Goal: Information Seeking & Learning: Check status

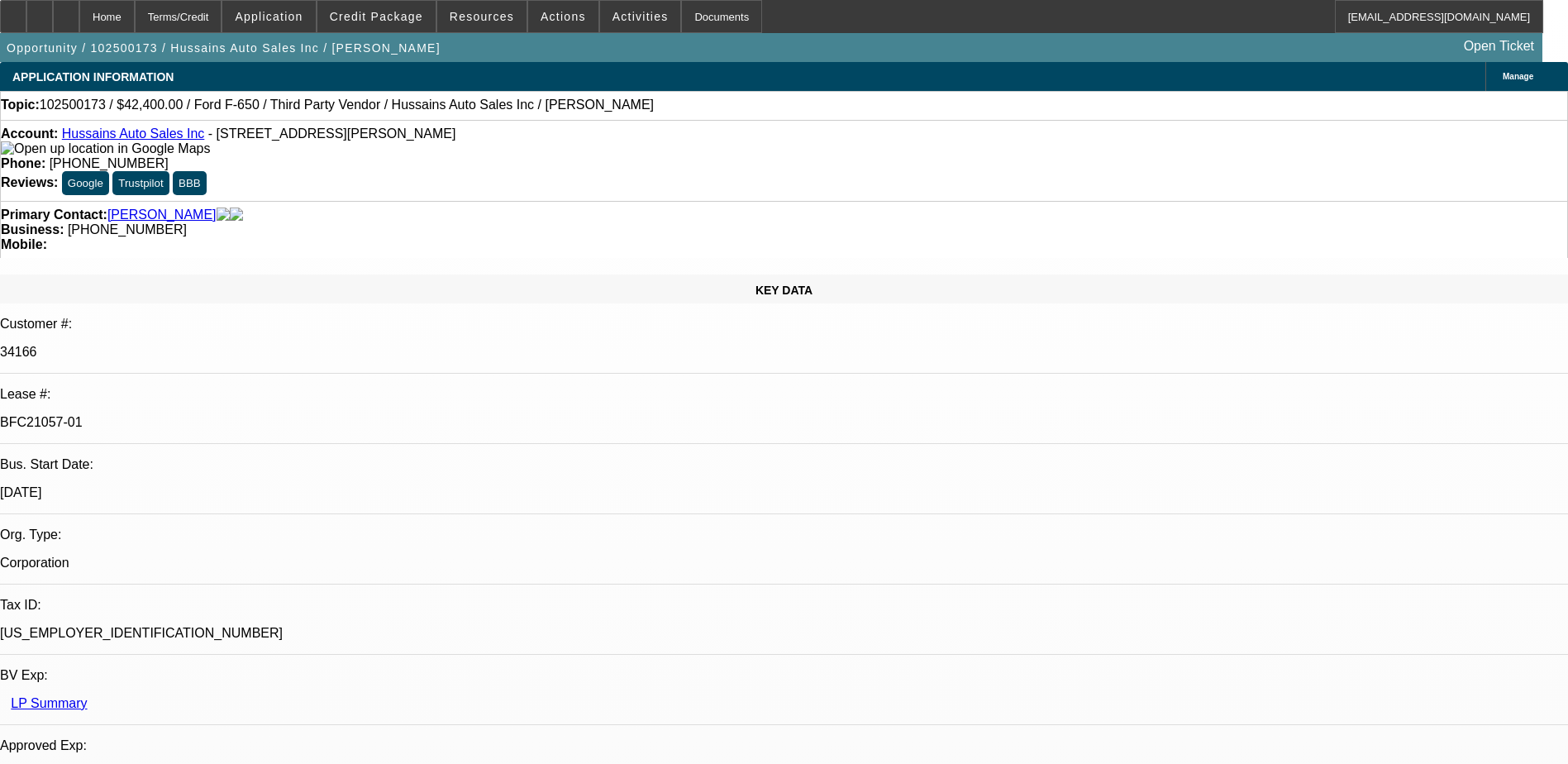
select select "0"
select select "6"
select select "0"
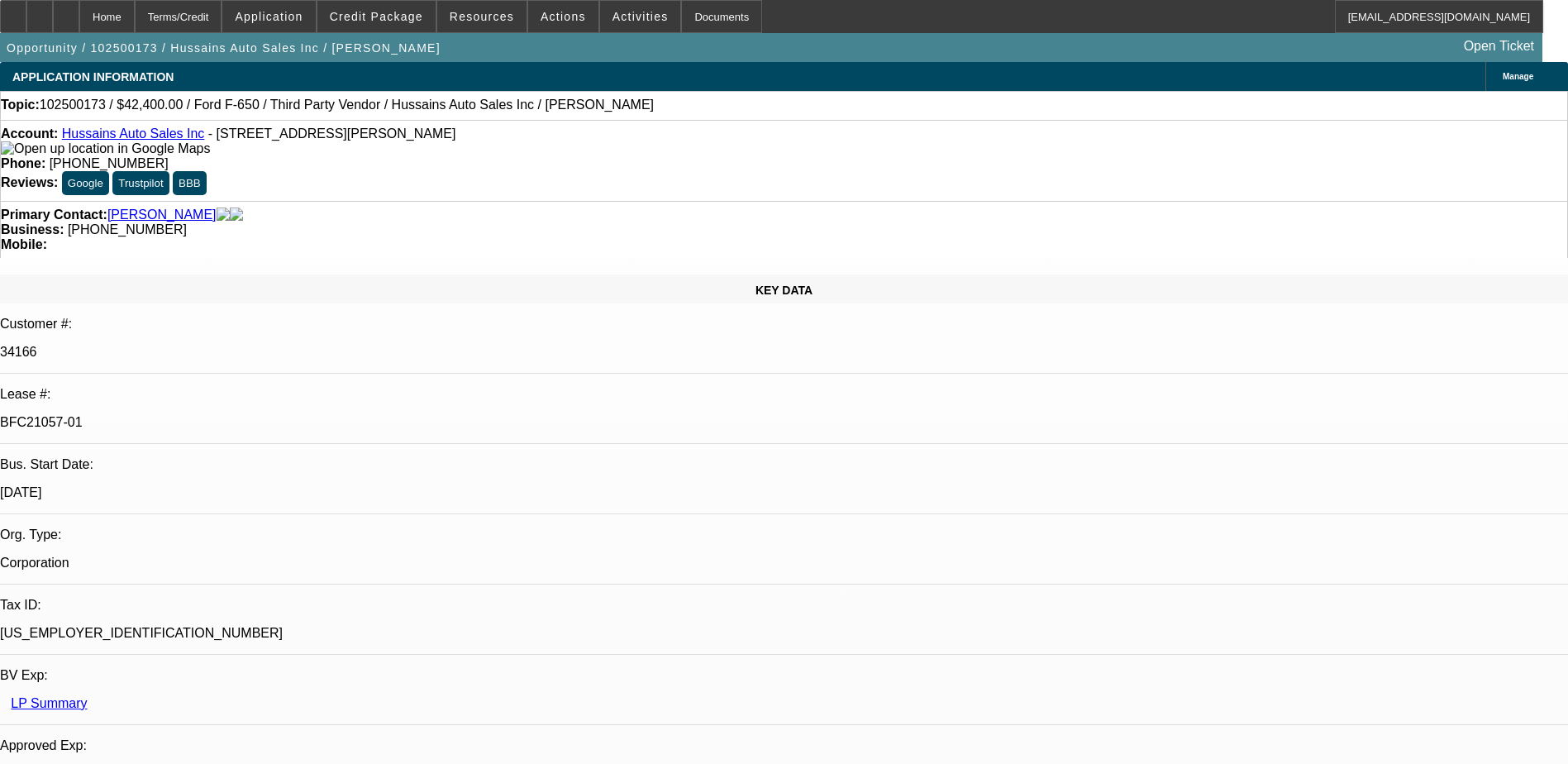
select select "0"
select select "6"
select select "0"
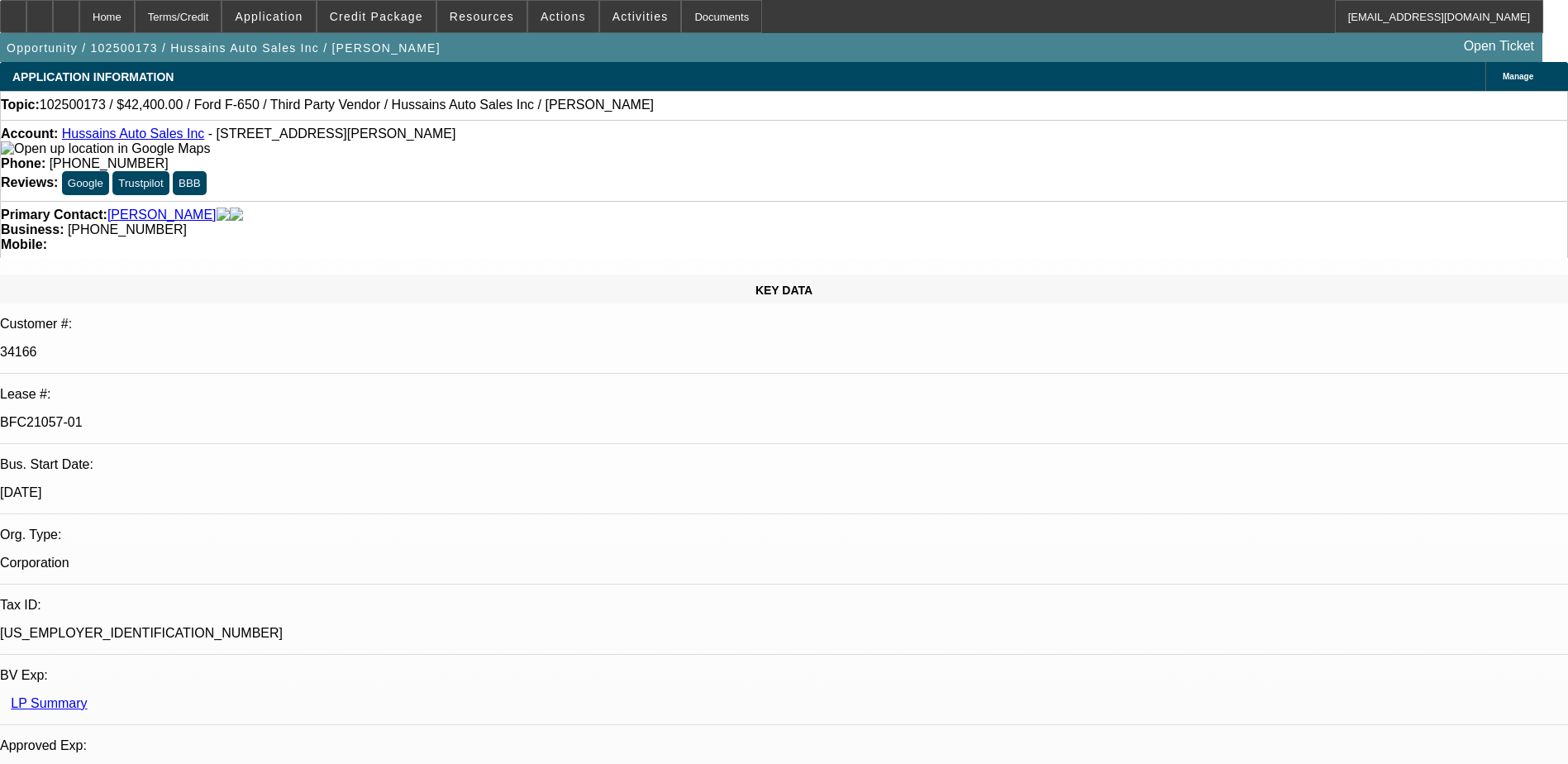
select select "0"
select select "6"
select select "0"
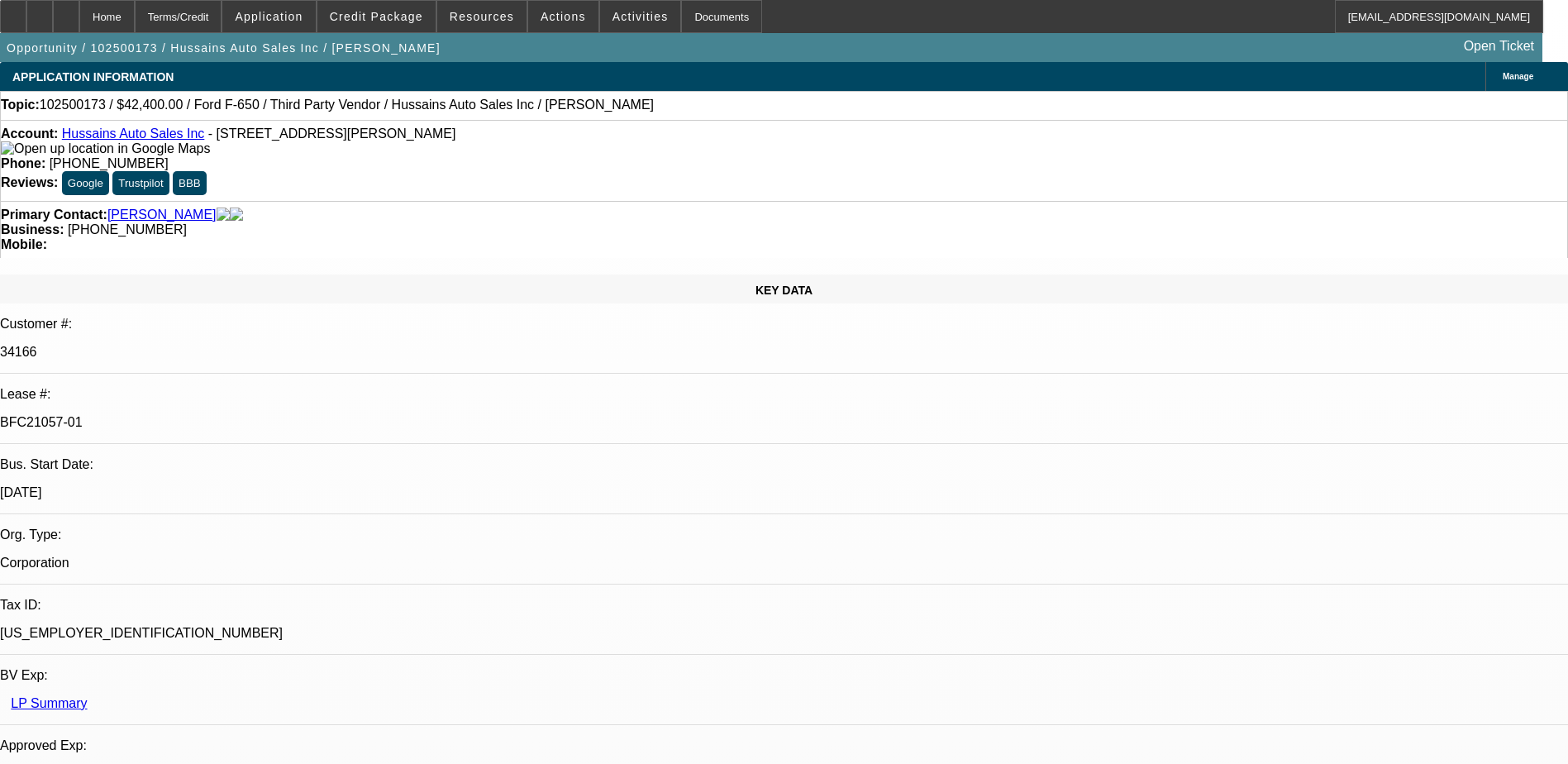
select select "6"
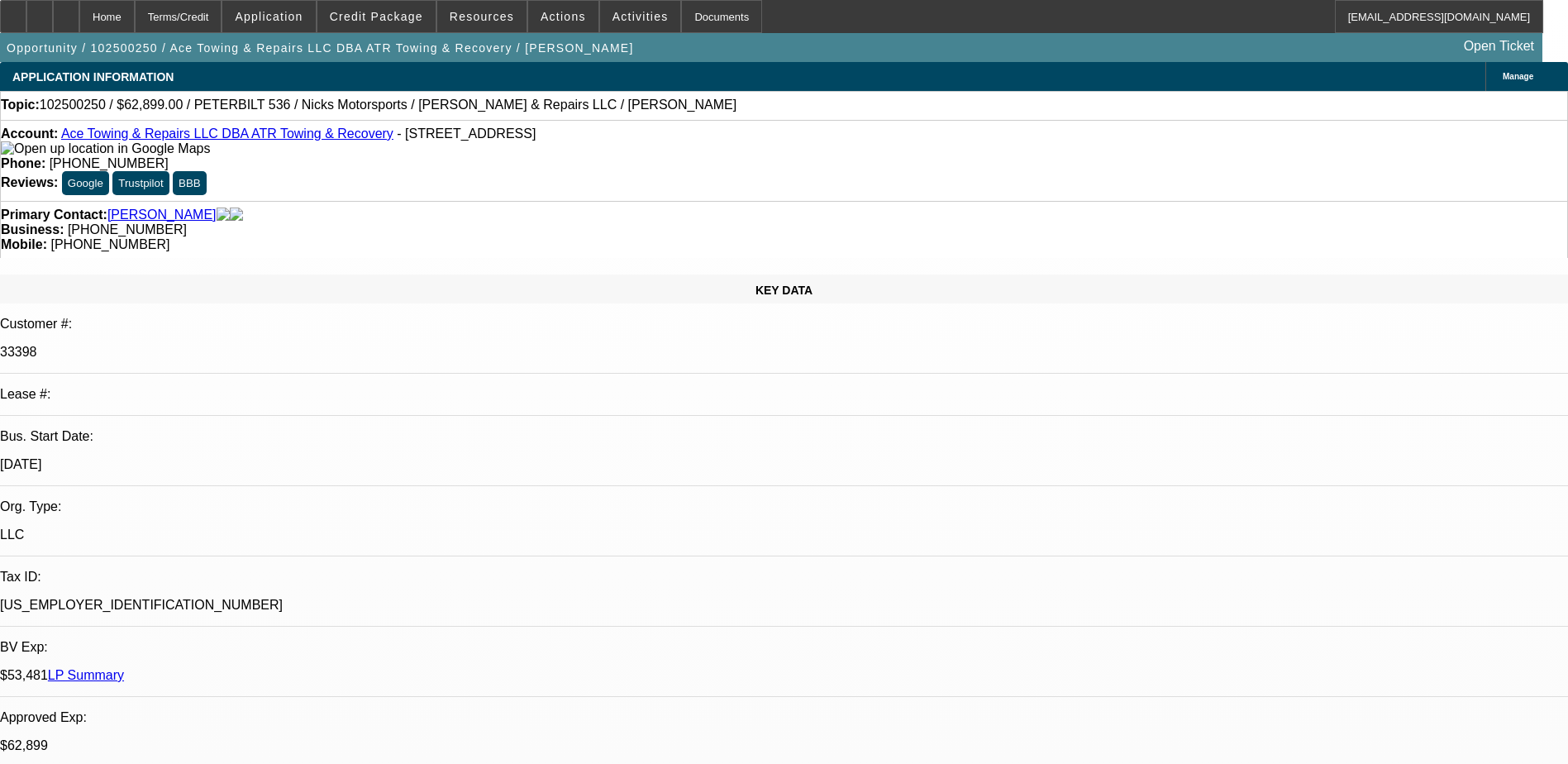
select select "0"
select select "2"
select select "0"
select select "6"
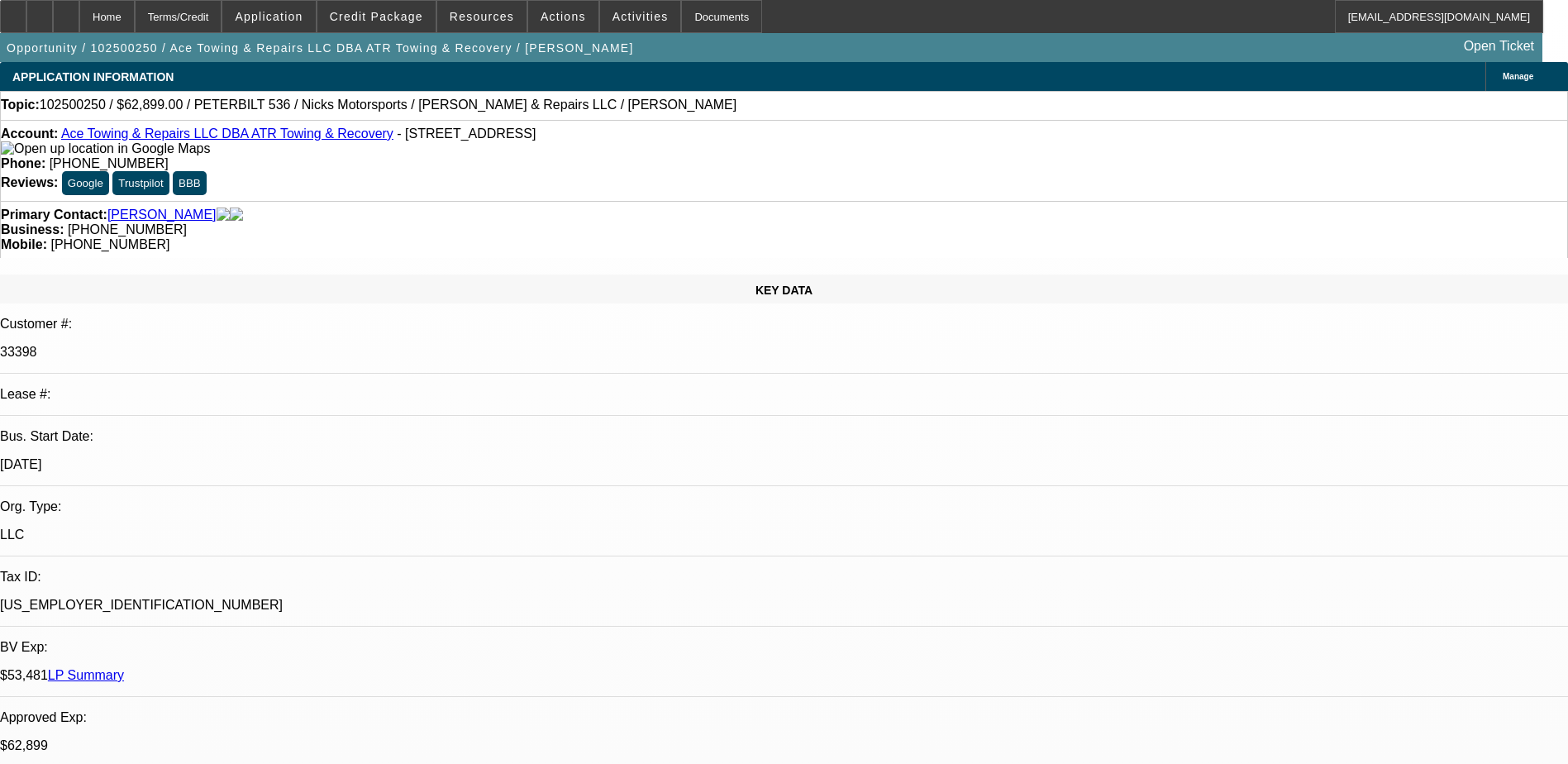
select select "0"
select select "2"
select select "0"
select select "6"
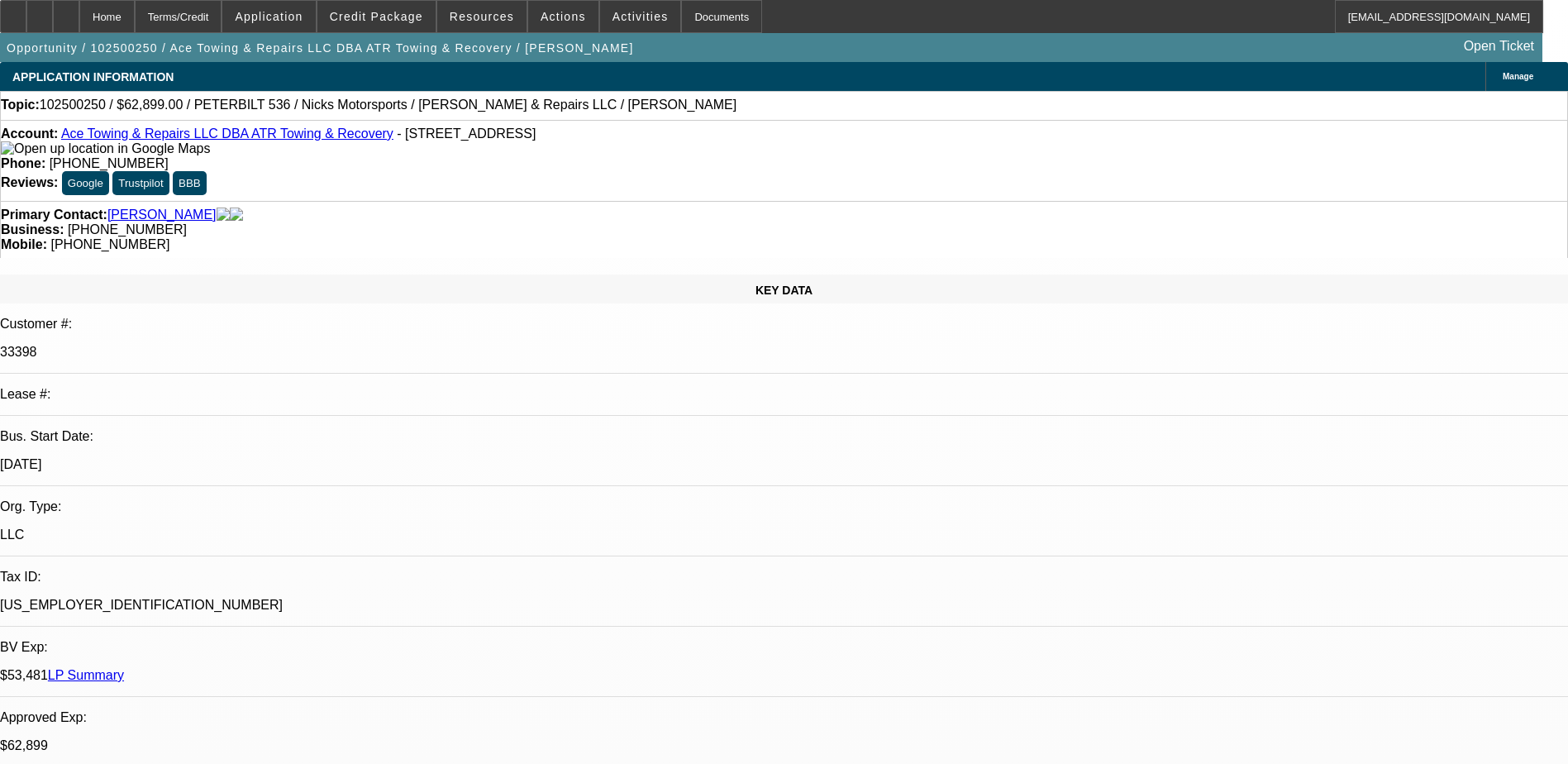
select select "0"
select select "2"
select select "0"
select select "6"
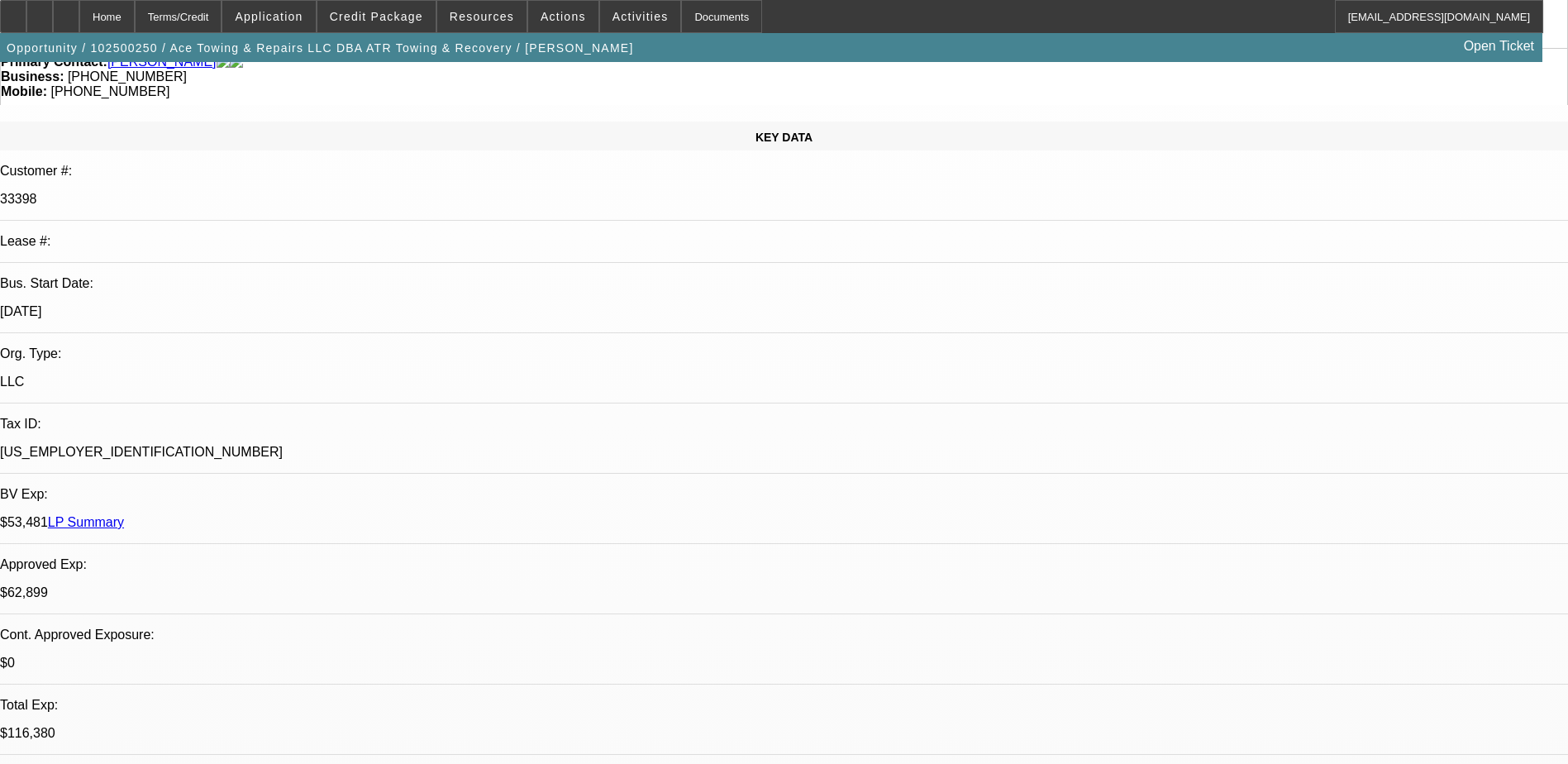
scroll to position [165, 0]
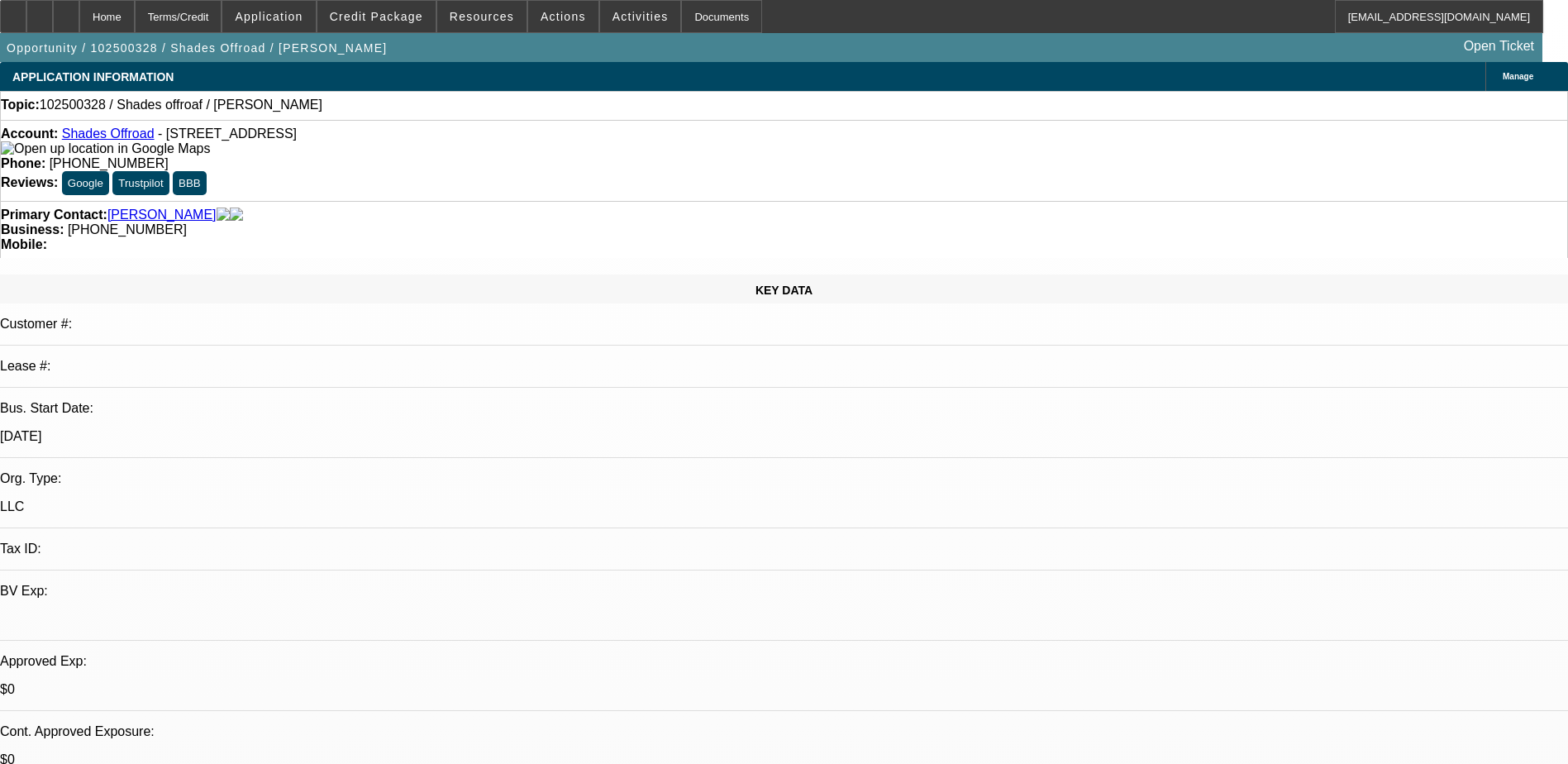
select select "0"
select select "2"
select select "0.1"
select select "4"
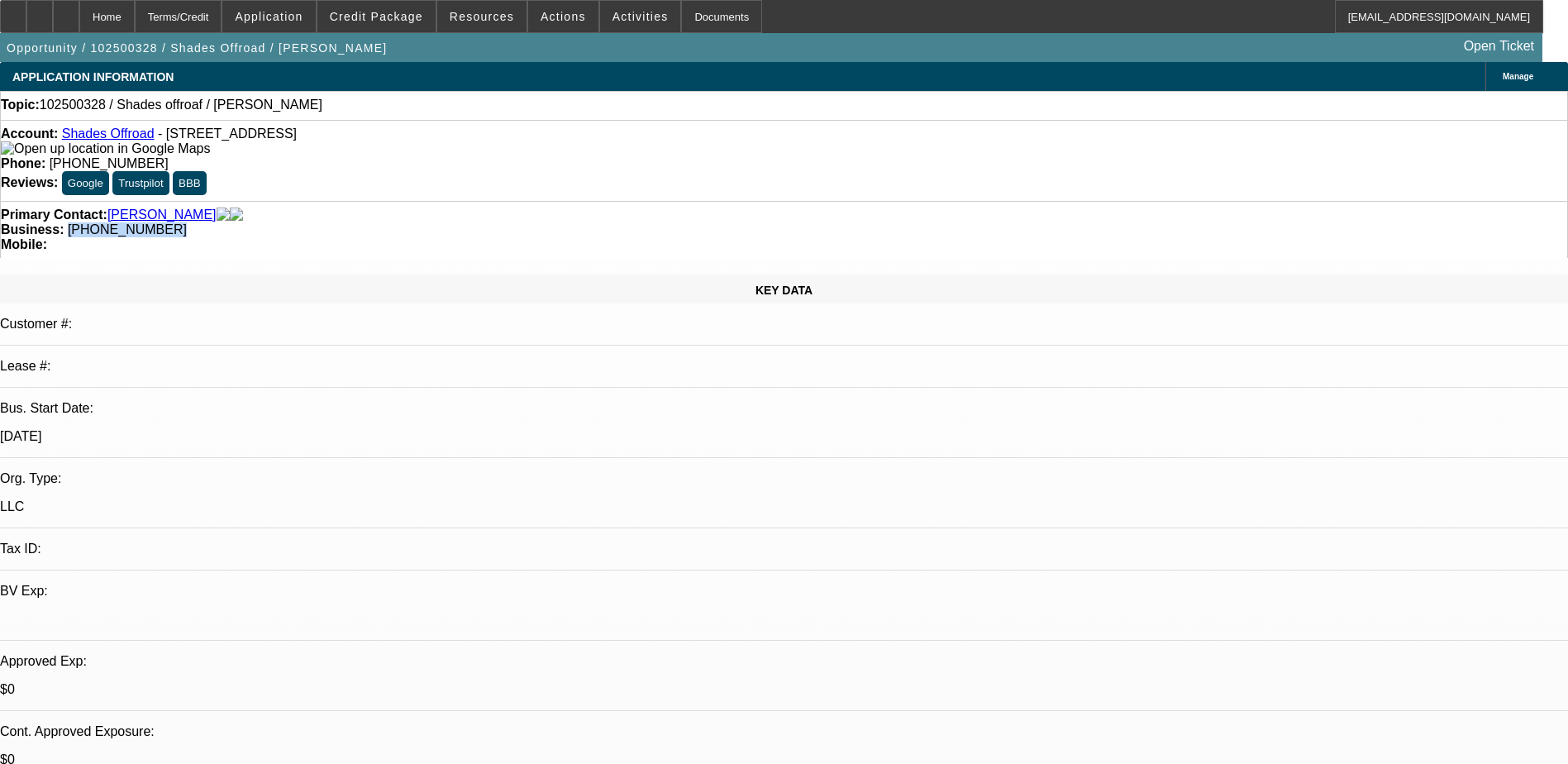
drag, startPoint x: 667, startPoint y: 188, endPoint x: 590, endPoint y: 184, distance: 77.1
click at [590, 222] on div "Business: (405) 201-0631" at bounding box center [784, 229] width 1566 height 15
drag, startPoint x: 590, startPoint y: 183, endPoint x: 597, endPoint y: 180, distance: 7.6
copy span "(405) 201-0631"
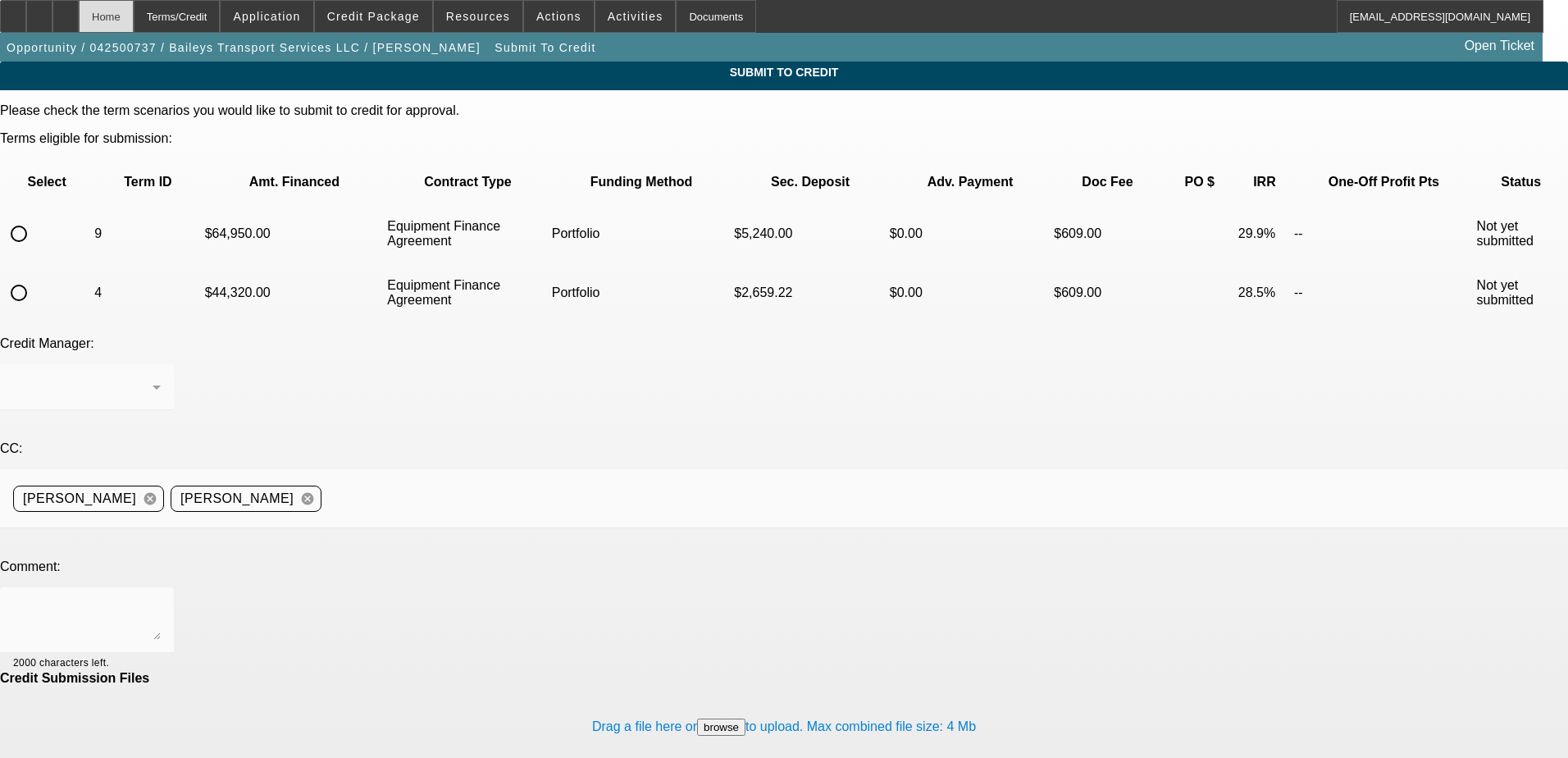
click at [134, 17] on div "Home" at bounding box center [106, 16] width 55 height 32
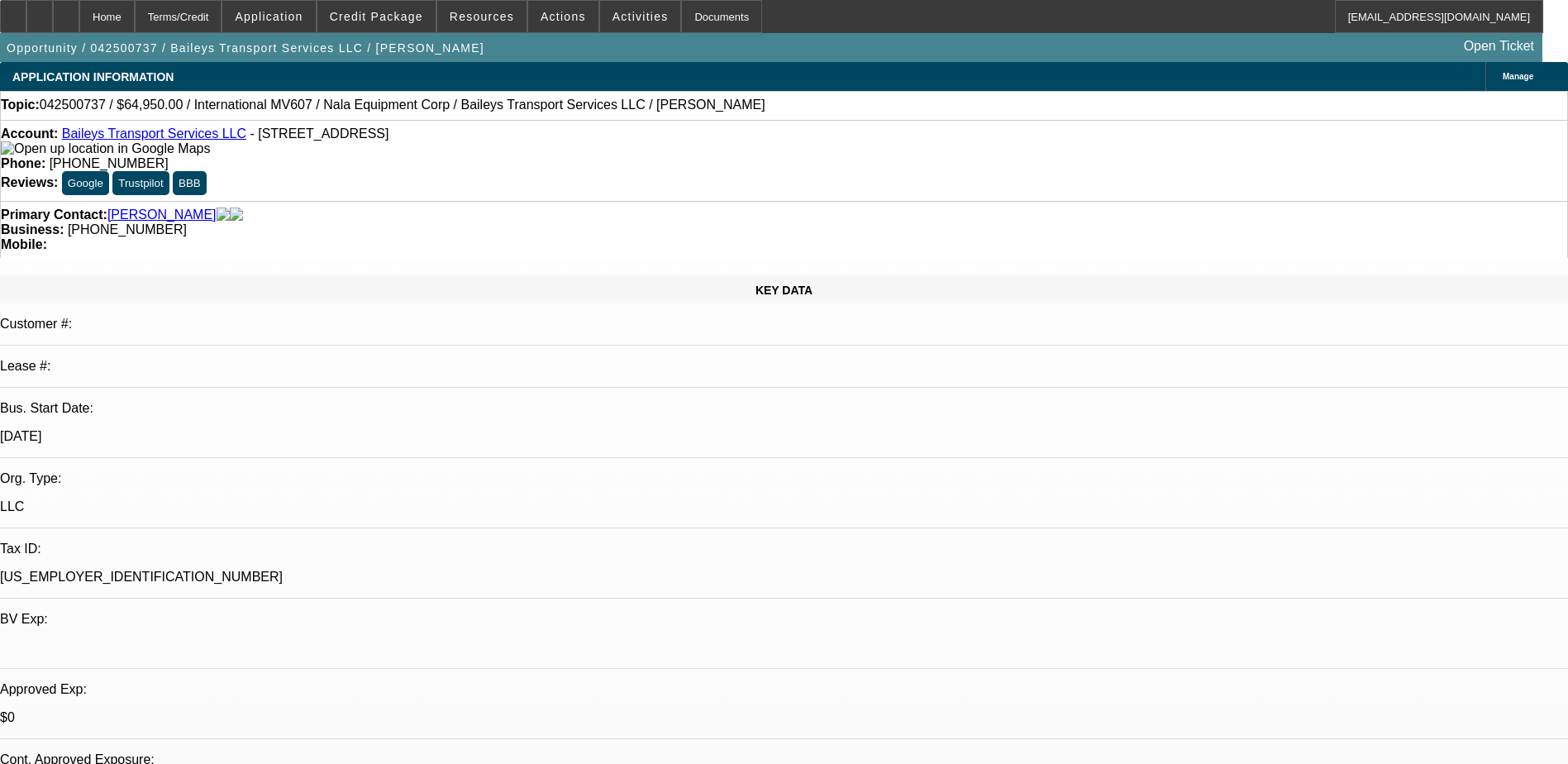
select select "0"
select select "2"
select select "0"
select select "2"
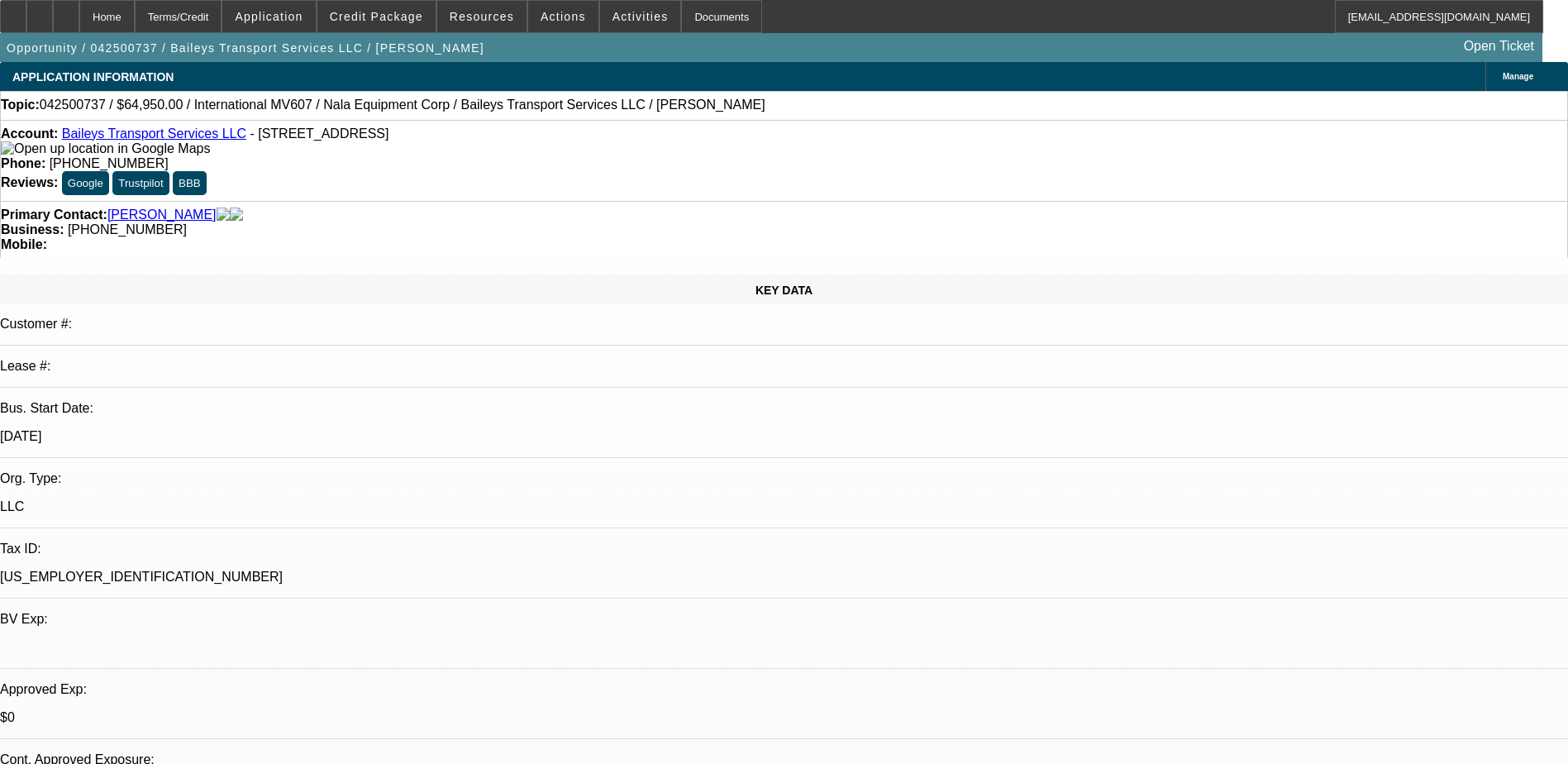
select select "0"
select select "2"
select select "0"
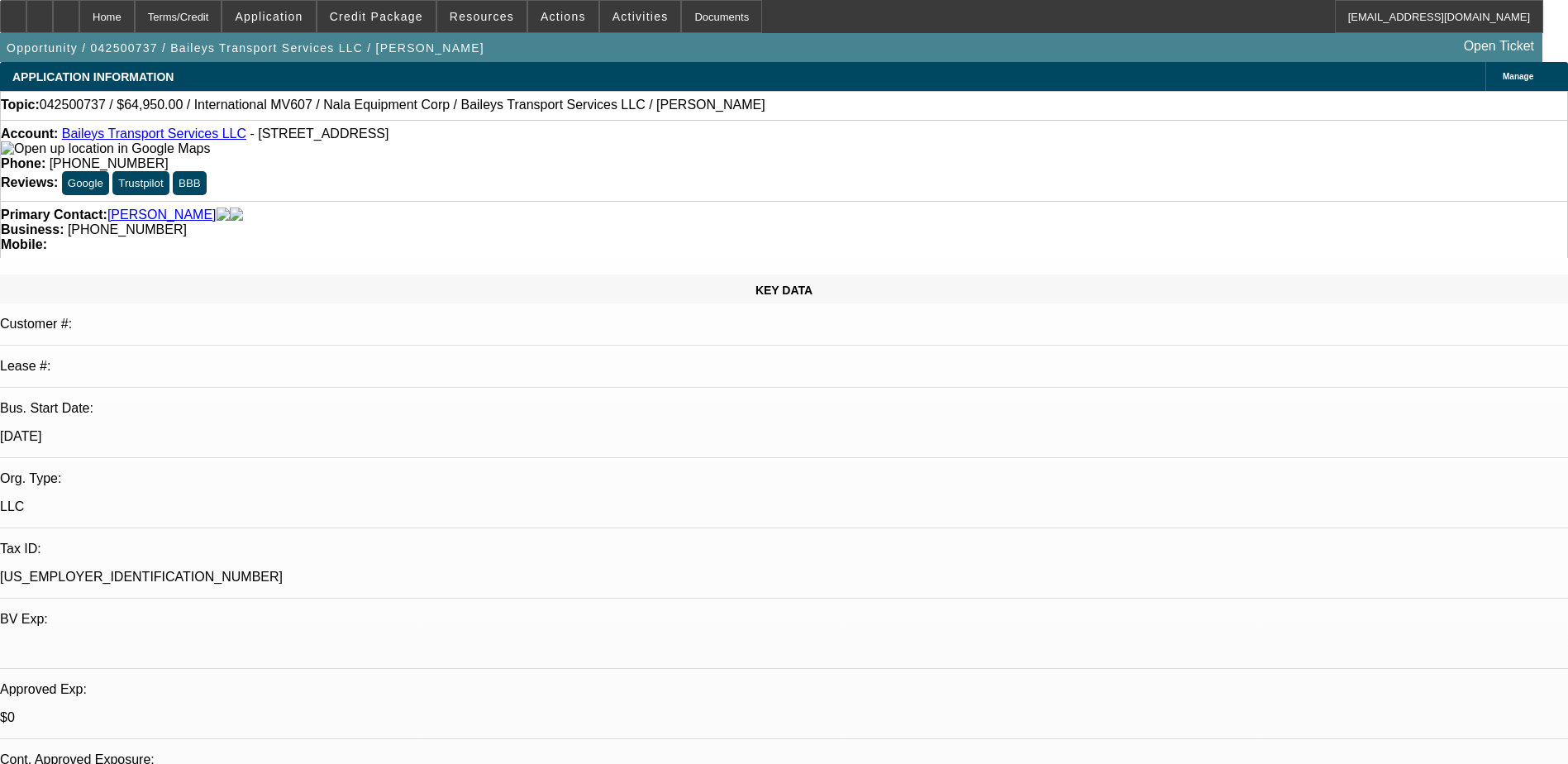
select select "2"
select select "0"
select select "1"
select select "2"
select select "6"
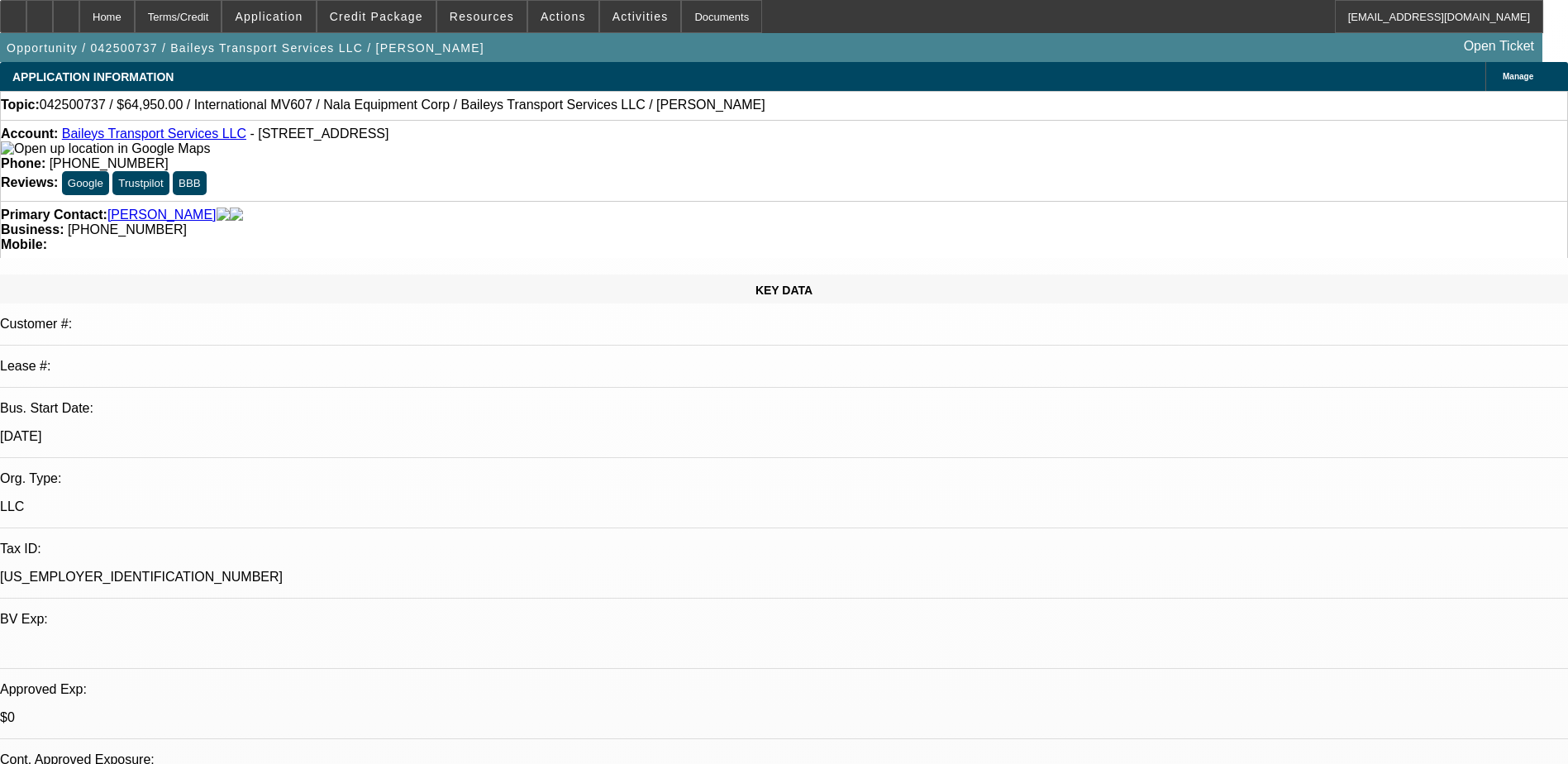
select select "1"
select select "2"
select select "6"
select select "1"
select select "2"
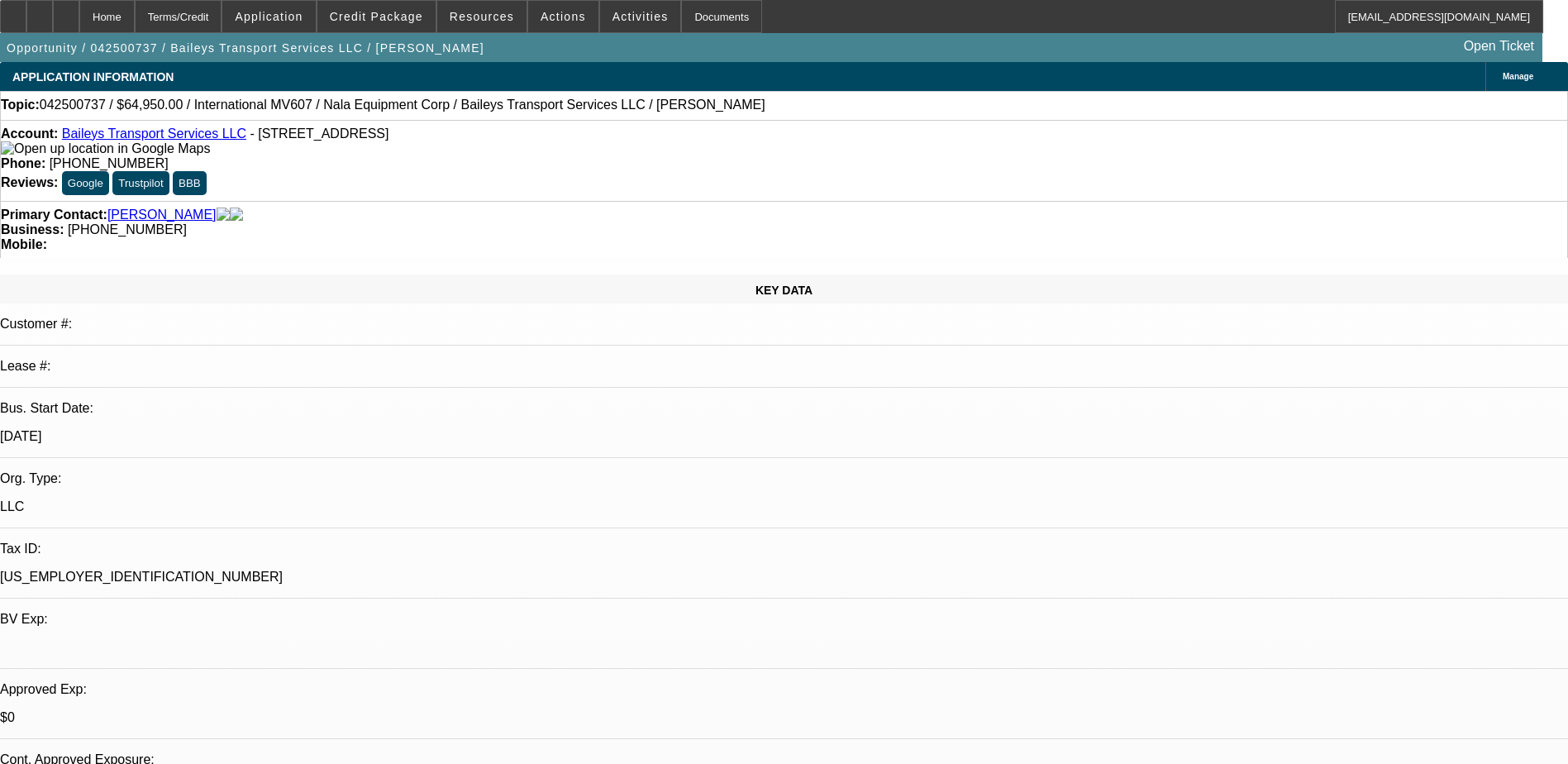
select select "6"
select select "1"
select select "2"
select select "6"
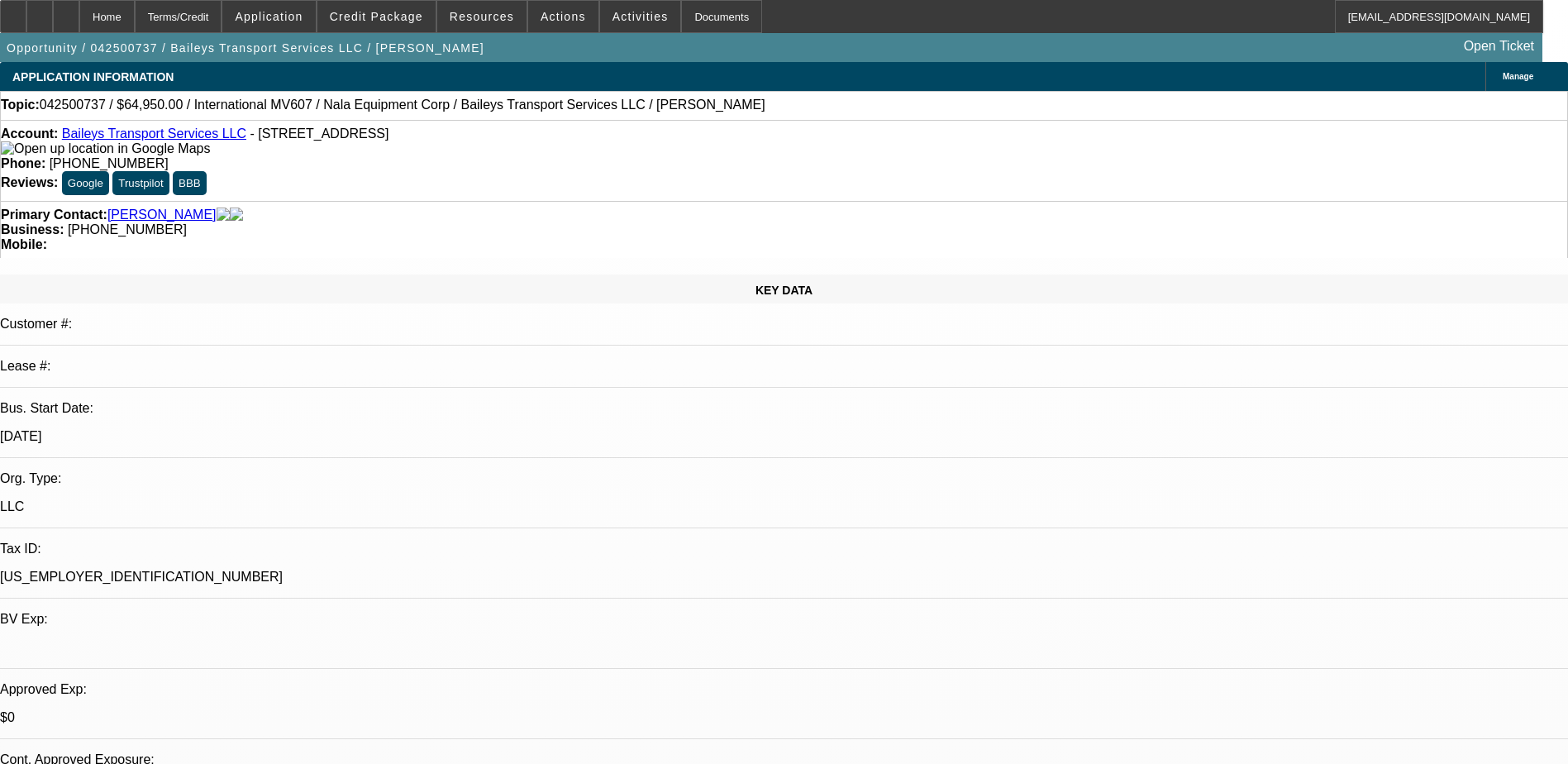
drag, startPoint x: 1217, startPoint y: 568, endPoint x: 1355, endPoint y: 570, distance: 138.0
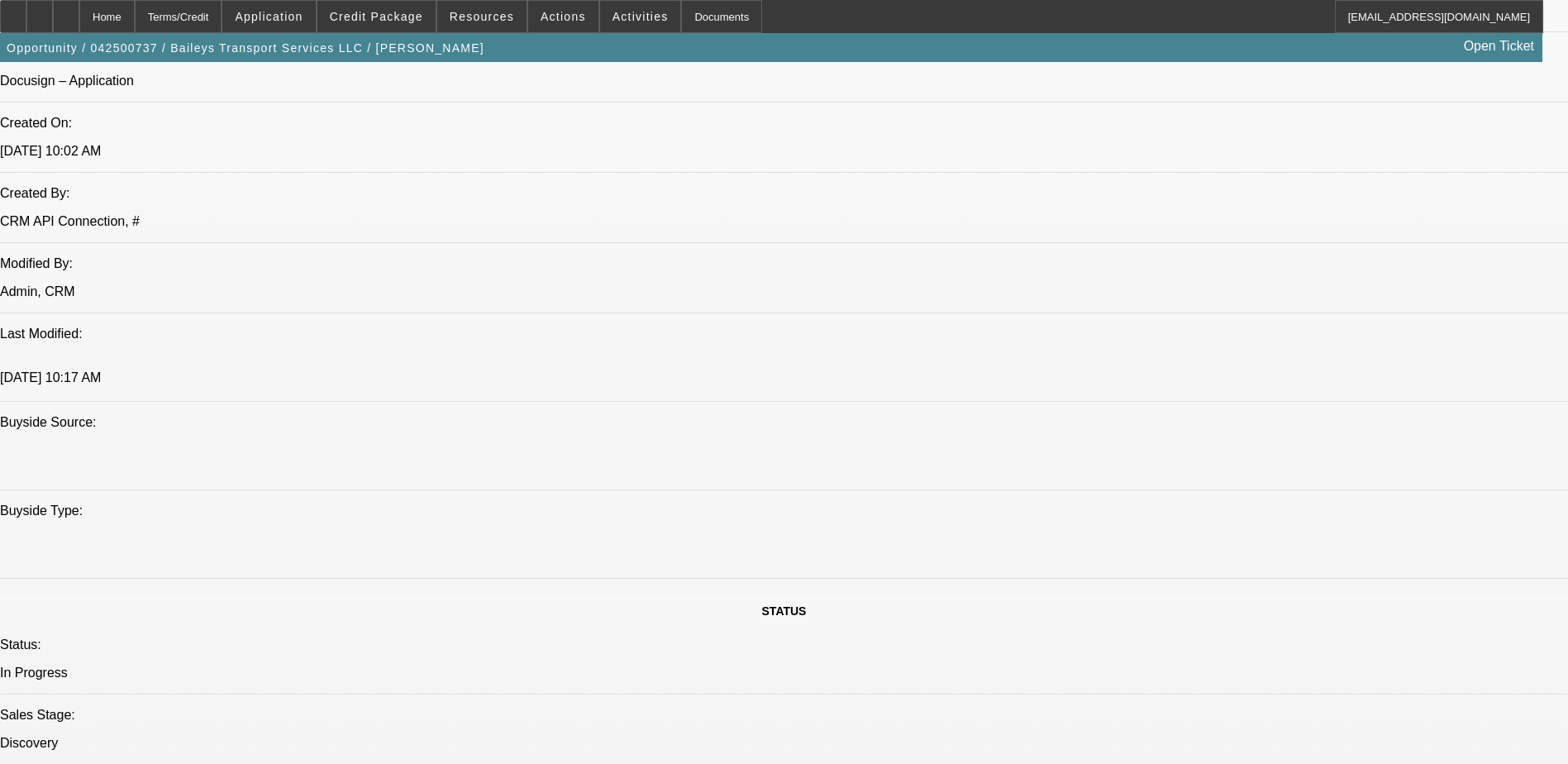
scroll to position [413, 0]
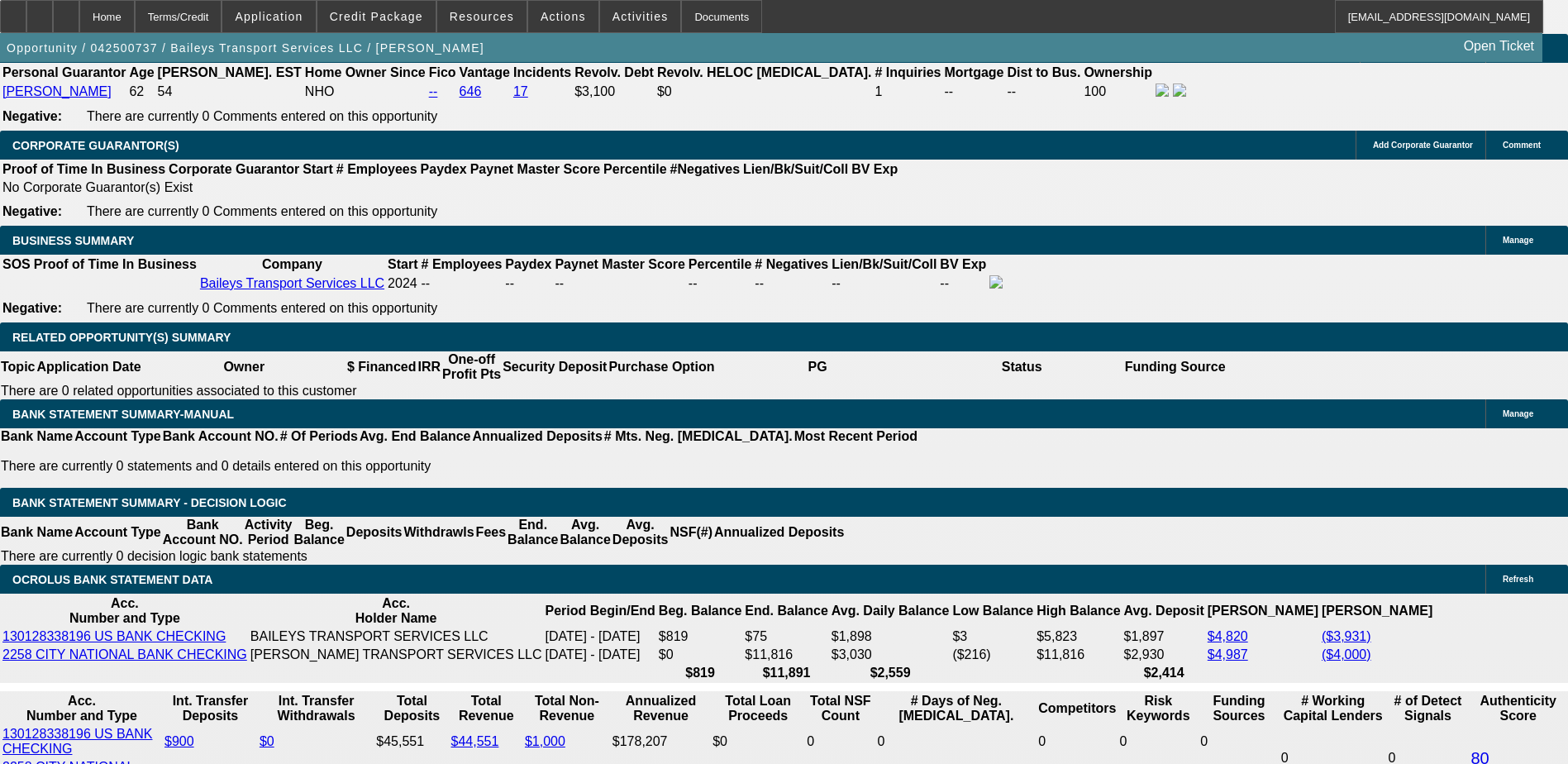
scroll to position [661, 0]
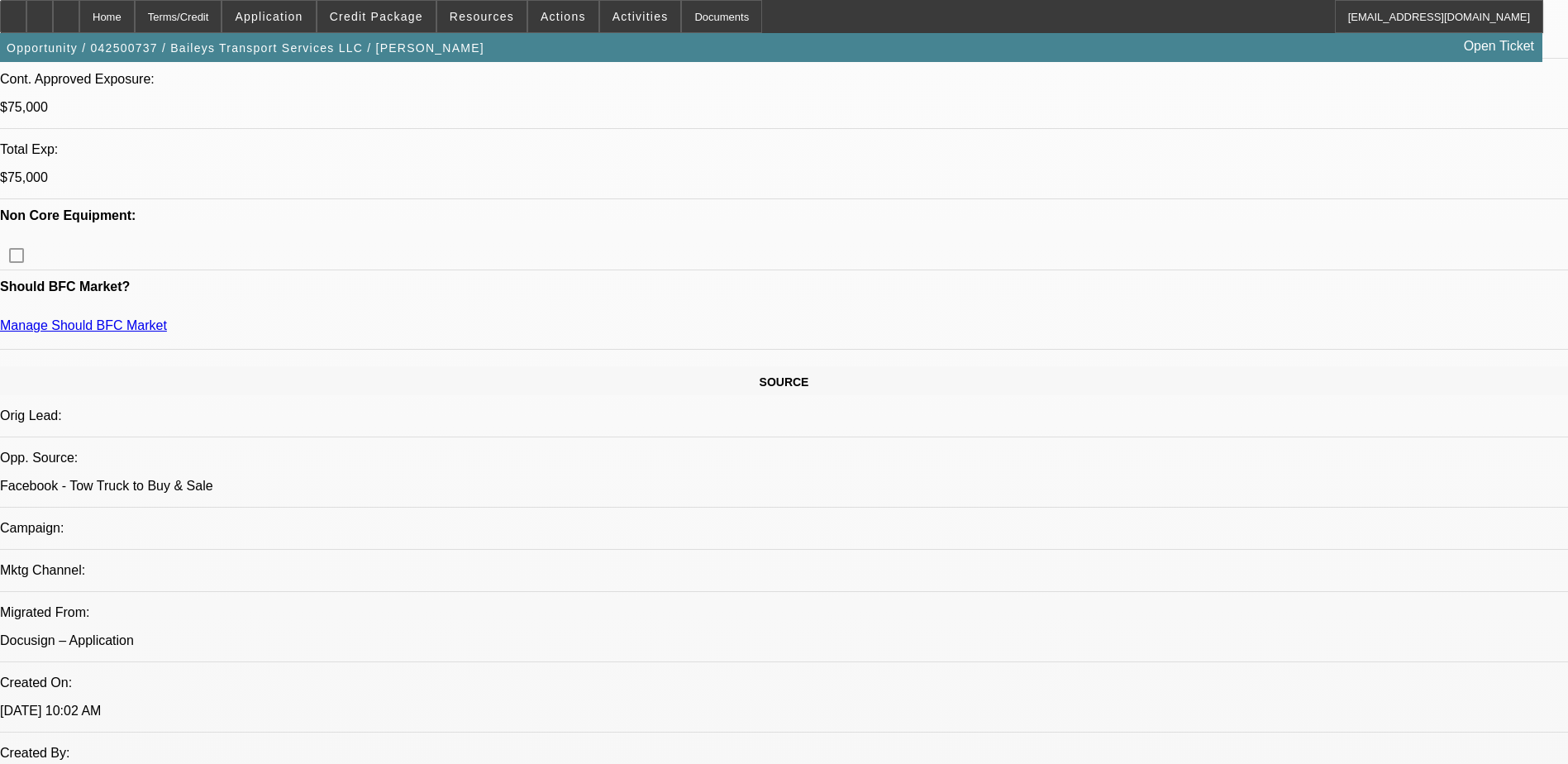
scroll to position [413, 0]
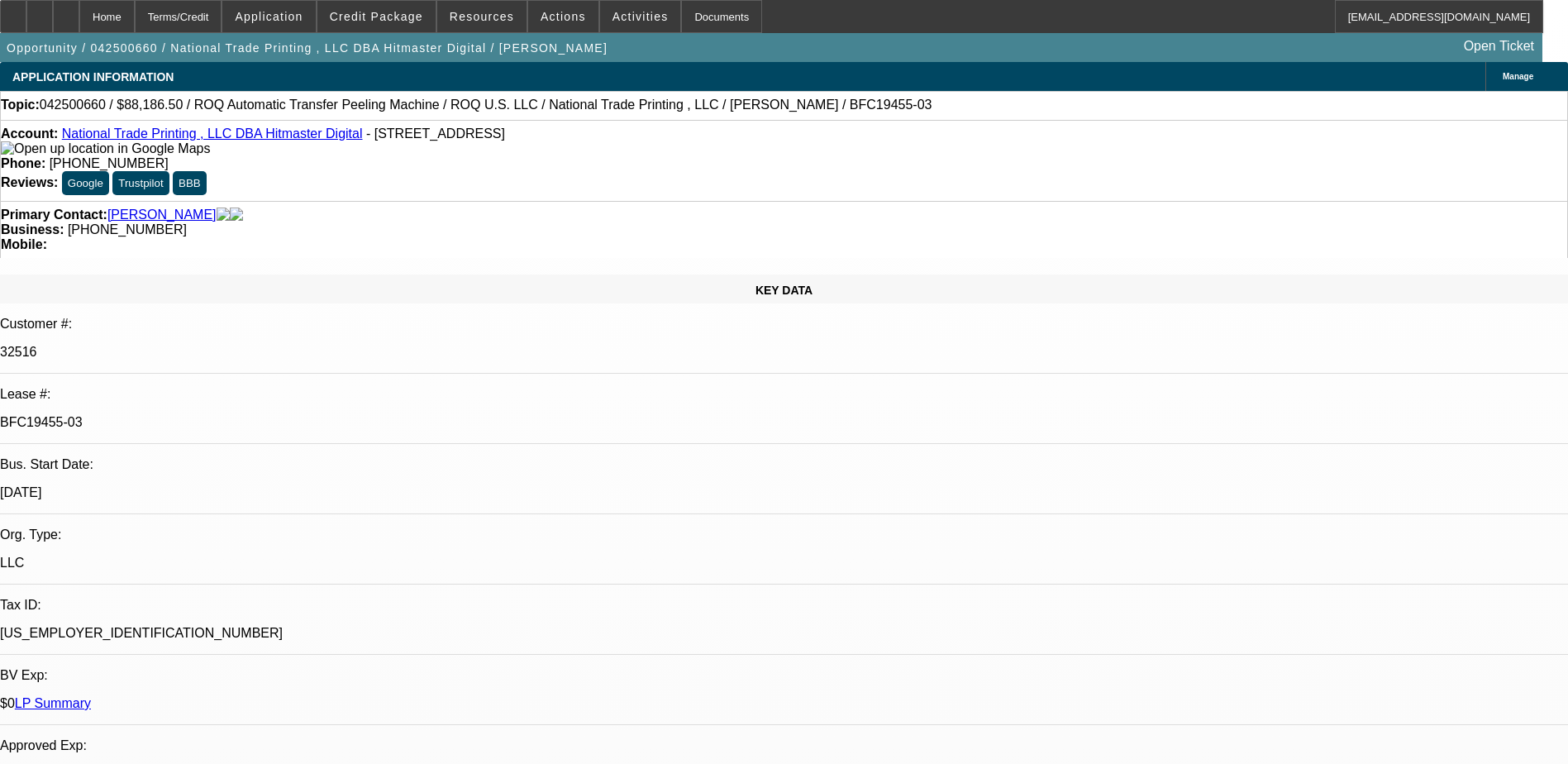
select select "0"
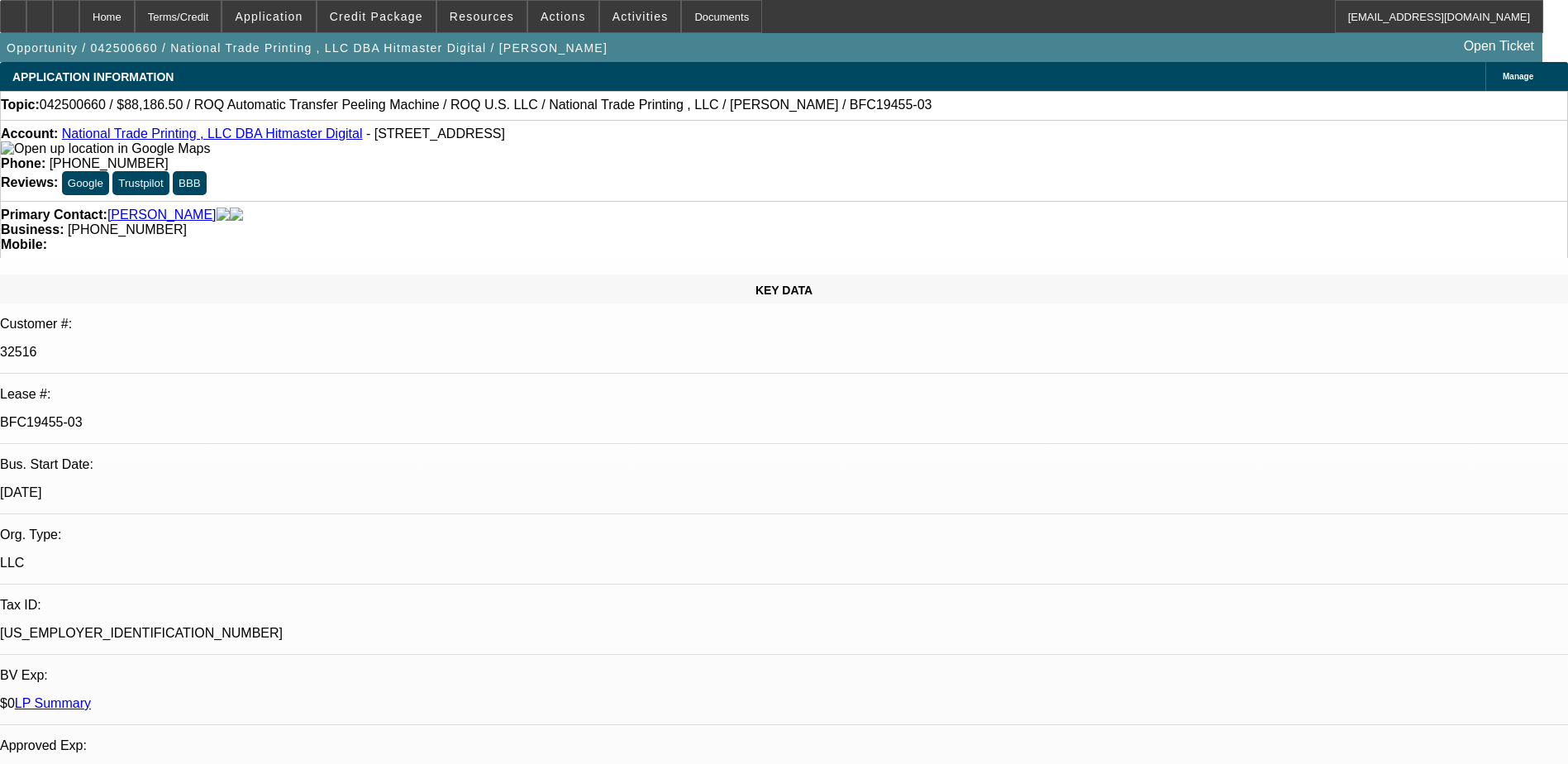
select select "0"
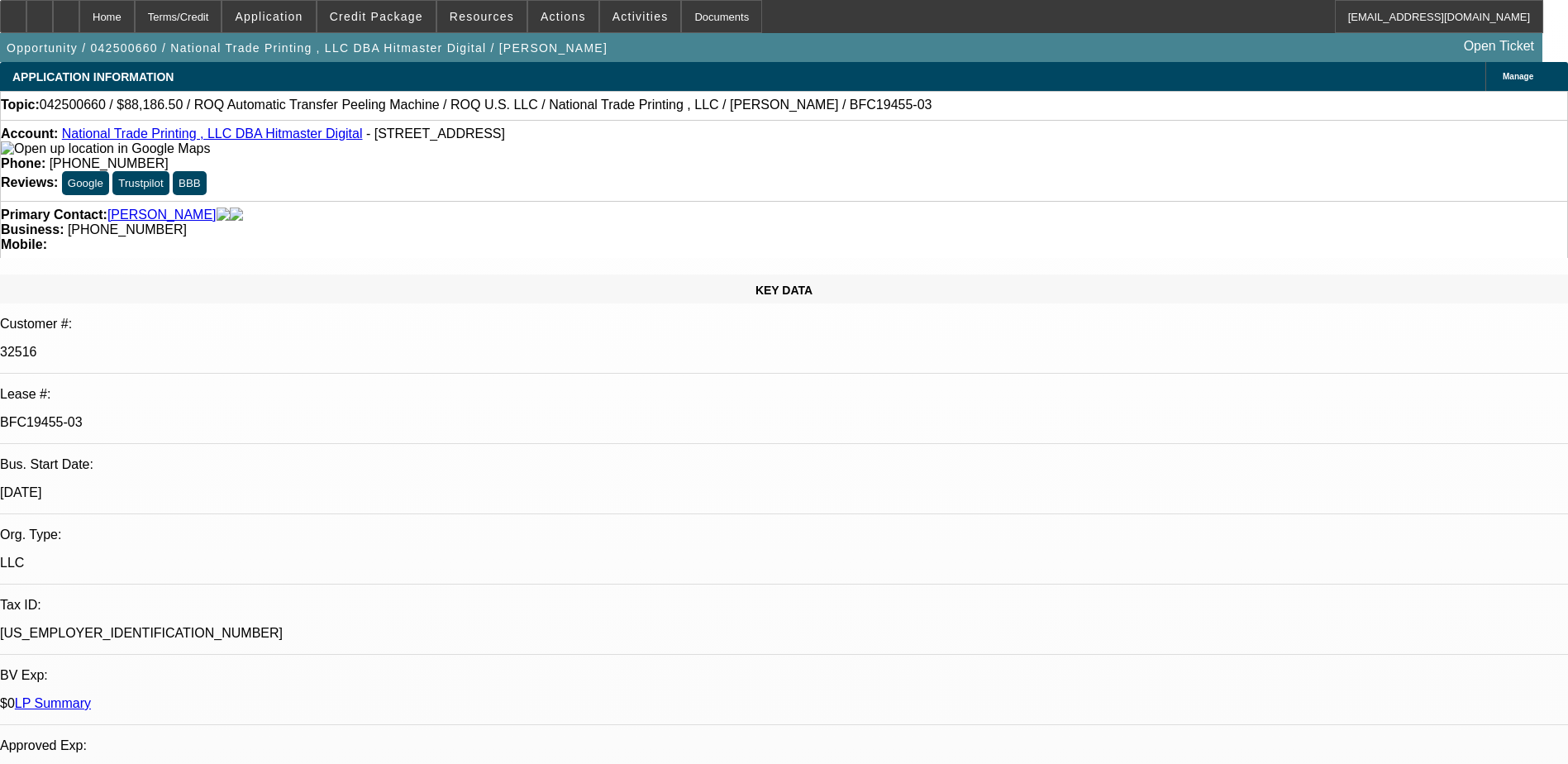
select select "0"
select select "1"
select select "6"
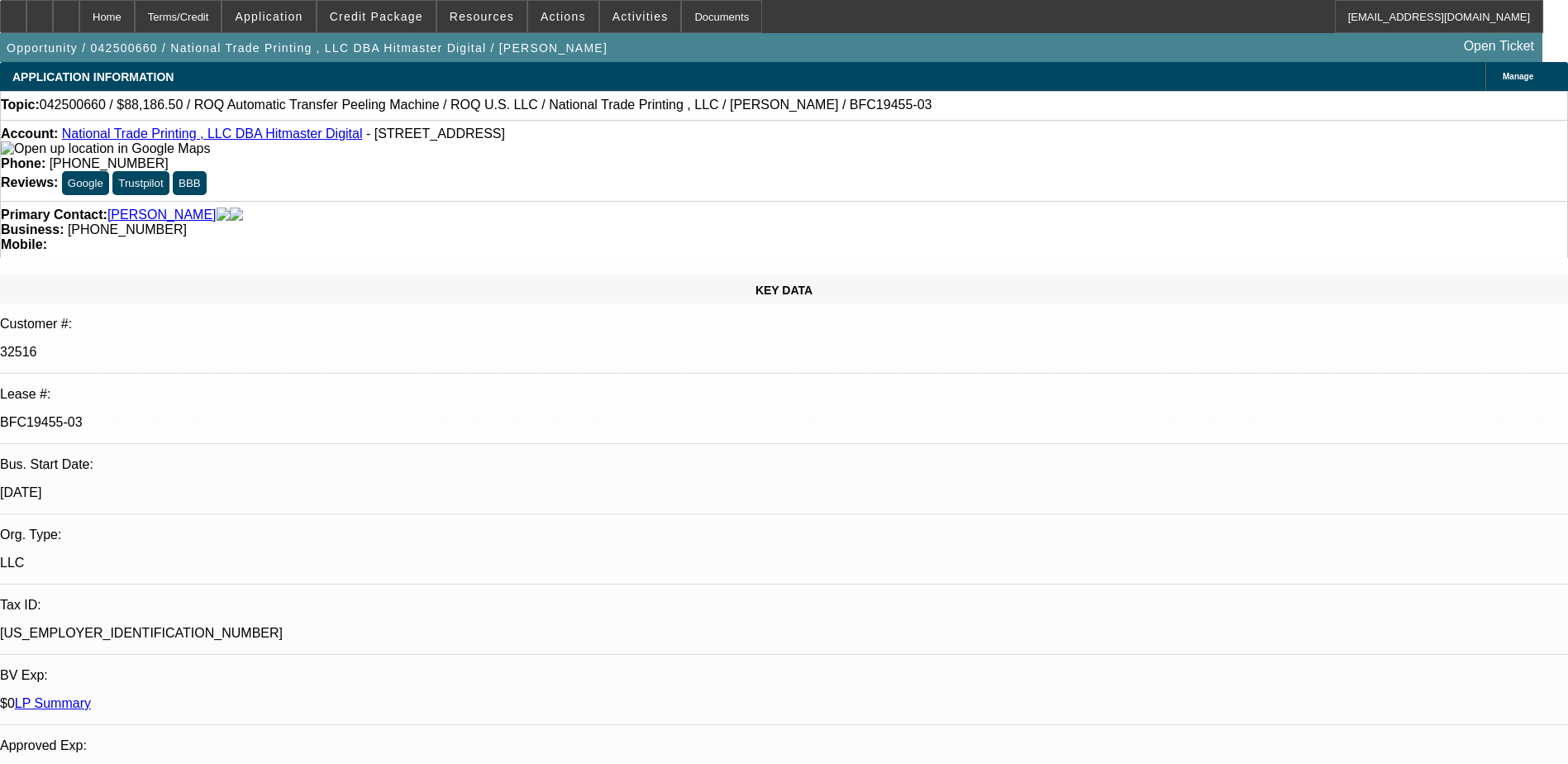
select select "1"
select select "6"
select select "1"
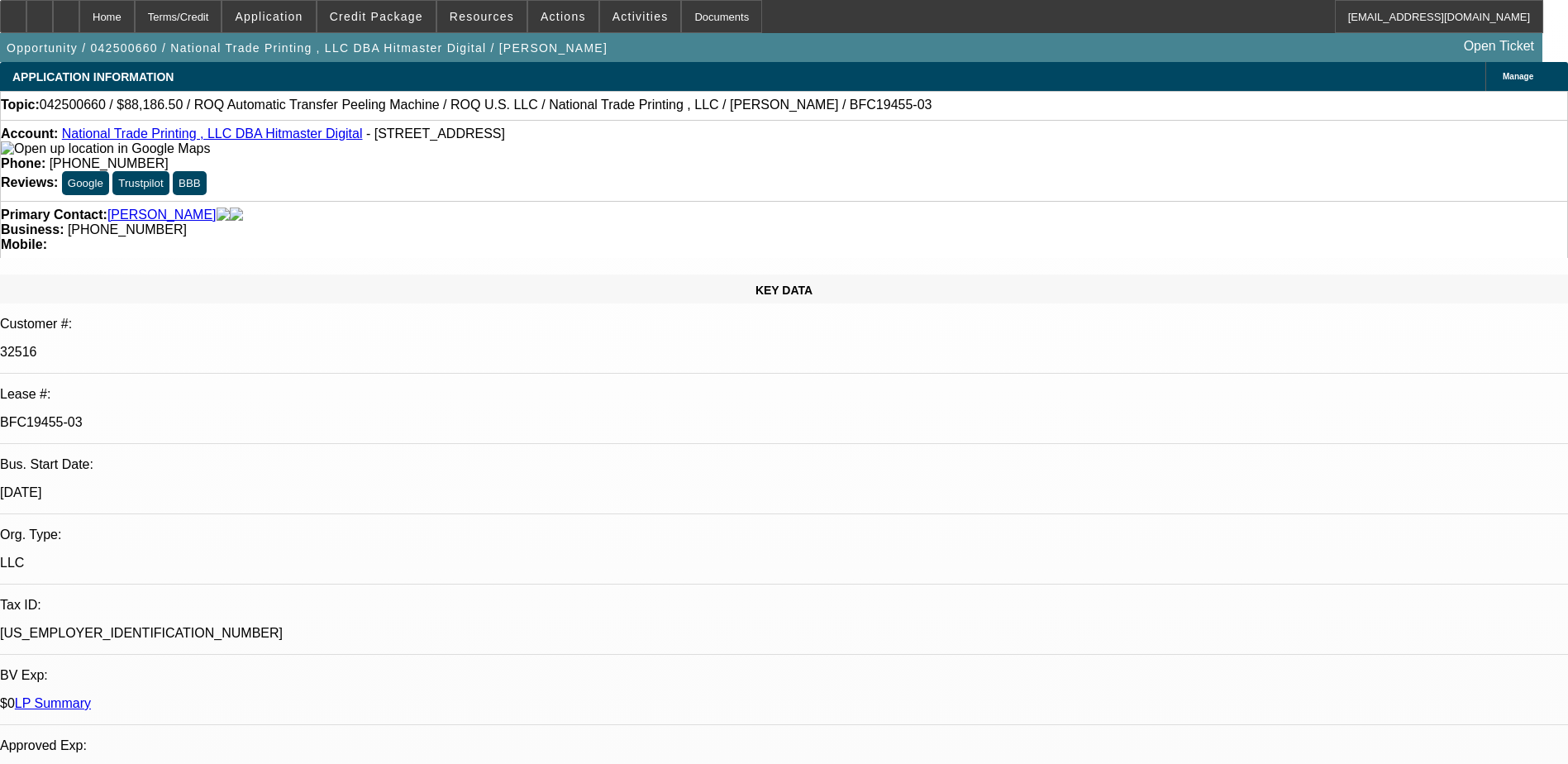
select select "6"
select select "1"
select select "6"
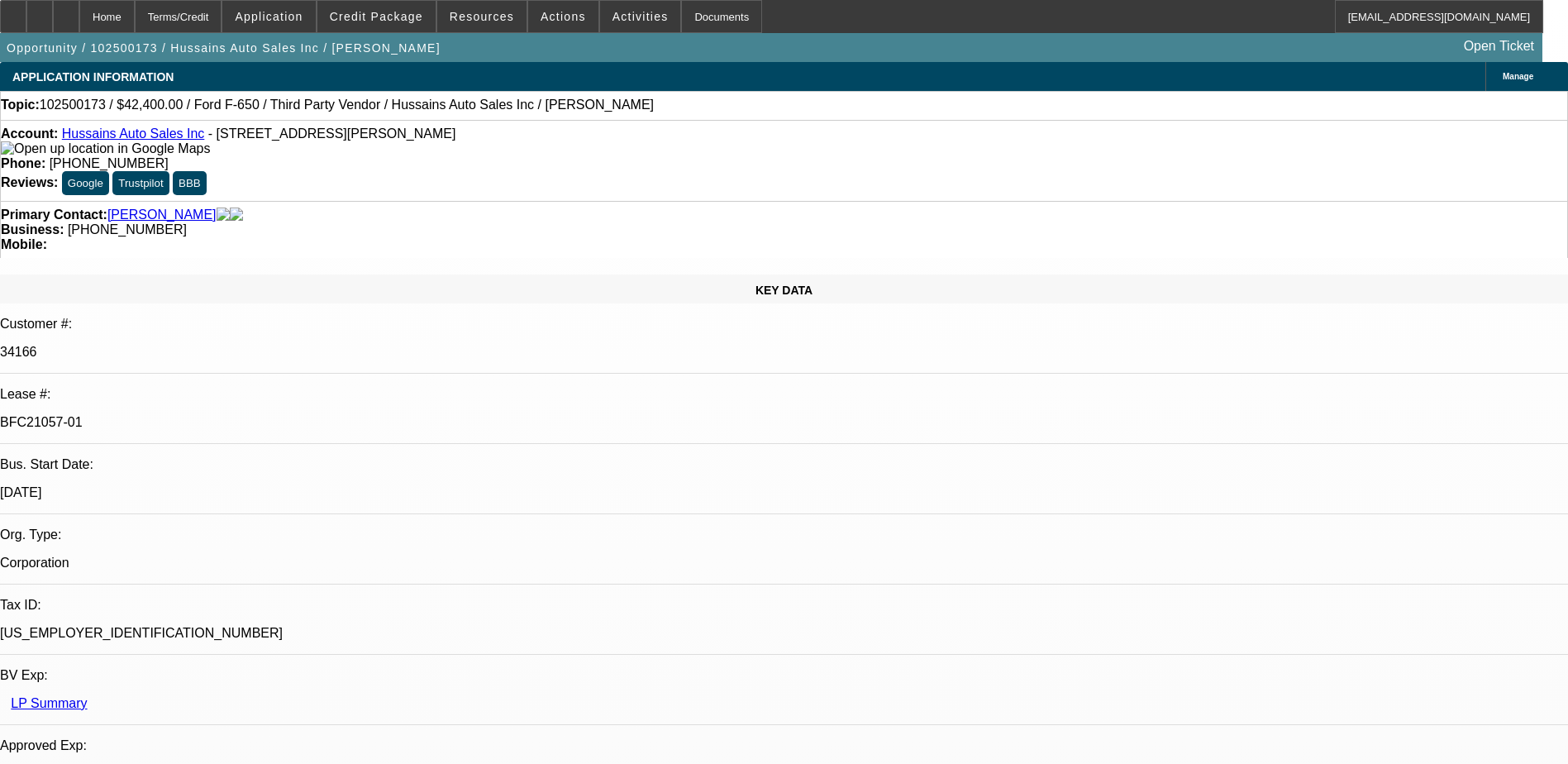
select select "0"
select select "6"
select select "0"
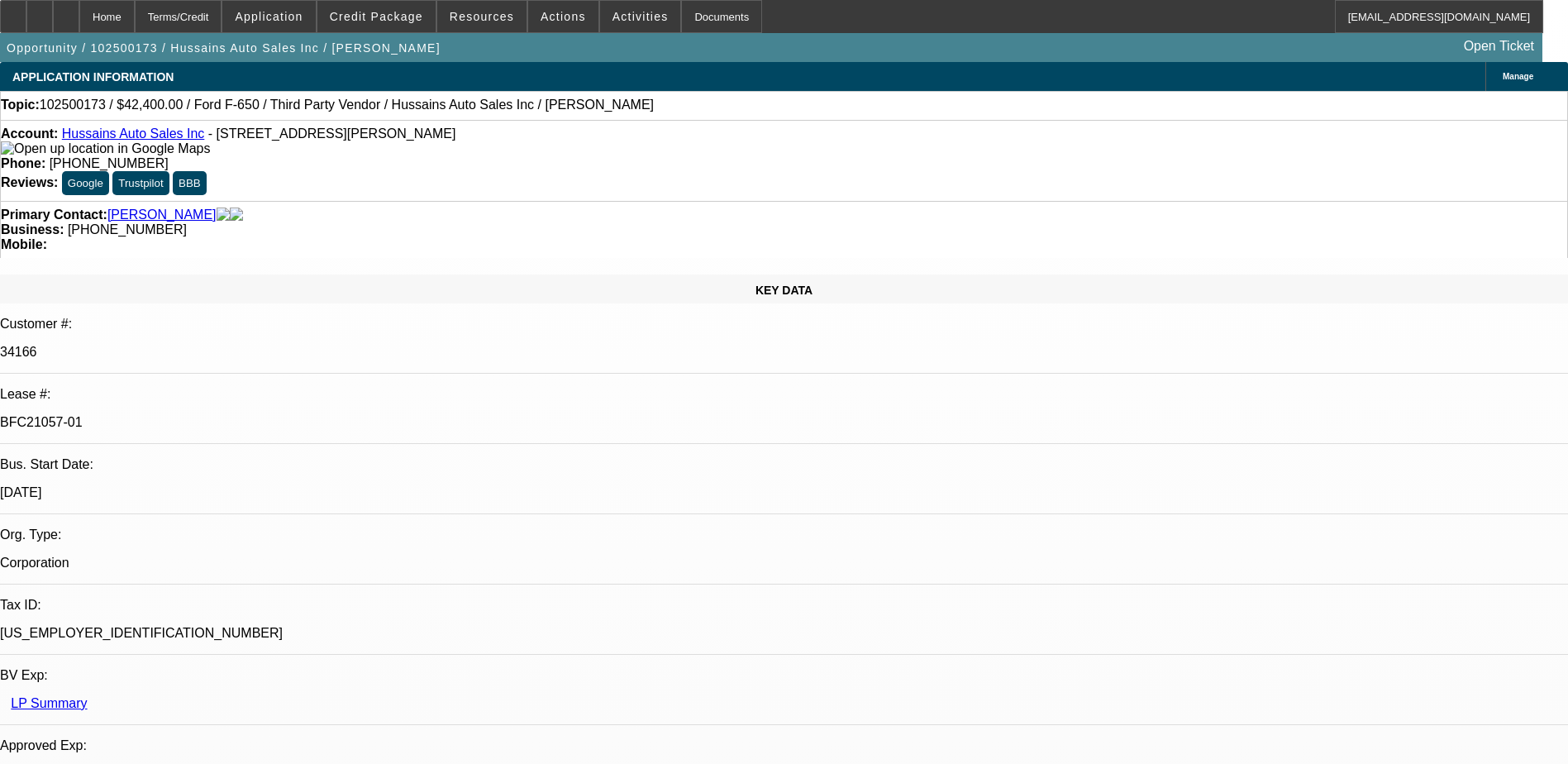
select select "0"
select select "6"
select select "0"
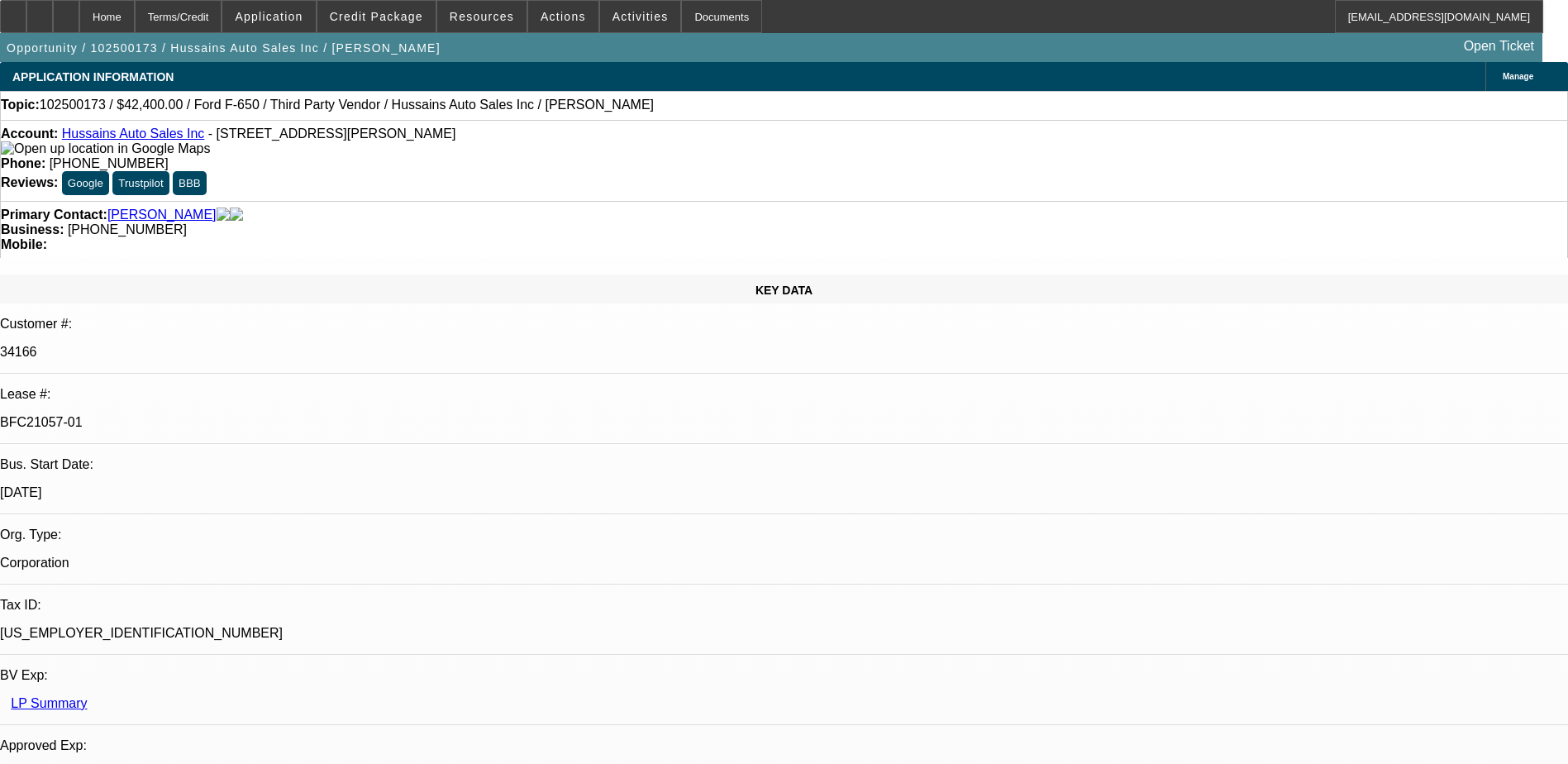
select select "0"
select select "6"
select select "0"
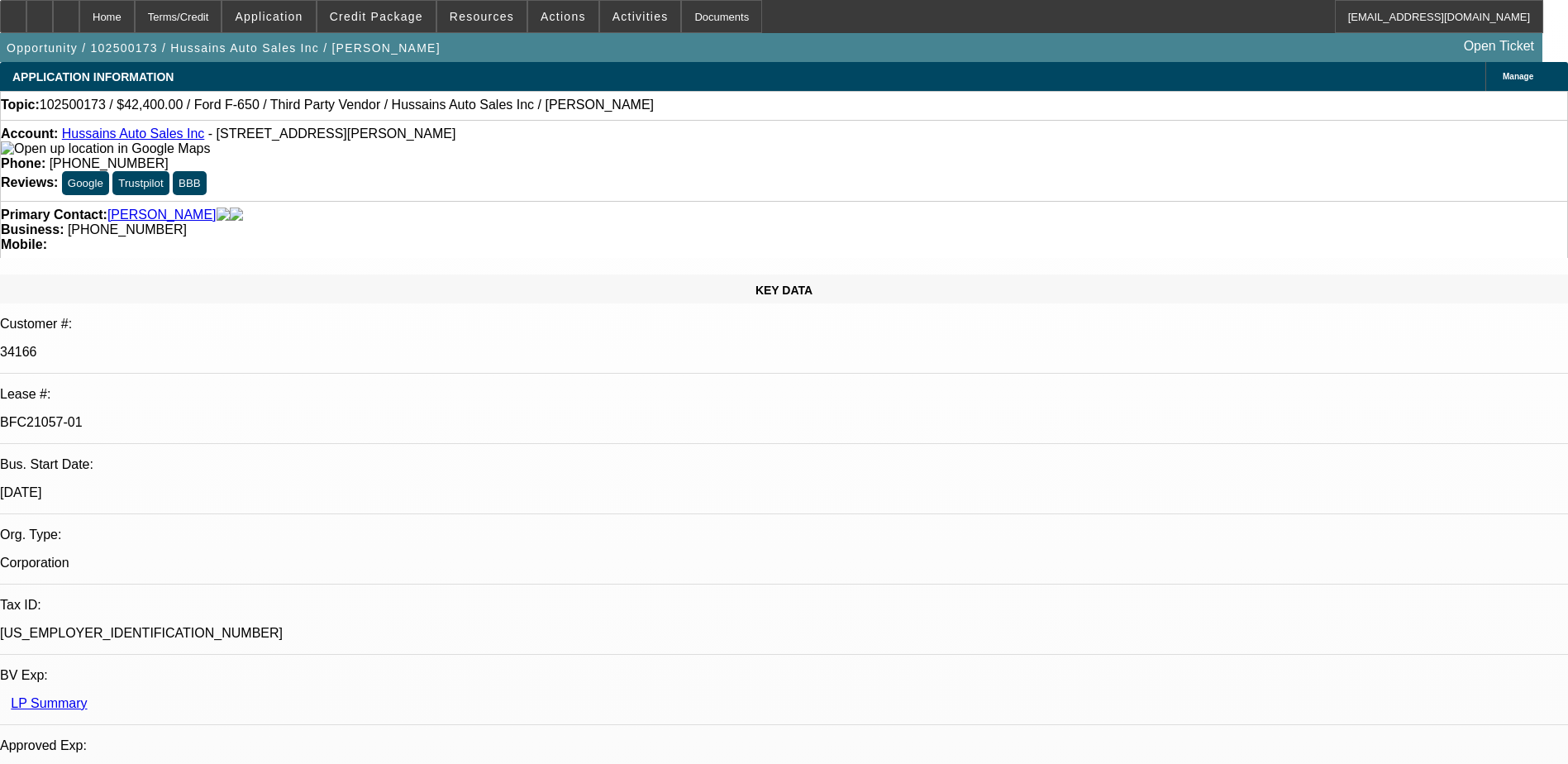
select select "6"
click at [79, 31] on div at bounding box center [65, 16] width 27 height 33
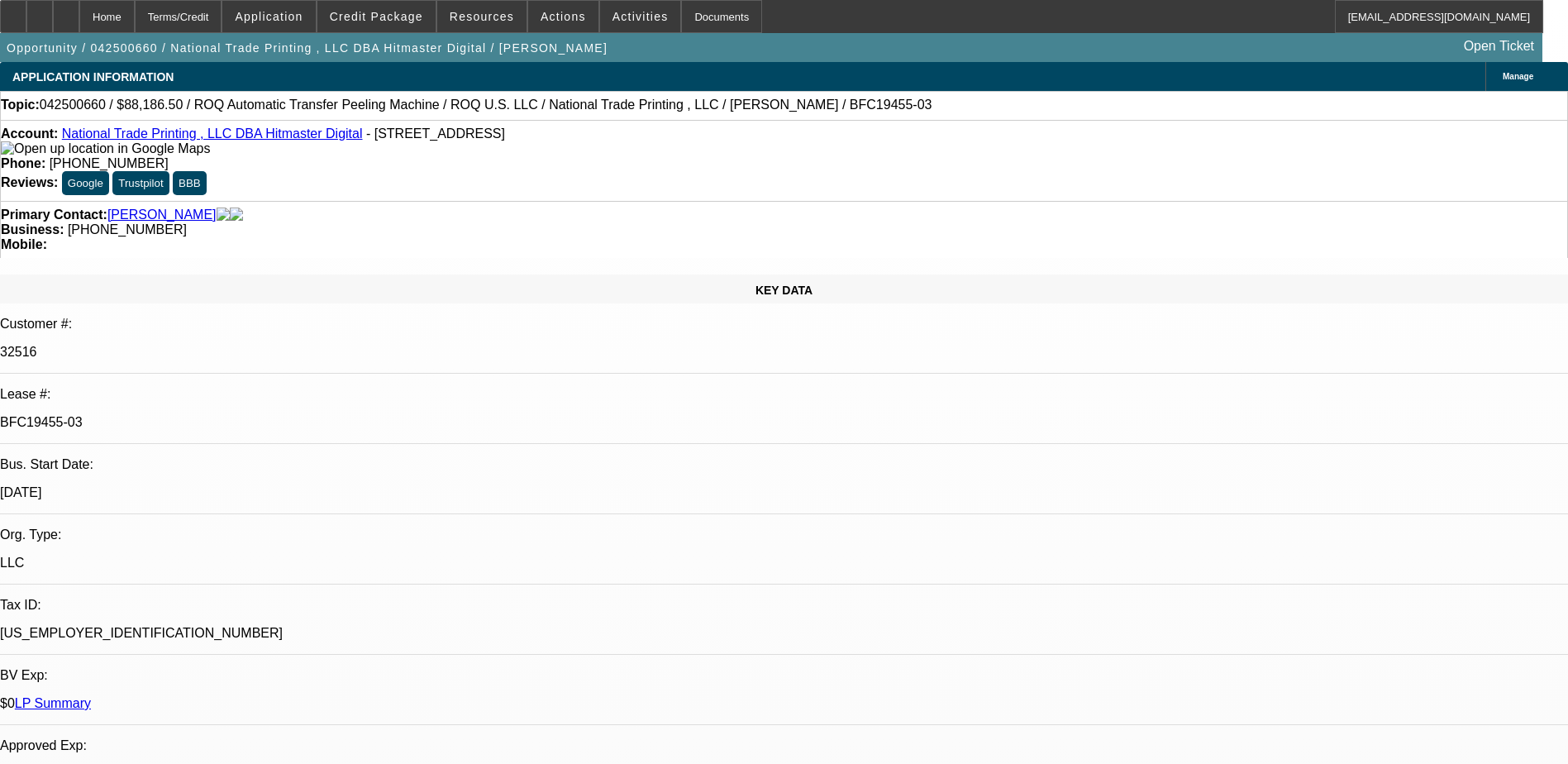
select select "0"
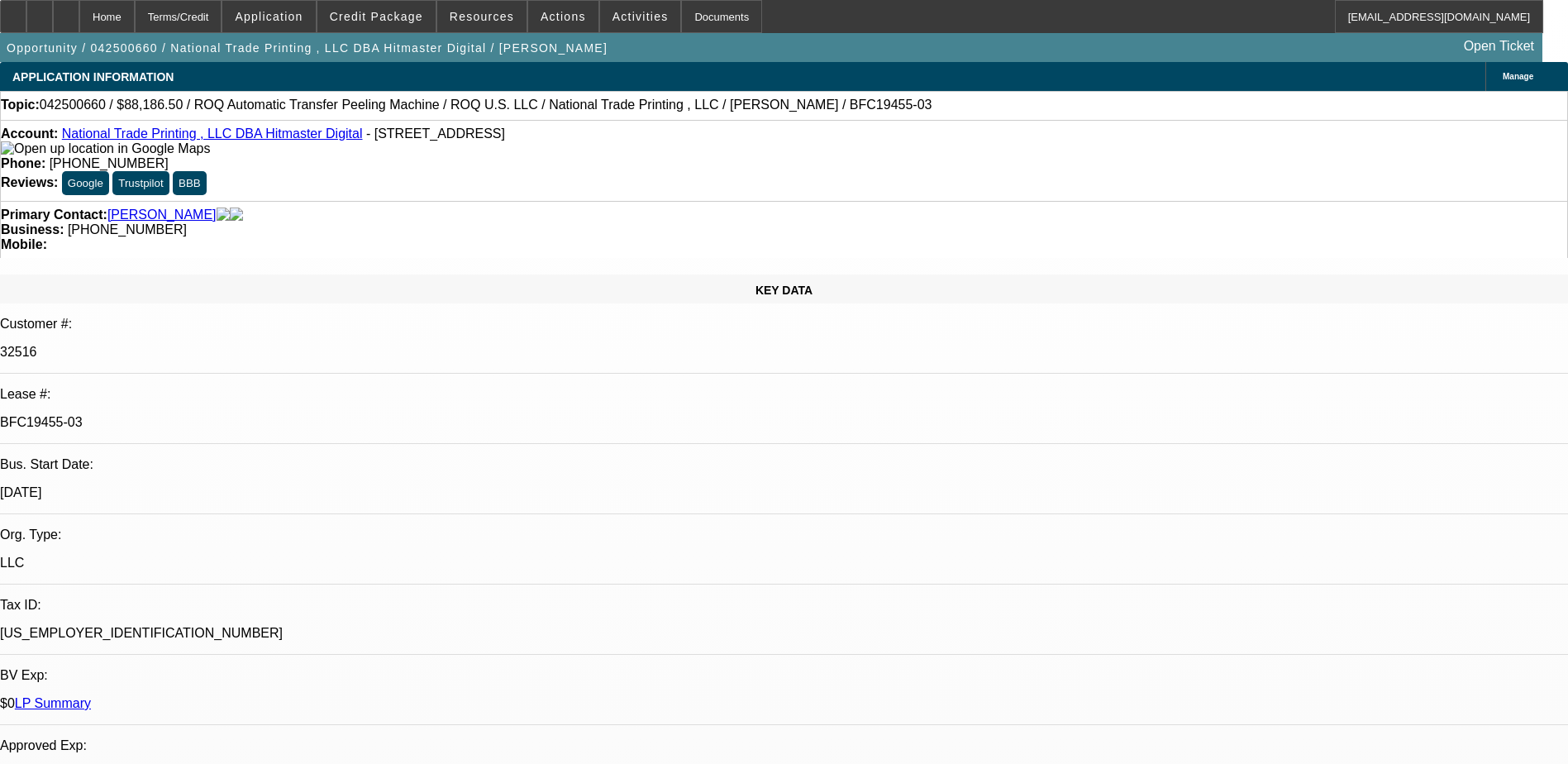
select select "0"
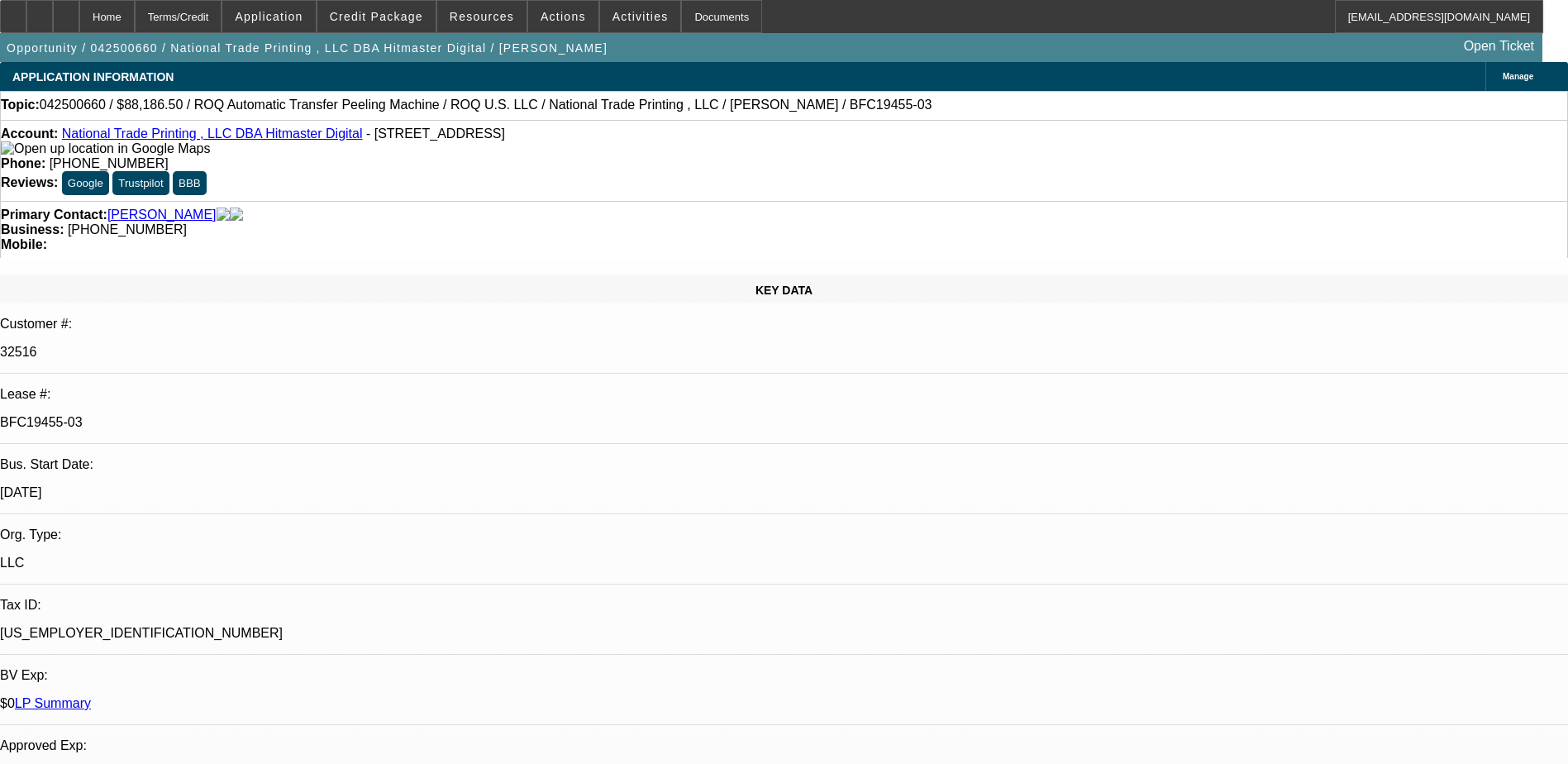
select select "0"
select select "1"
select select "6"
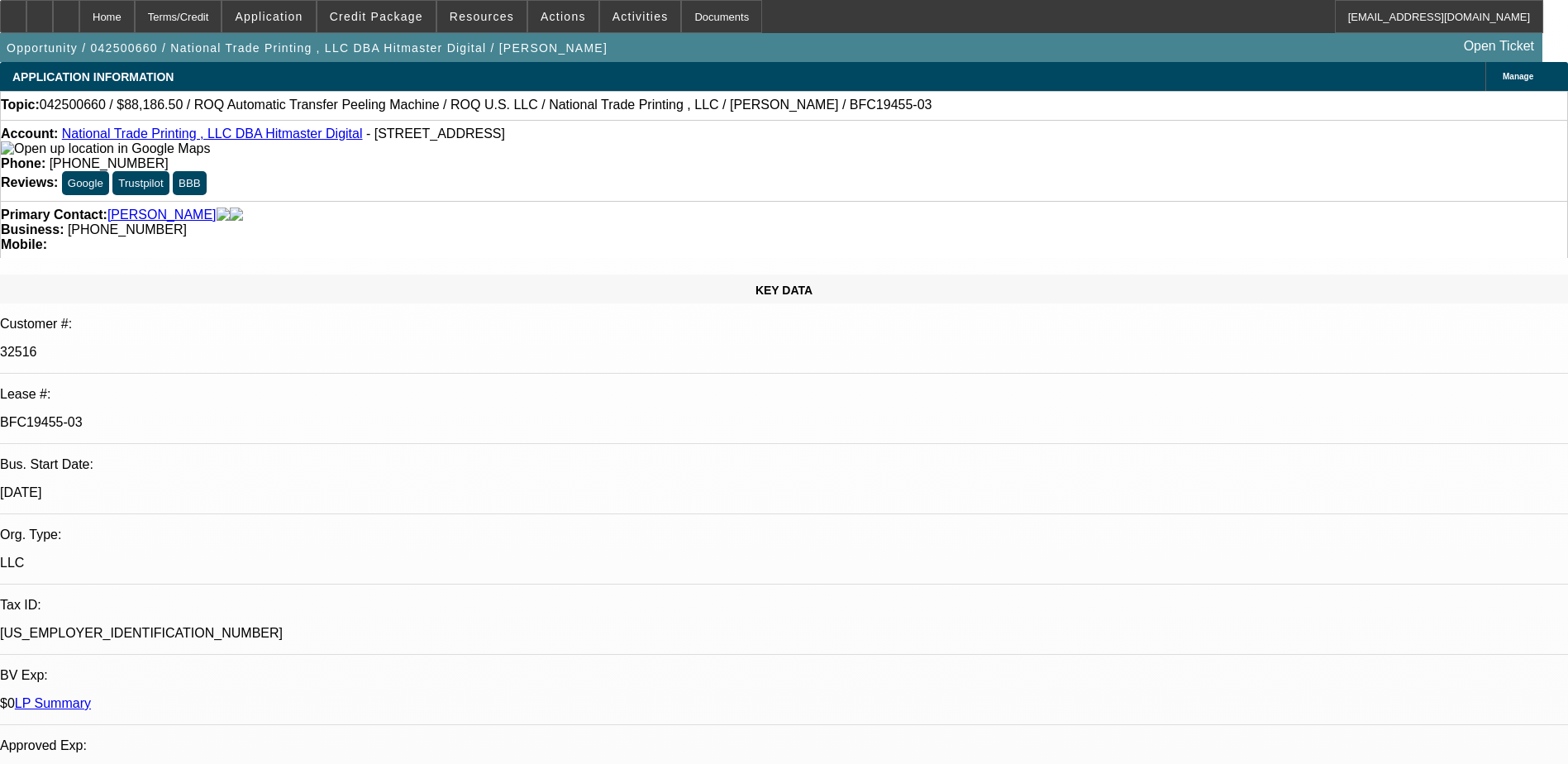
select select "1"
select select "6"
select select "1"
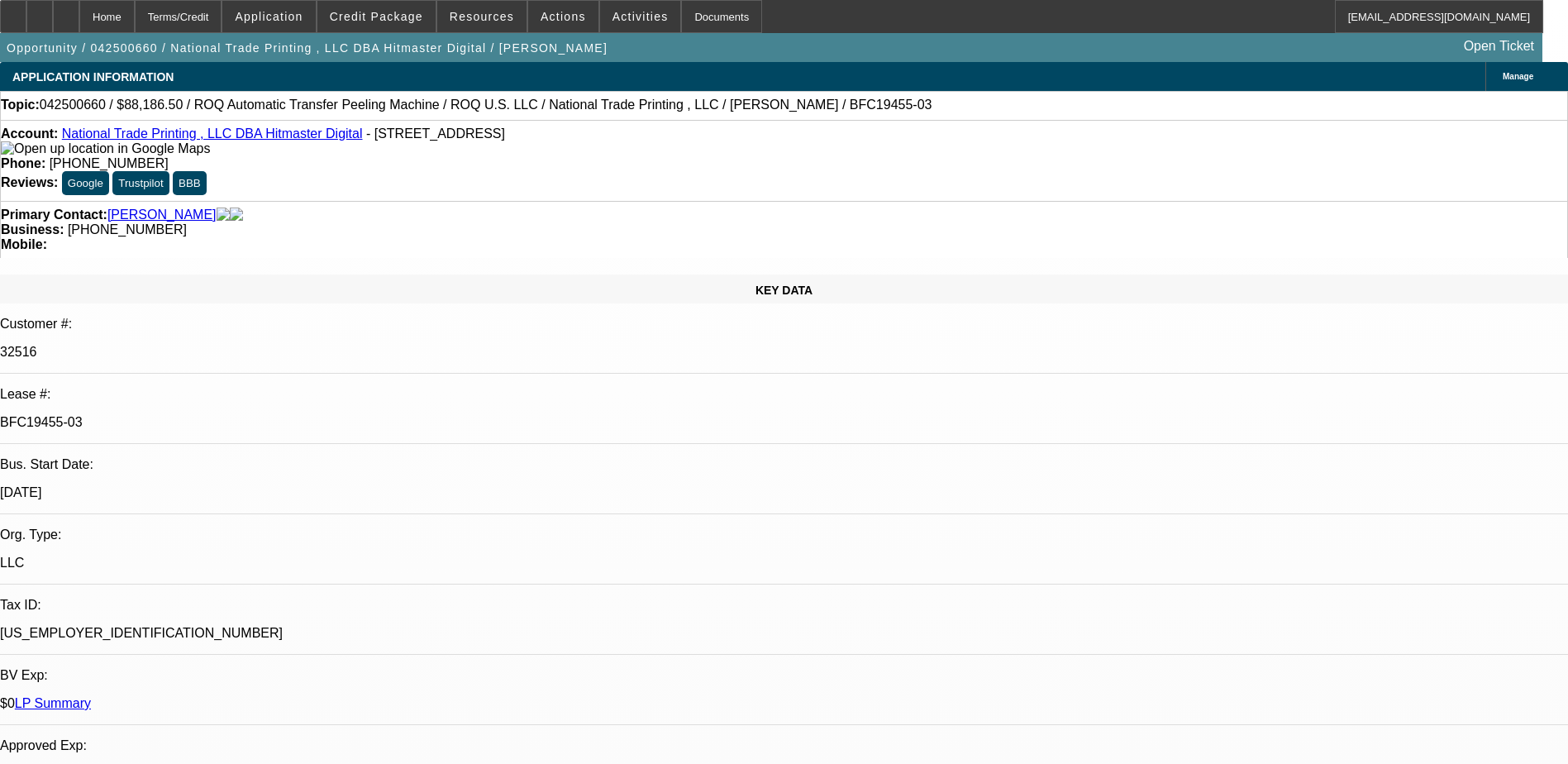
select select "6"
select select "1"
select select "6"
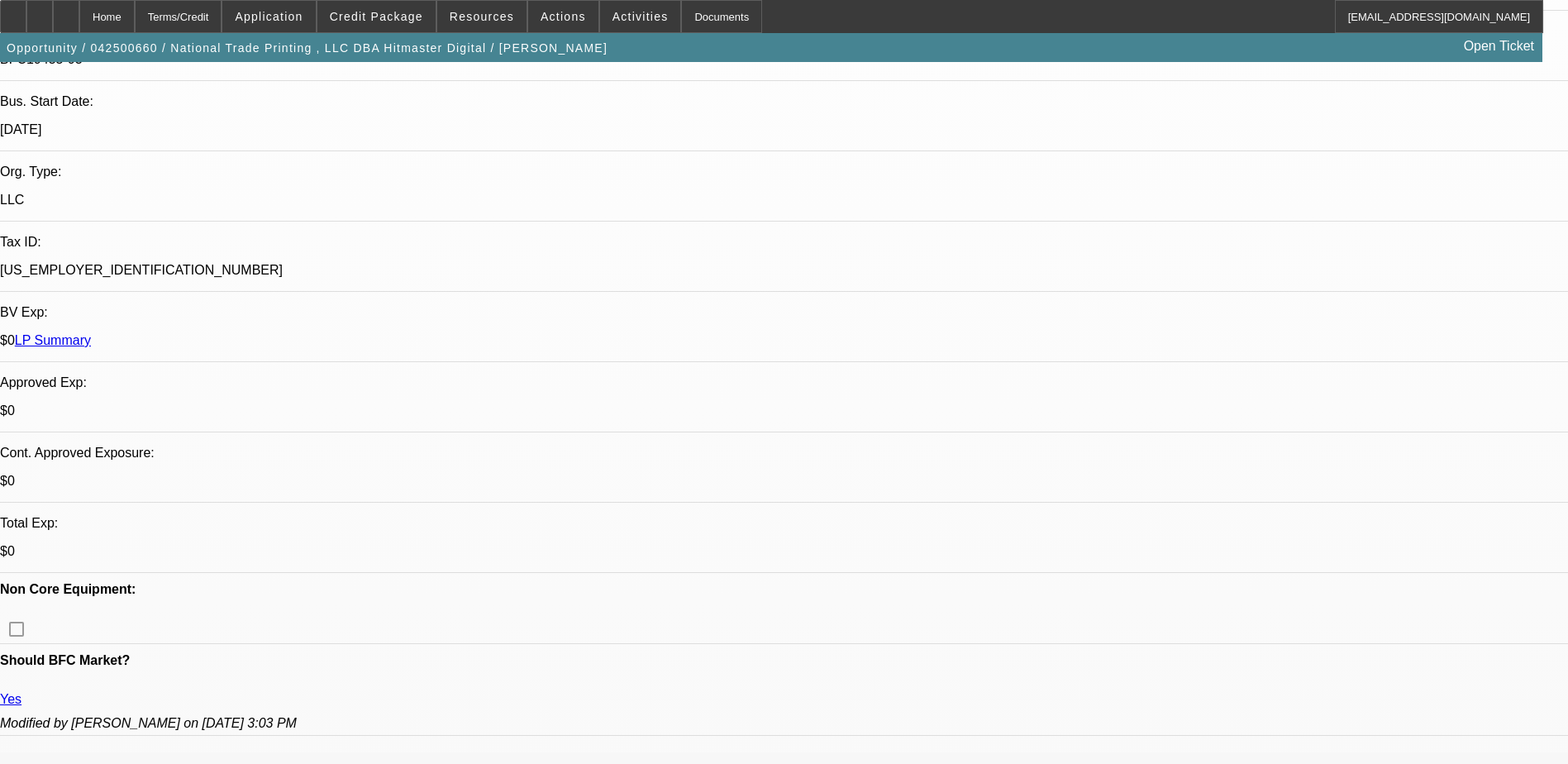
scroll to position [83, 0]
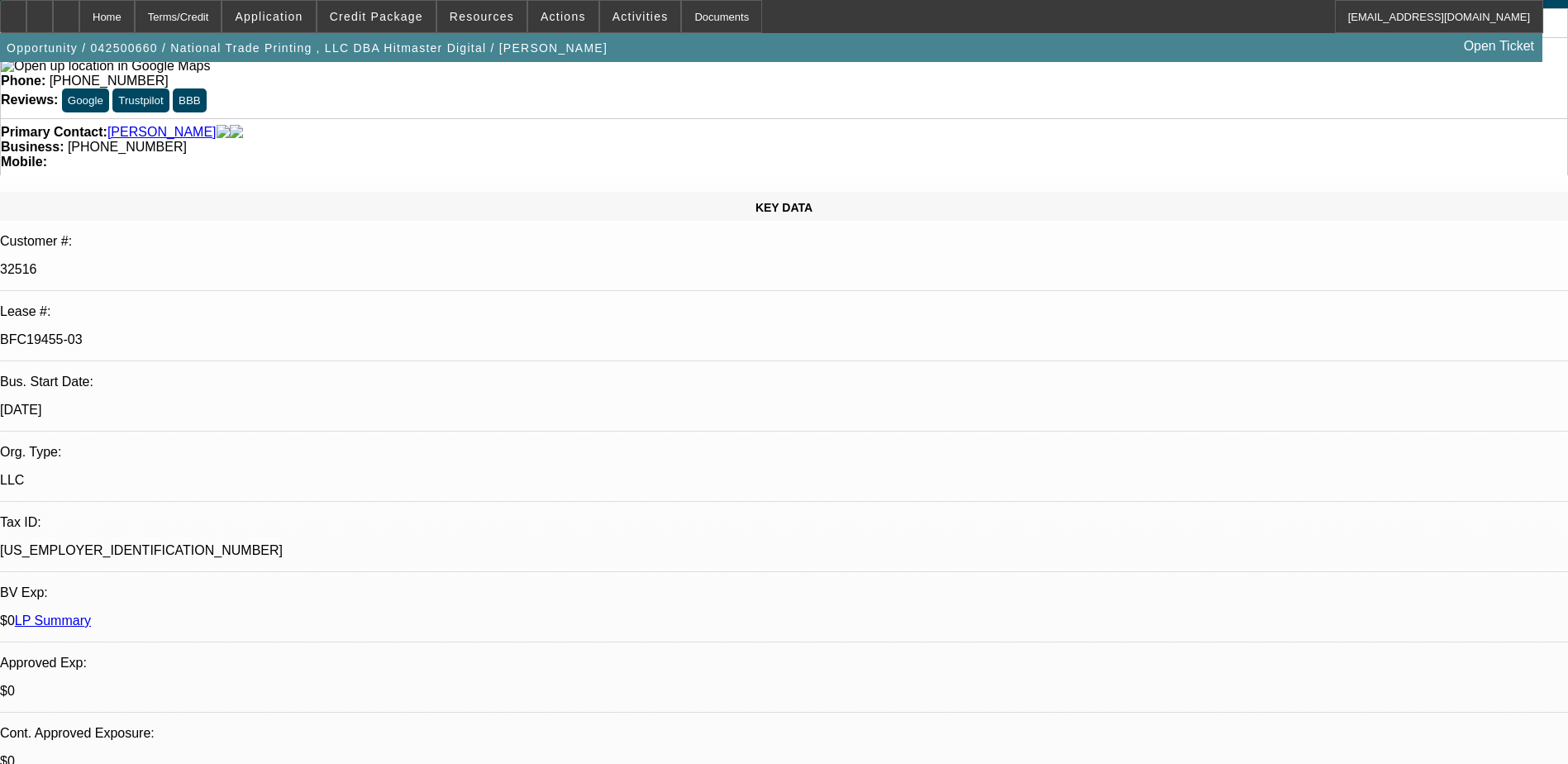
click at [91, 613] on link "LP Summary" at bounding box center [52, 620] width 76 height 14
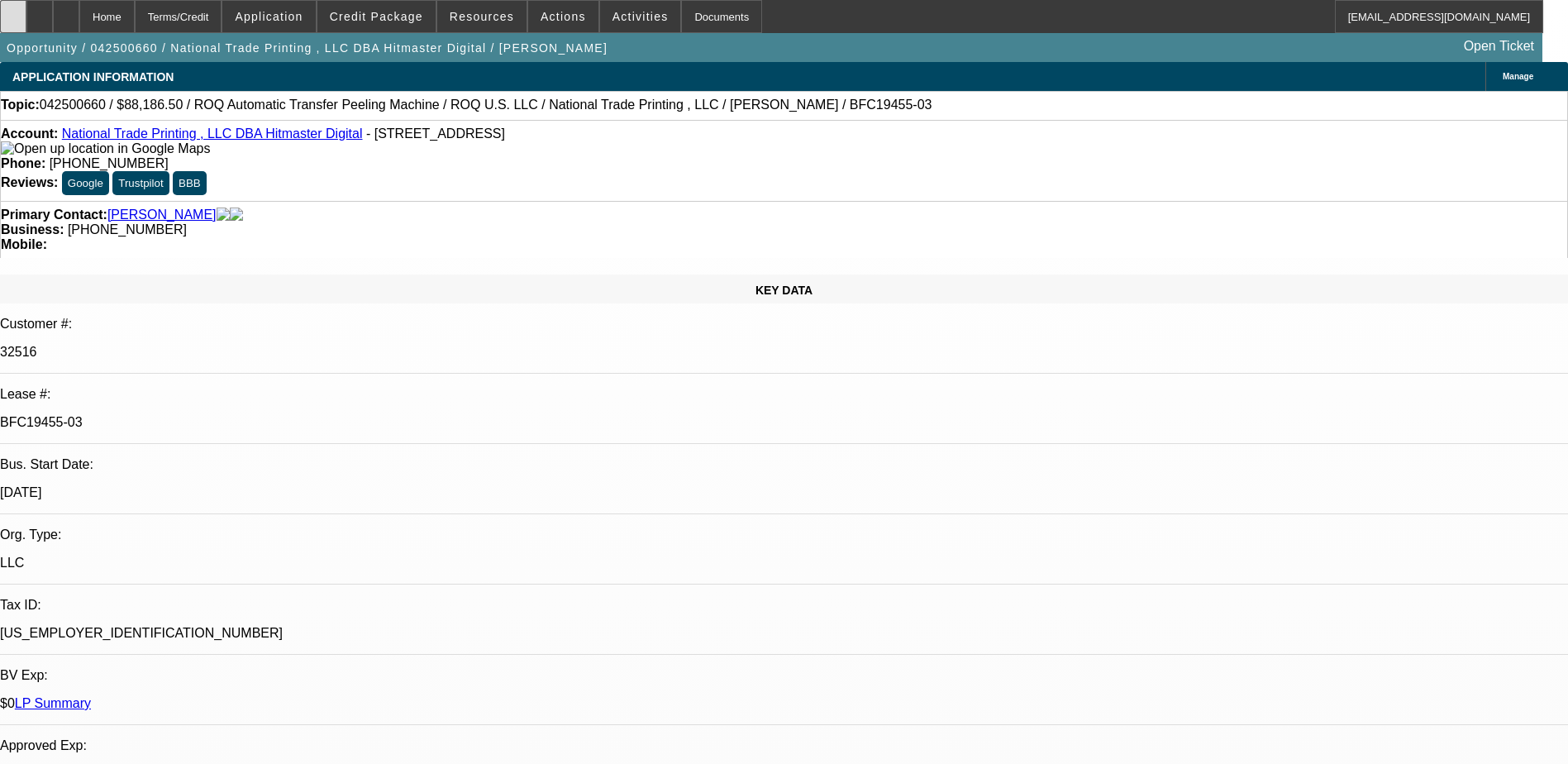
click at [27, 21] on div at bounding box center [13, 16] width 27 height 33
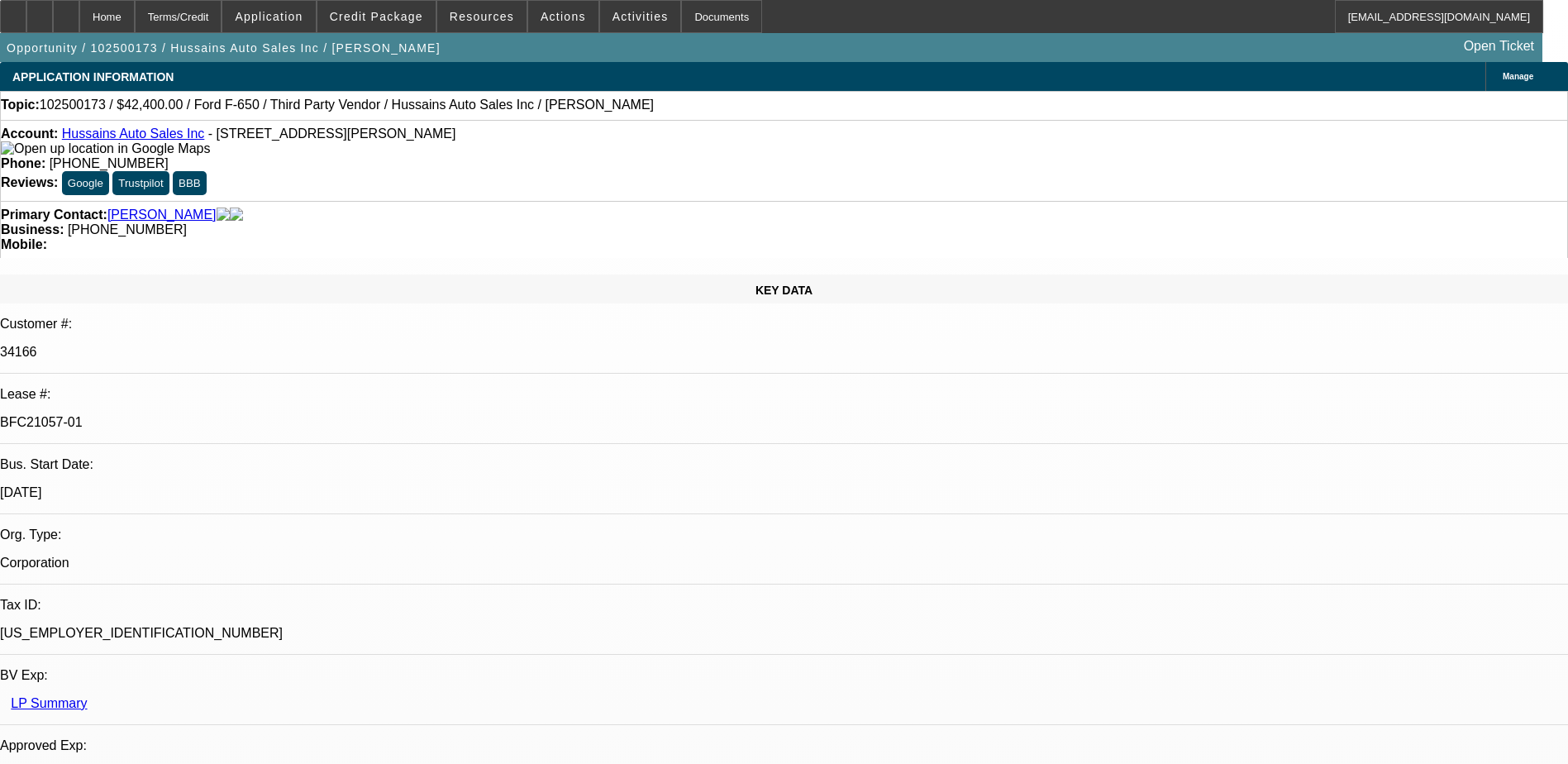
select select "0"
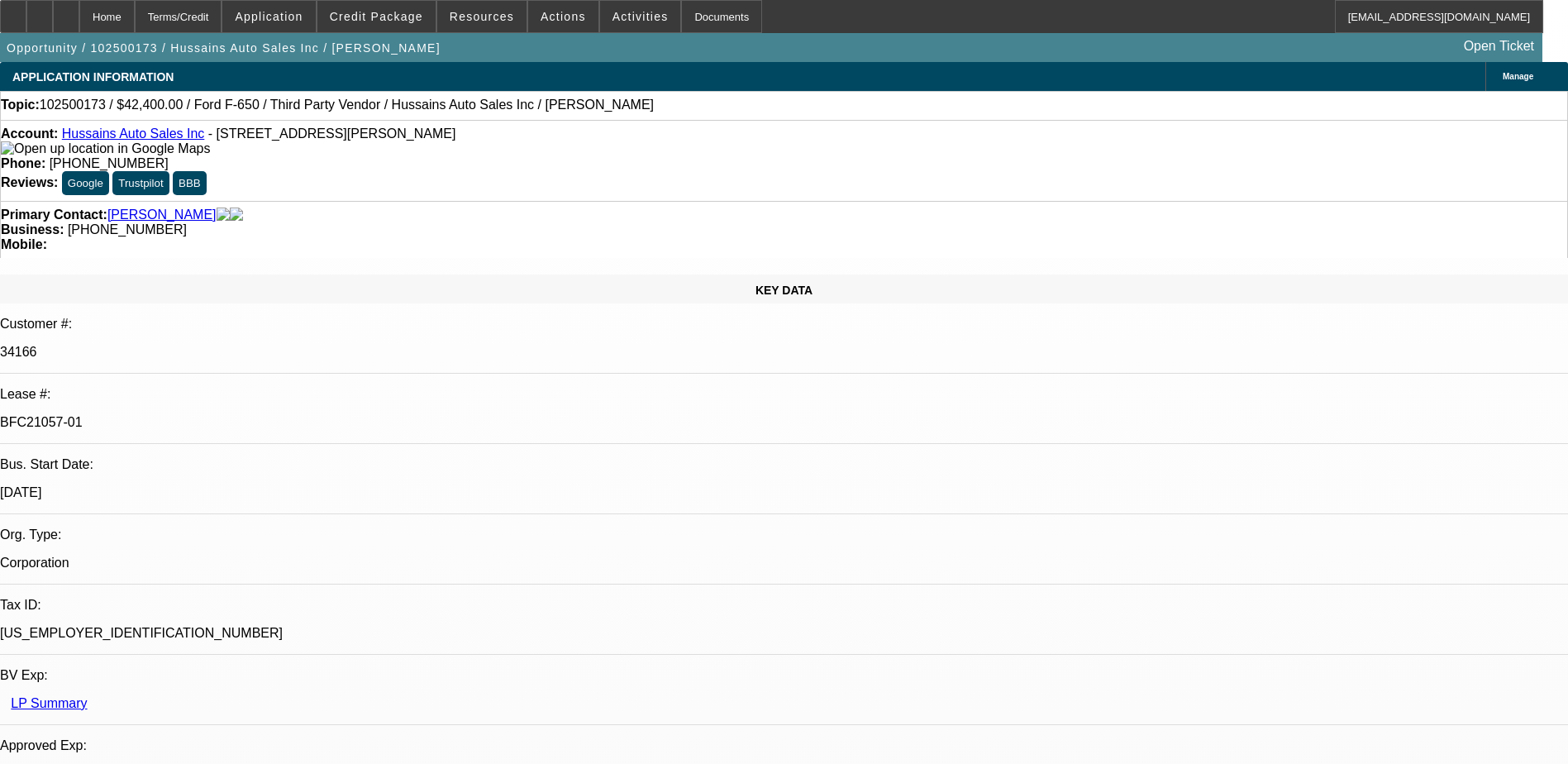
select select "0"
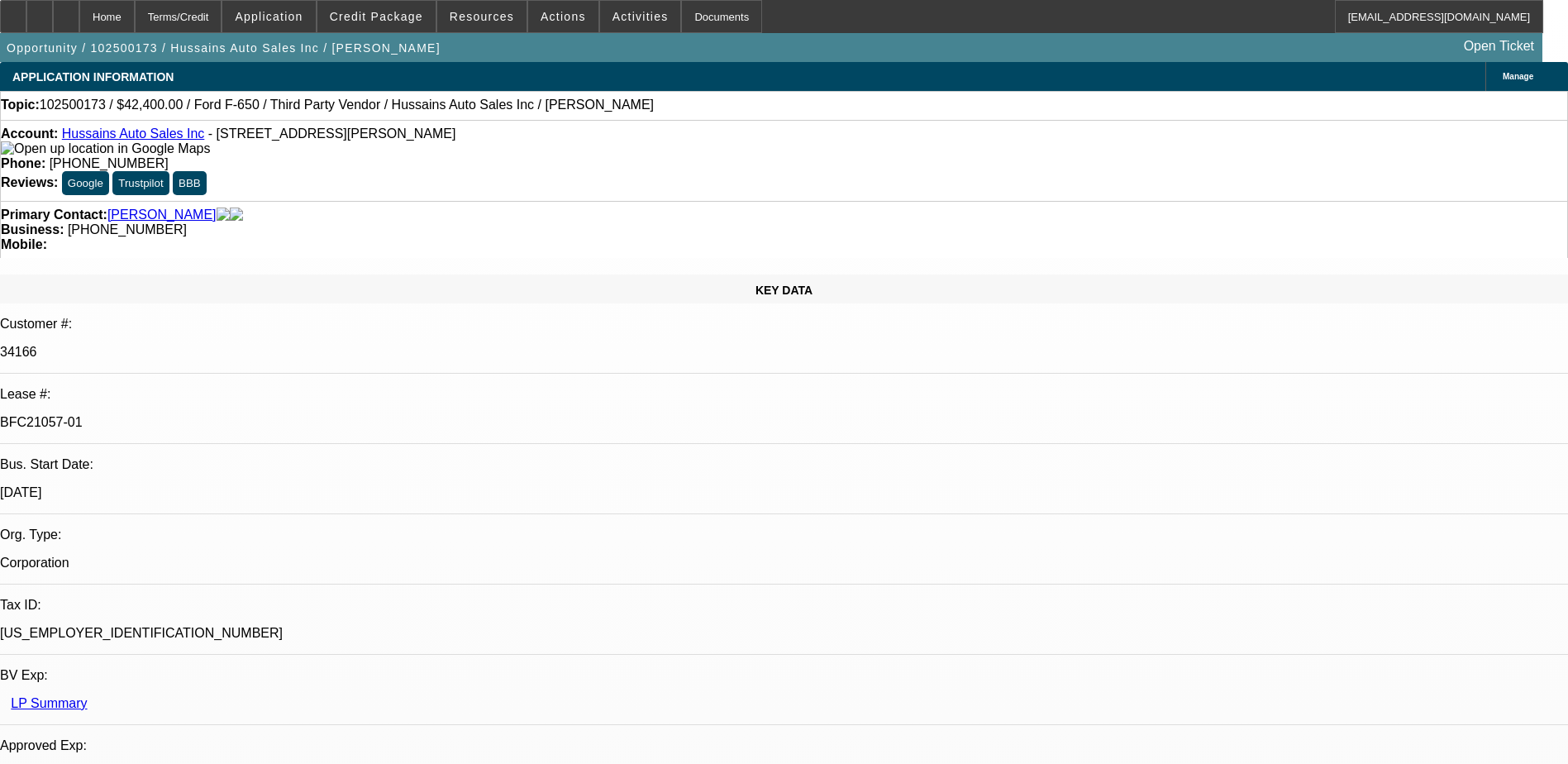
select select "0"
select select "1"
select select "6"
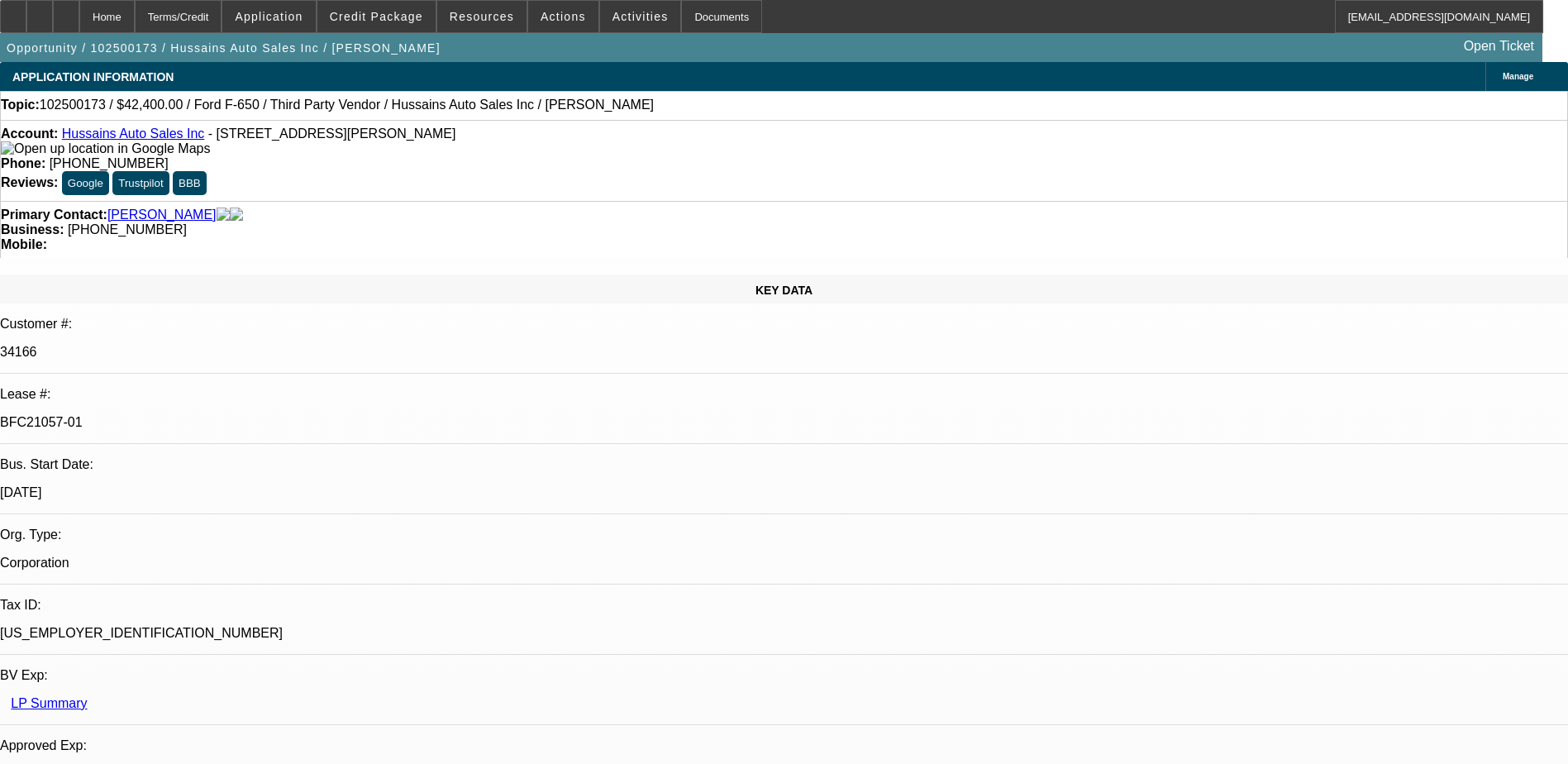
select select "1"
select select "6"
select select "1"
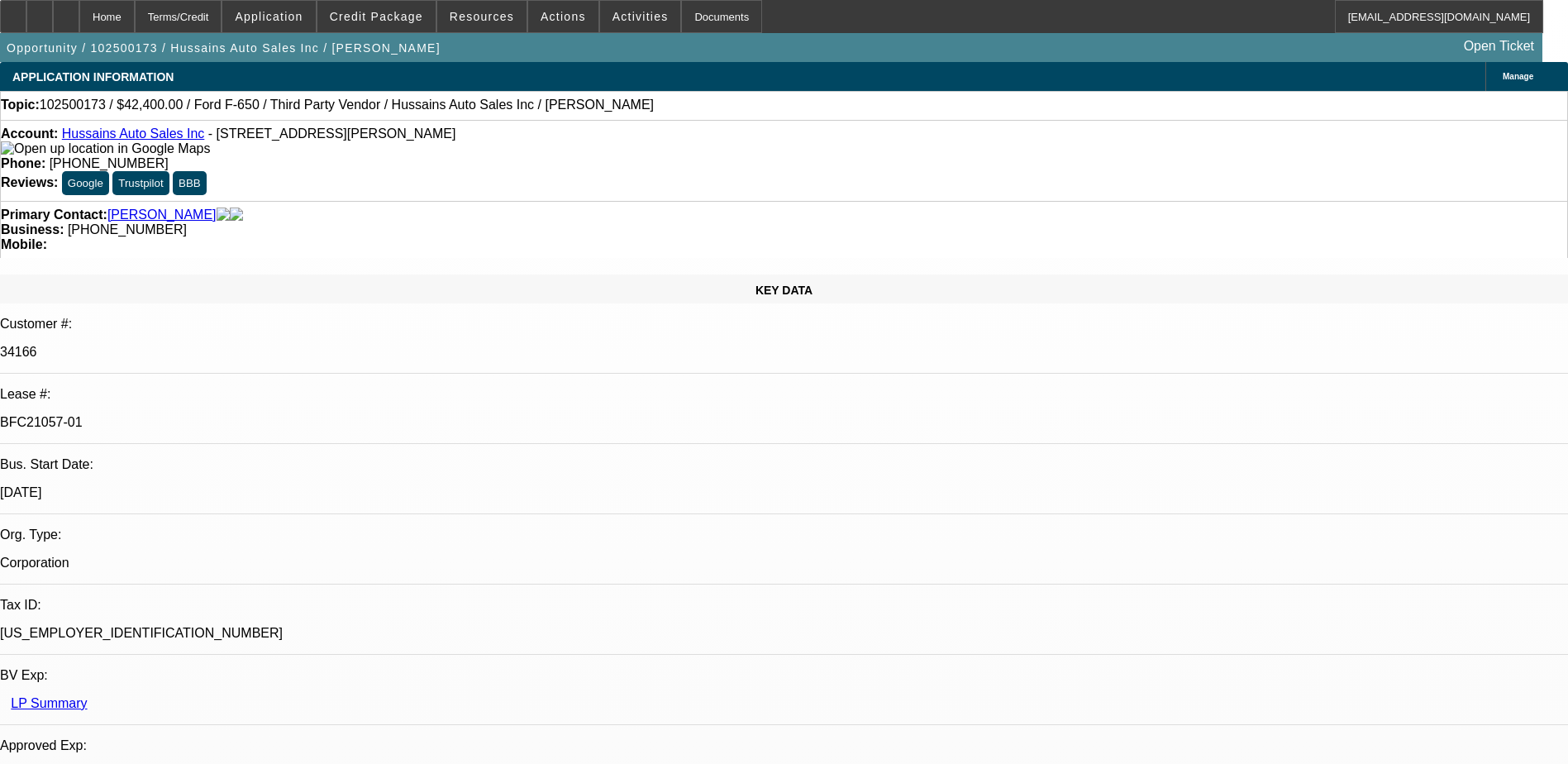
select select "6"
select select "1"
select select "6"
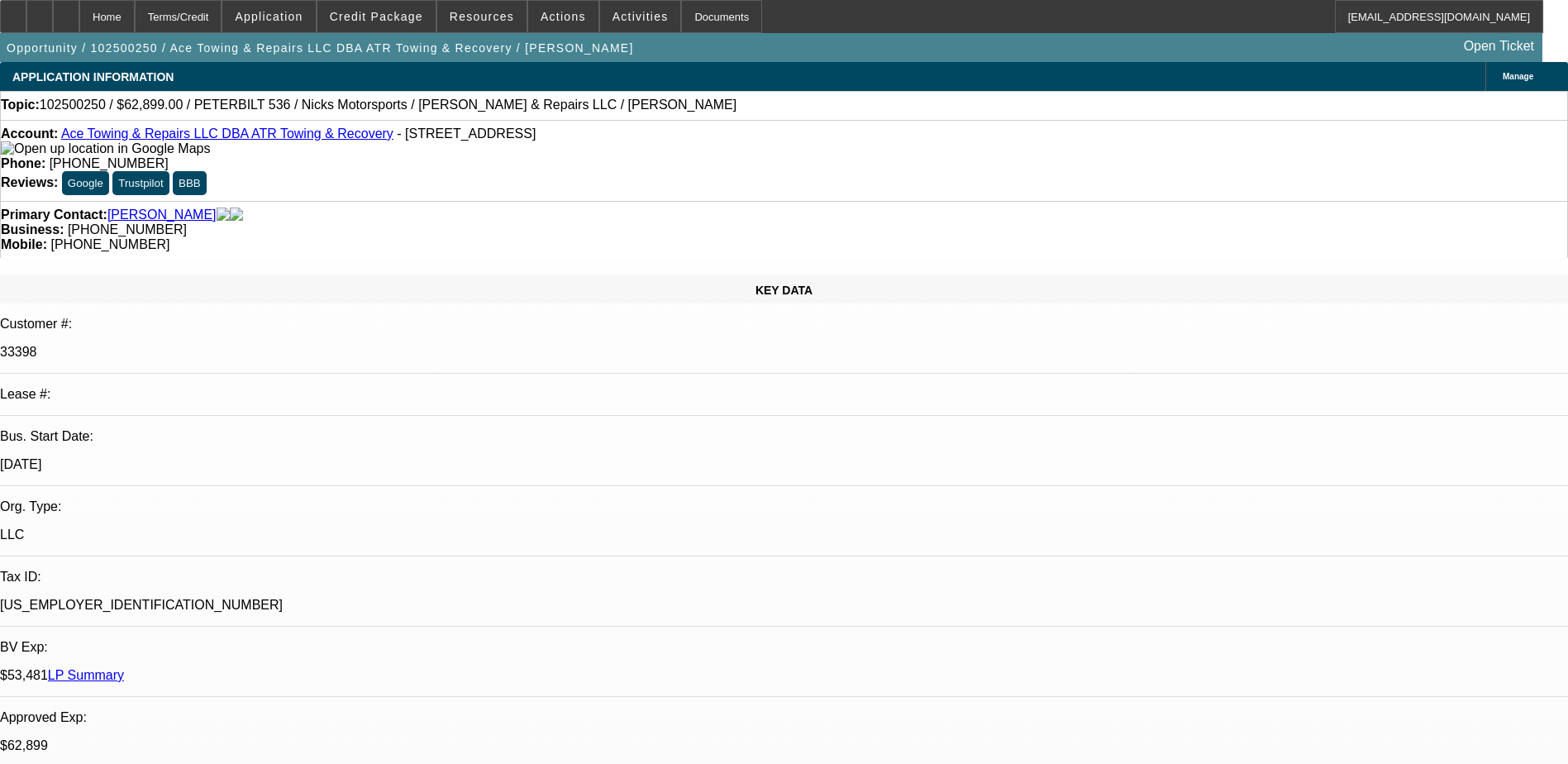
select select "0"
select select "2"
select select "0"
select select "6"
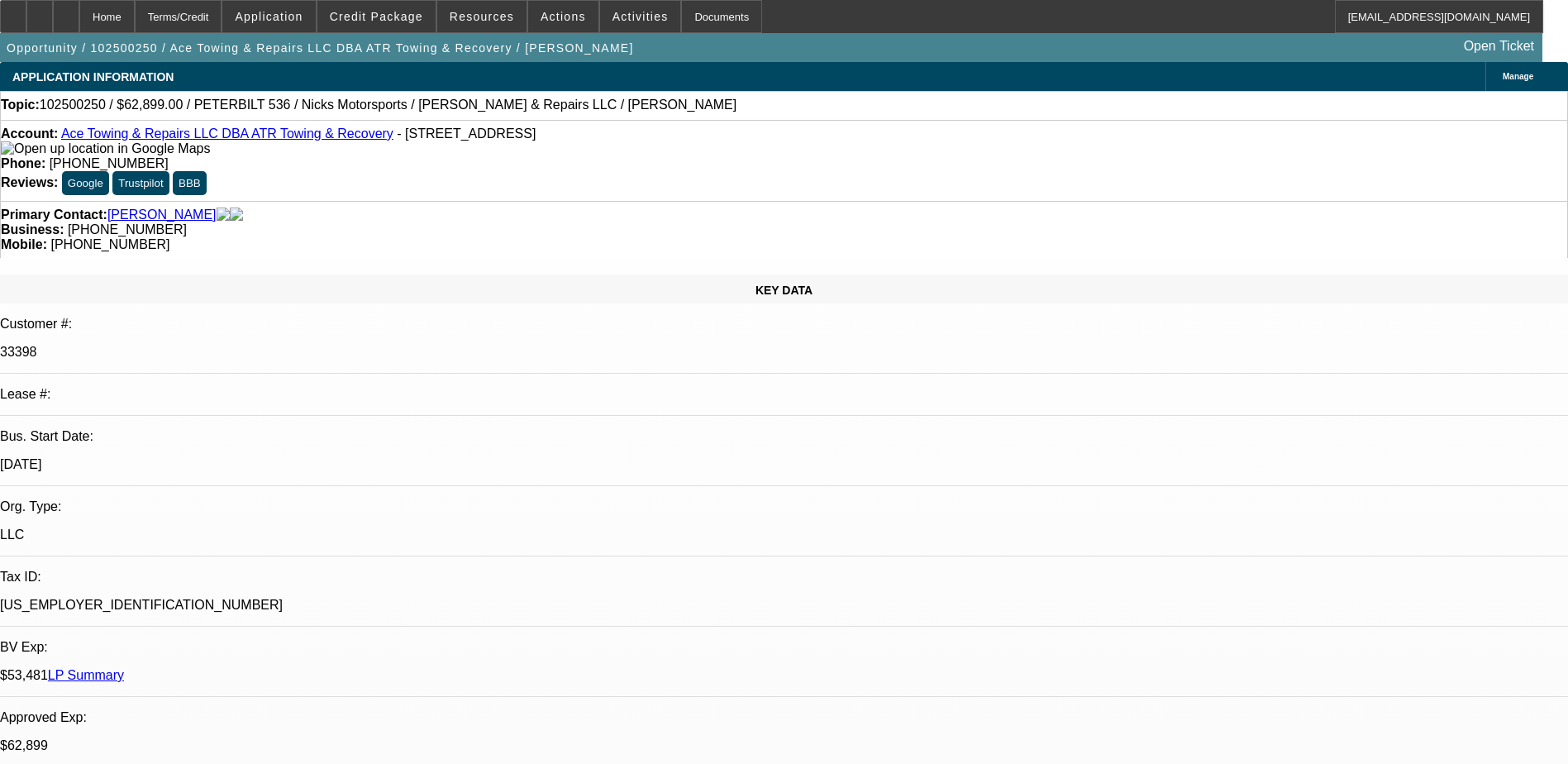
select select "0"
select select "2"
select select "0"
select select "6"
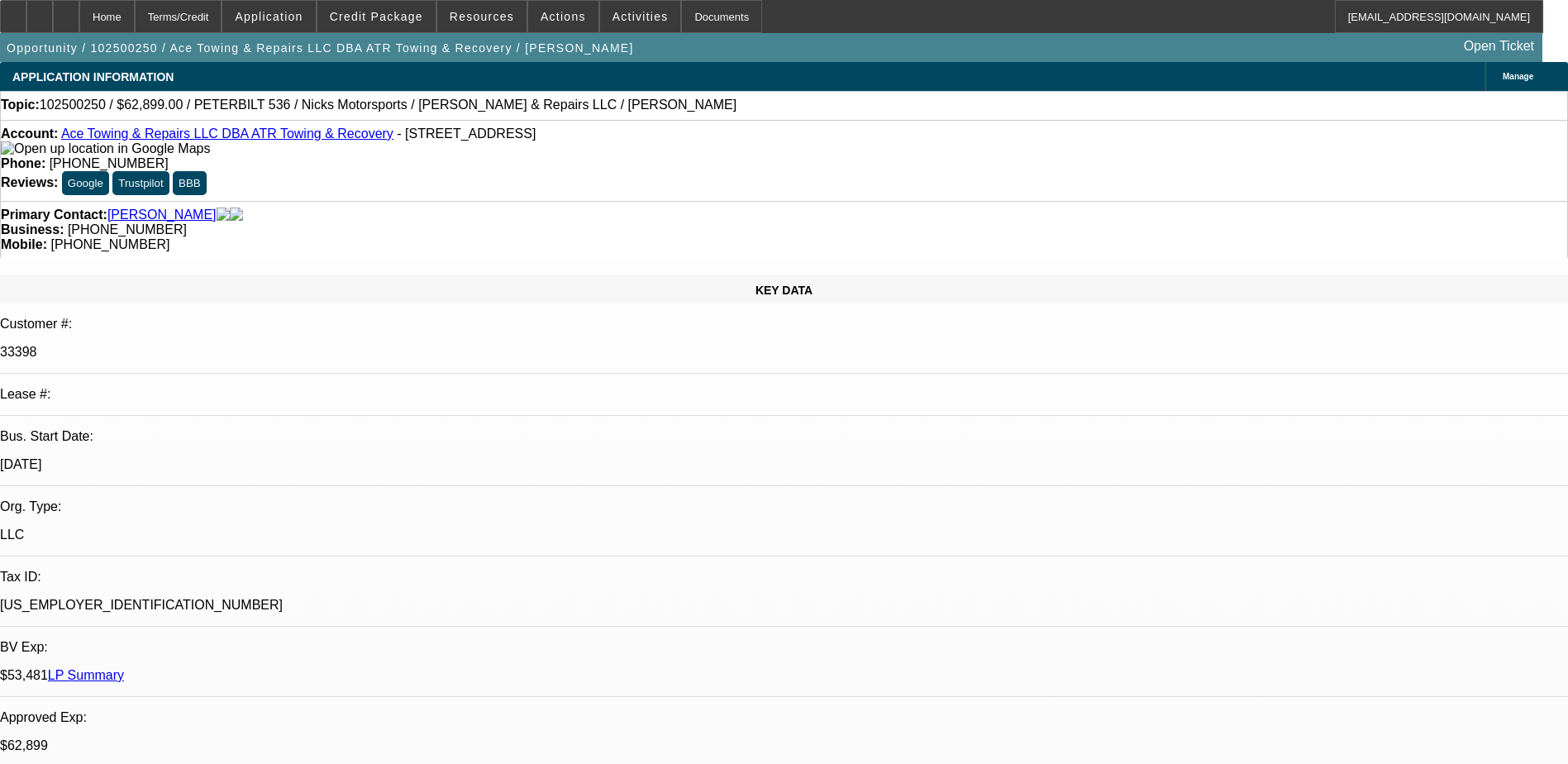
select select "0"
select select "2"
select select "0"
select select "6"
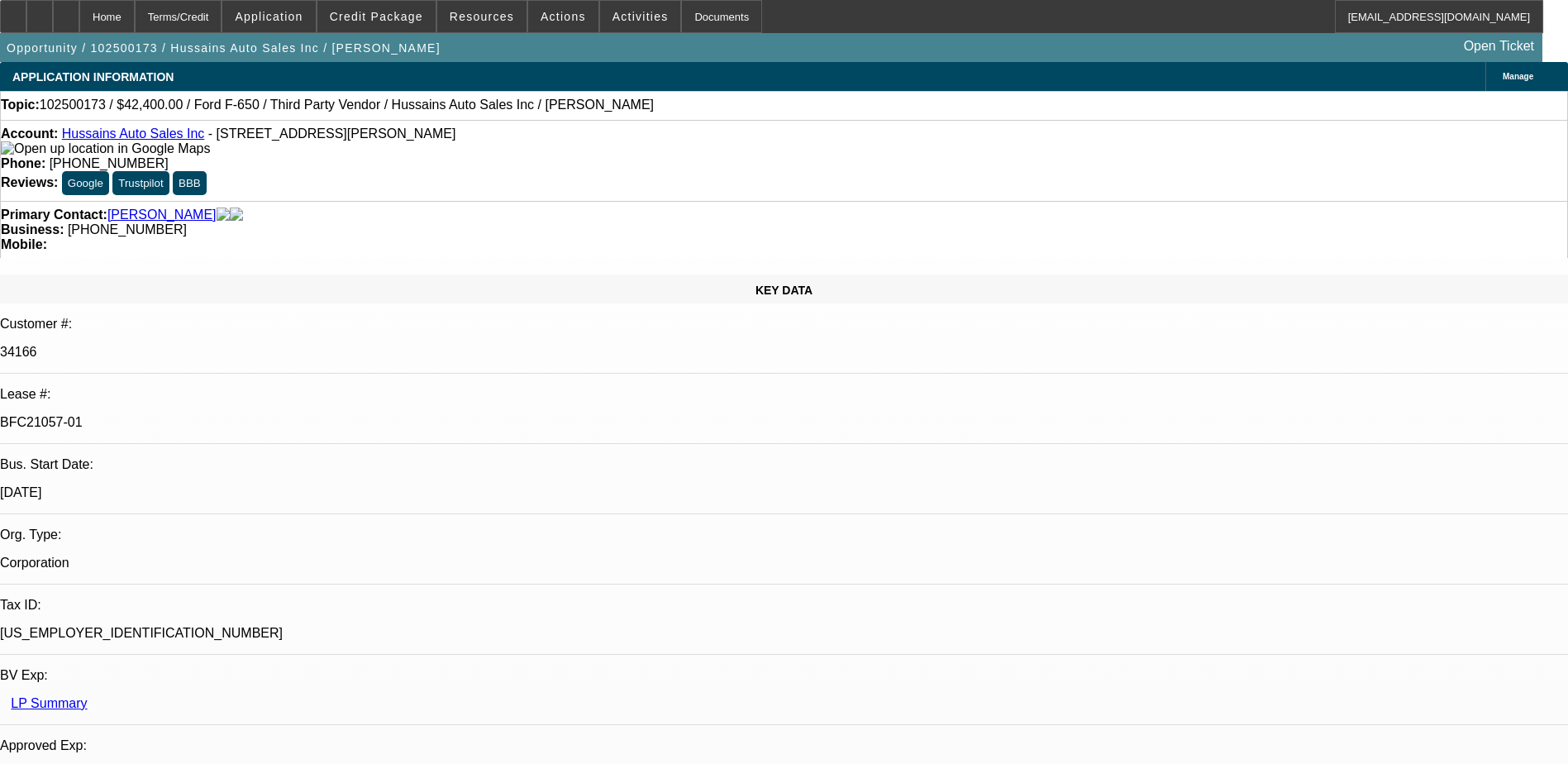
select select "0"
select select "6"
select select "0"
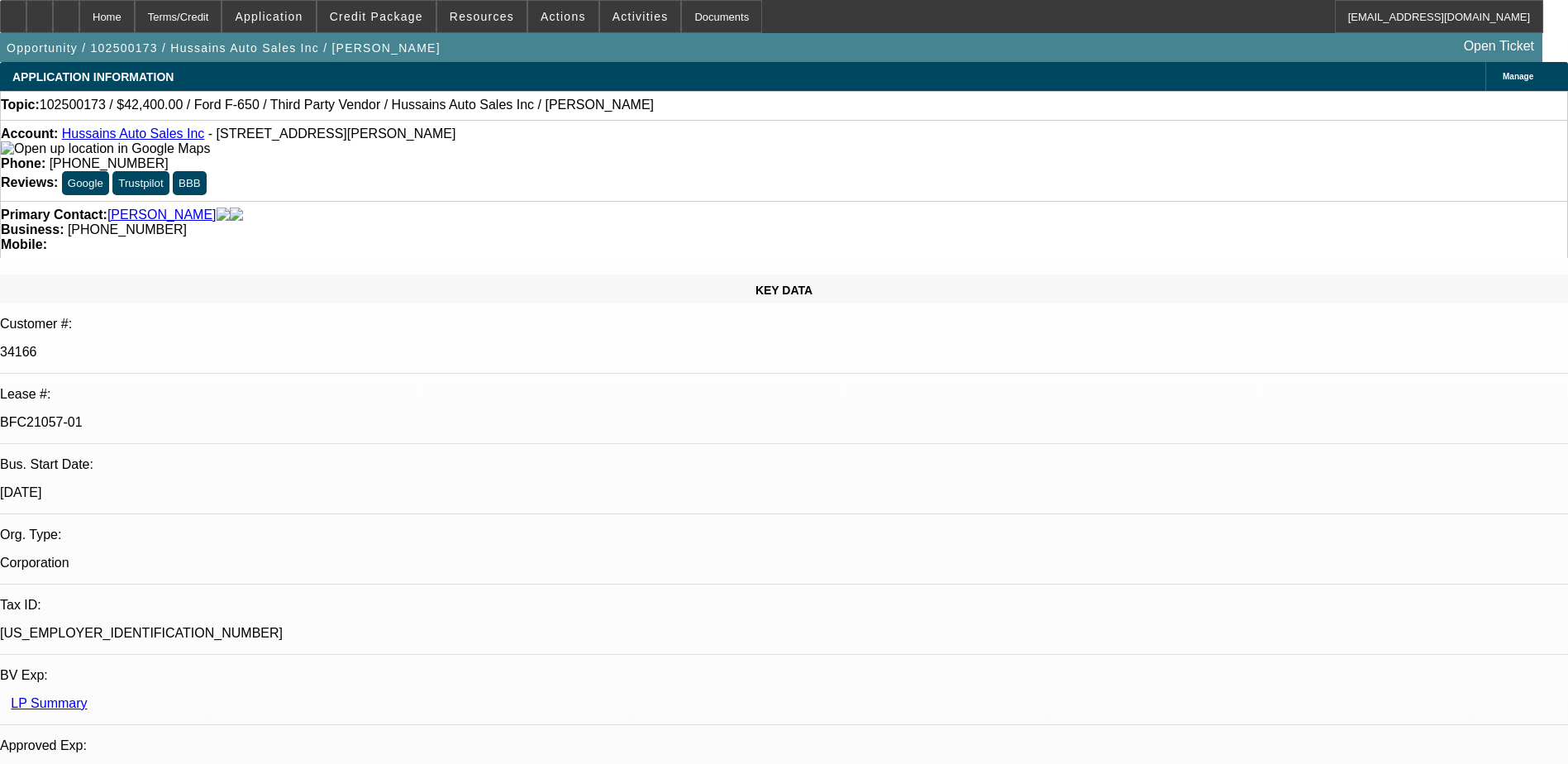
select select "0"
select select "6"
select select "0"
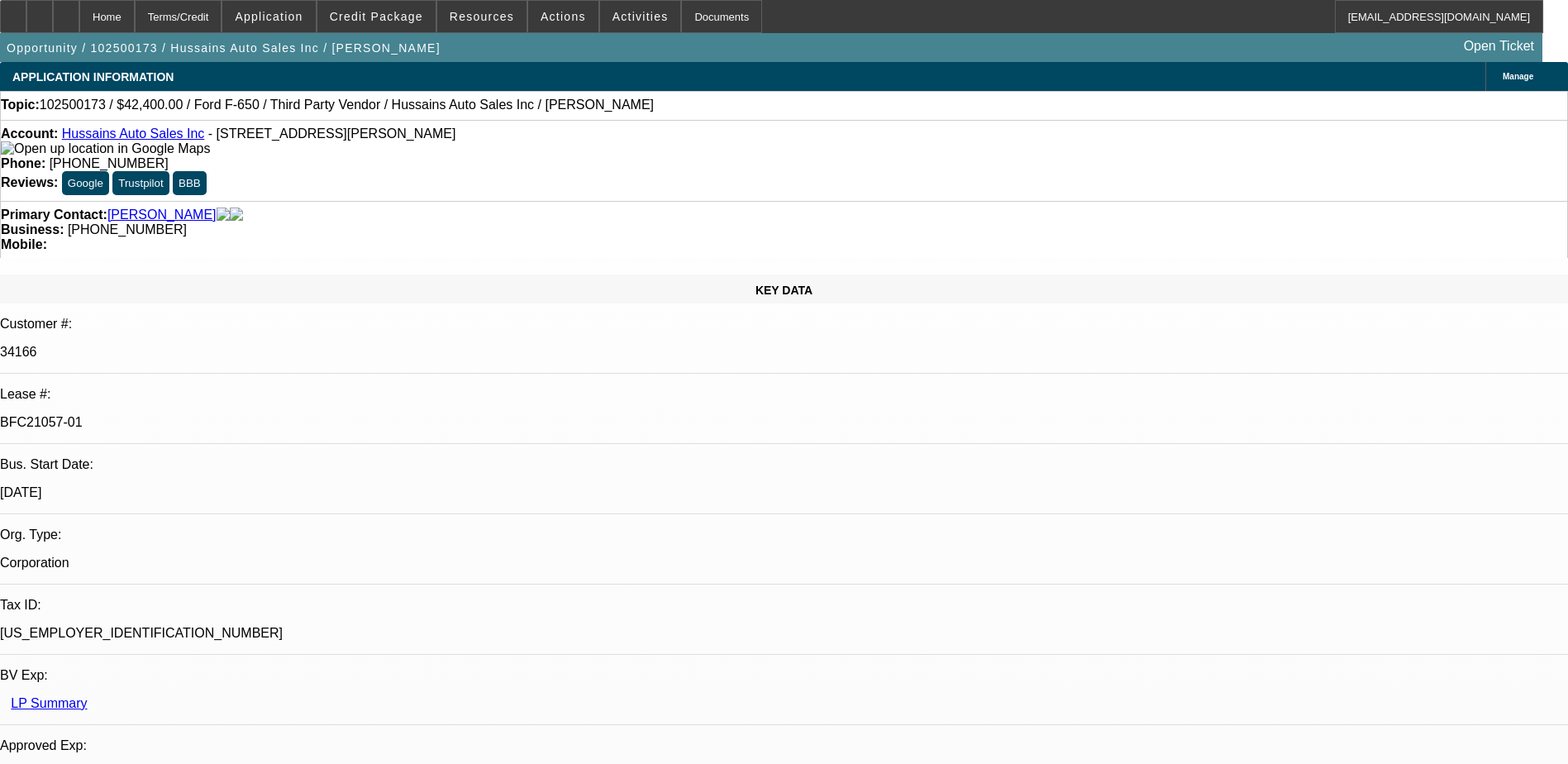
select select "0"
select select "6"
select select "0"
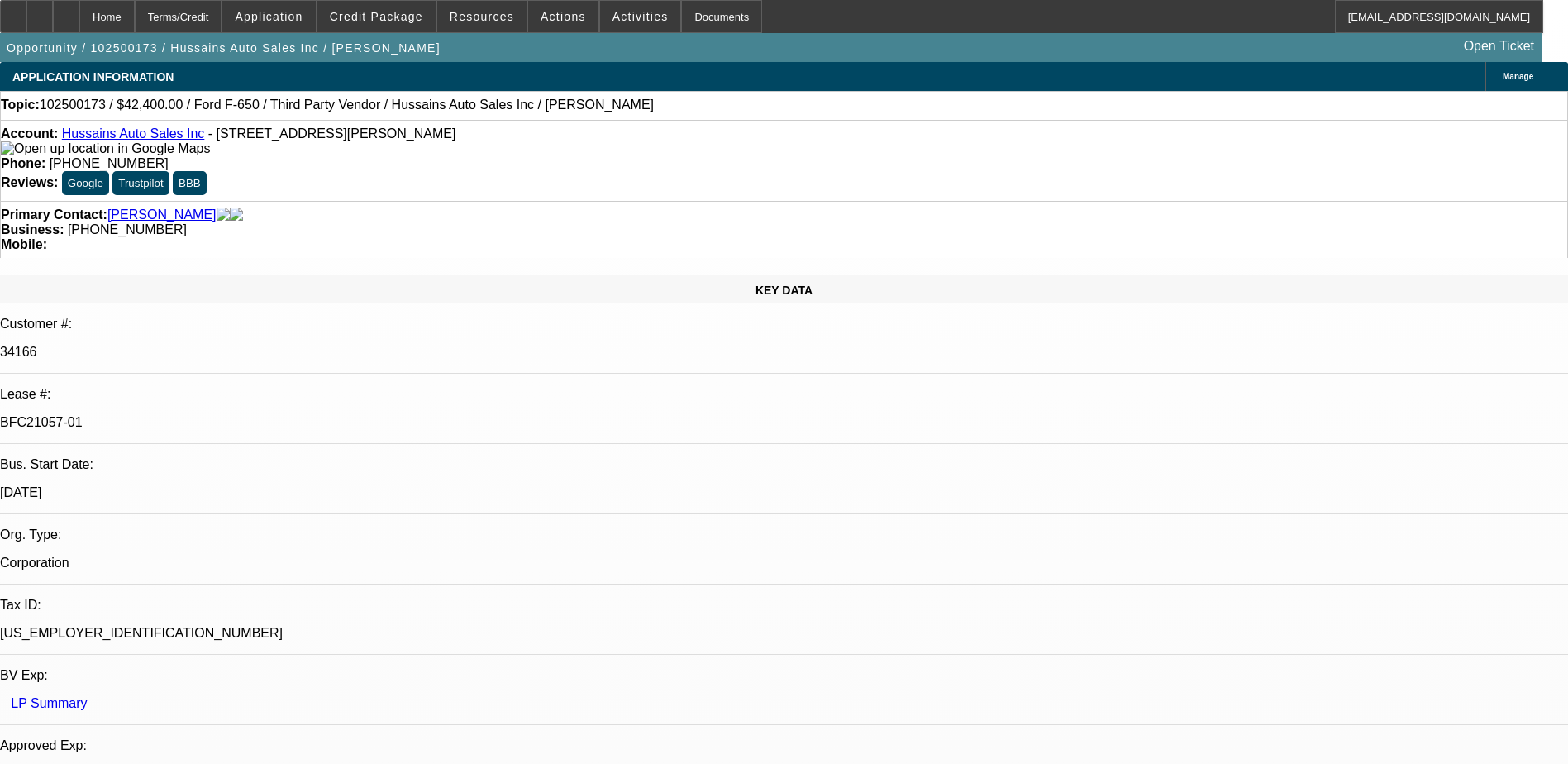
select select "6"
drag, startPoint x: 663, startPoint y: 144, endPoint x: 575, endPoint y: 136, distance: 88.4
click at [575, 157] on div "Phone: (267) 399-6278" at bounding box center [784, 163] width 1566 height 15
copy span "(267) 399-6278"
click at [611, 157] on div "Account: Hussains Auto Sales Inc - 9242 W Chester Pike, Upper Darby, PA 19082 P…" at bounding box center [784, 160] width 1568 height 81
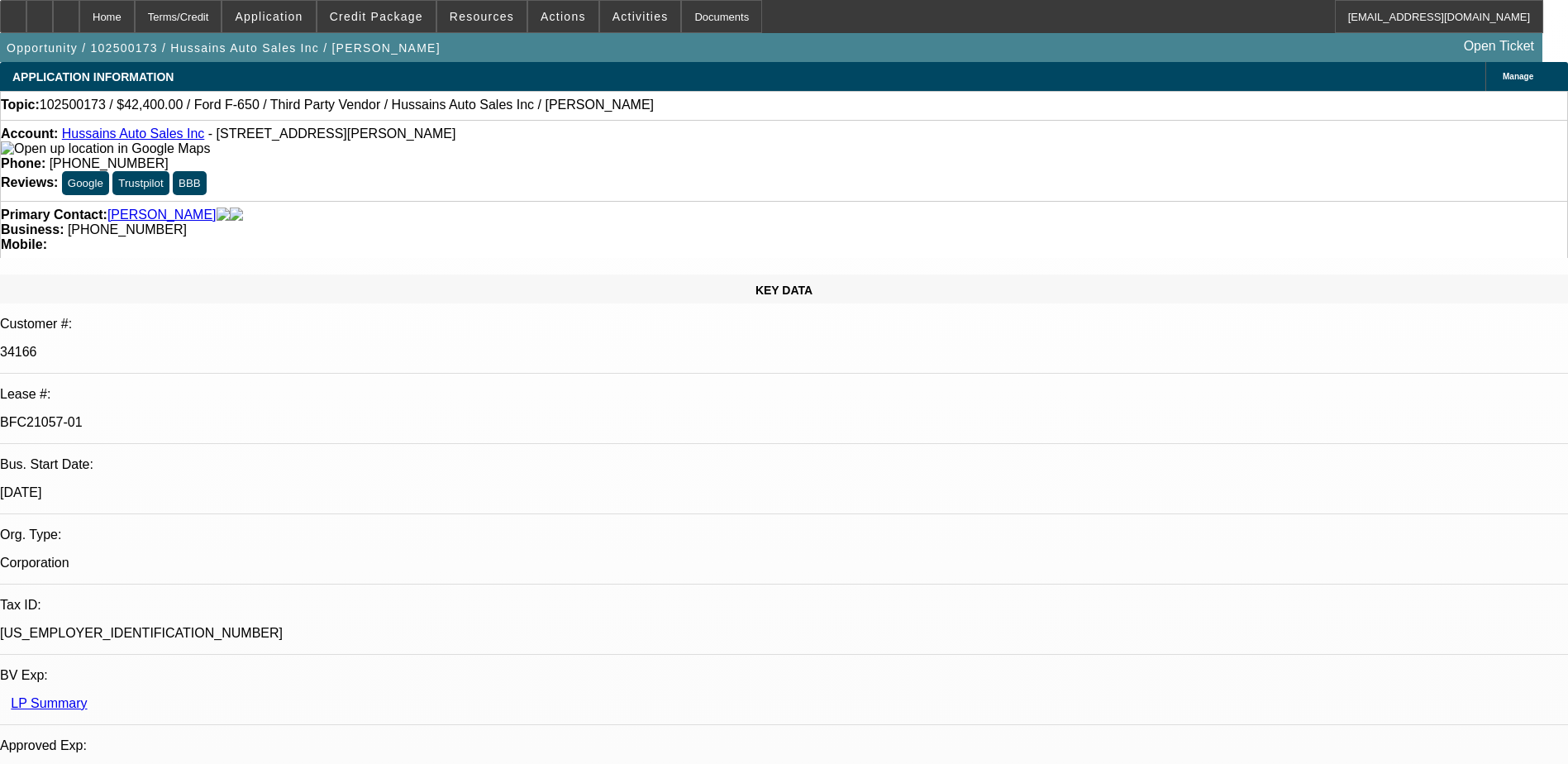
click at [169, 157] on span "(267) 399-6278" at bounding box center [109, 163] width 119 height 14
drag, startPoint x: 618, startPoint y: 143, endPoint x: 641, endPoint y: 138, distance: 23.5
click at [169, 157] on span "(267) 399-6278" at bounding box center [109, 163] width 119 height 14
drag, startPoint x: 646, startPoint y: 136, endPoint x: 574, endPoint y: 139, distance: 72.1
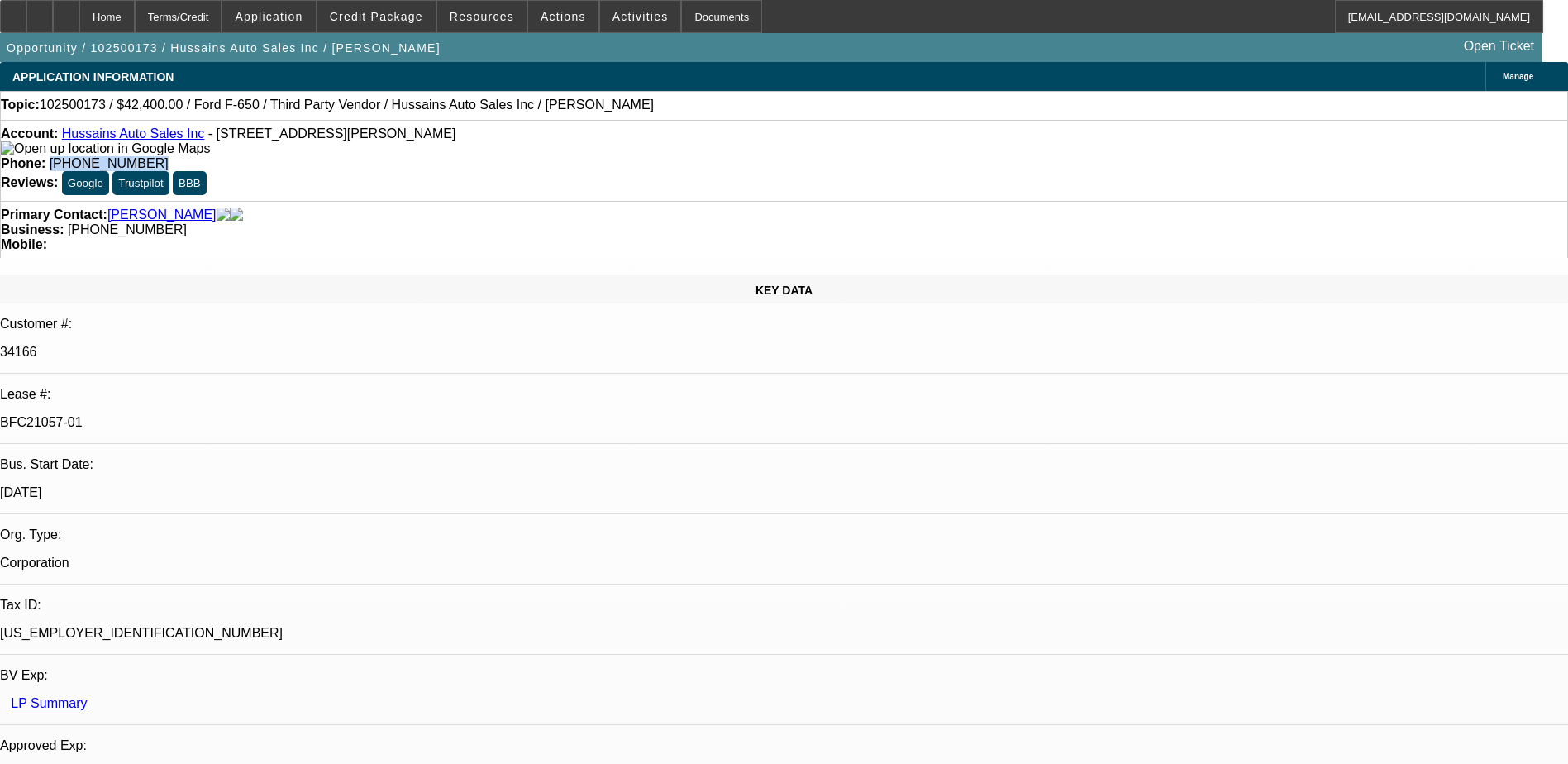
click at [574, 157] on div "Phone: (267) 399-6278" at bounding box center [784, 163] width 1566 height 15
copy span "(267) 399-6278"
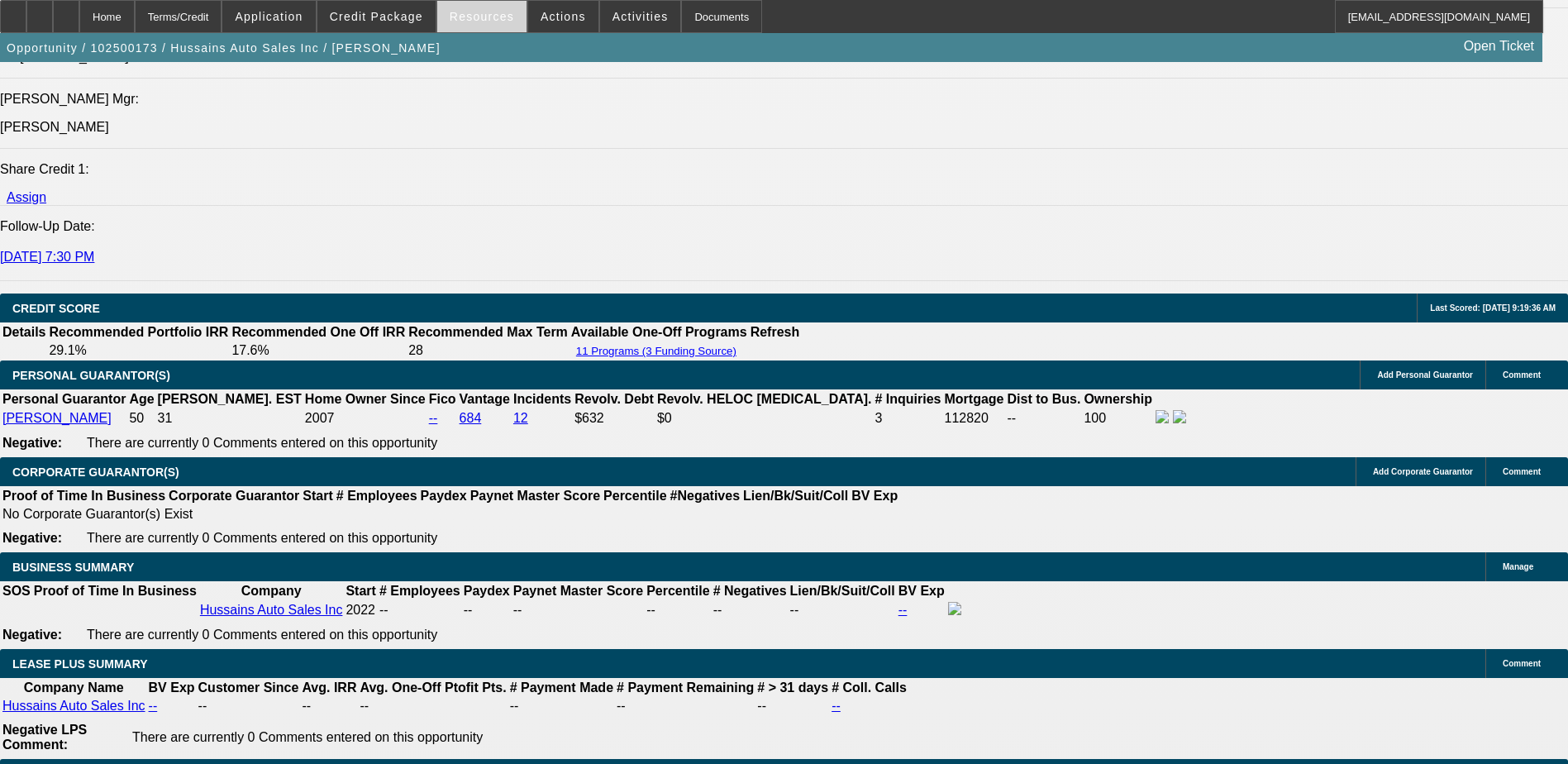
scroll to position [2066, 0]
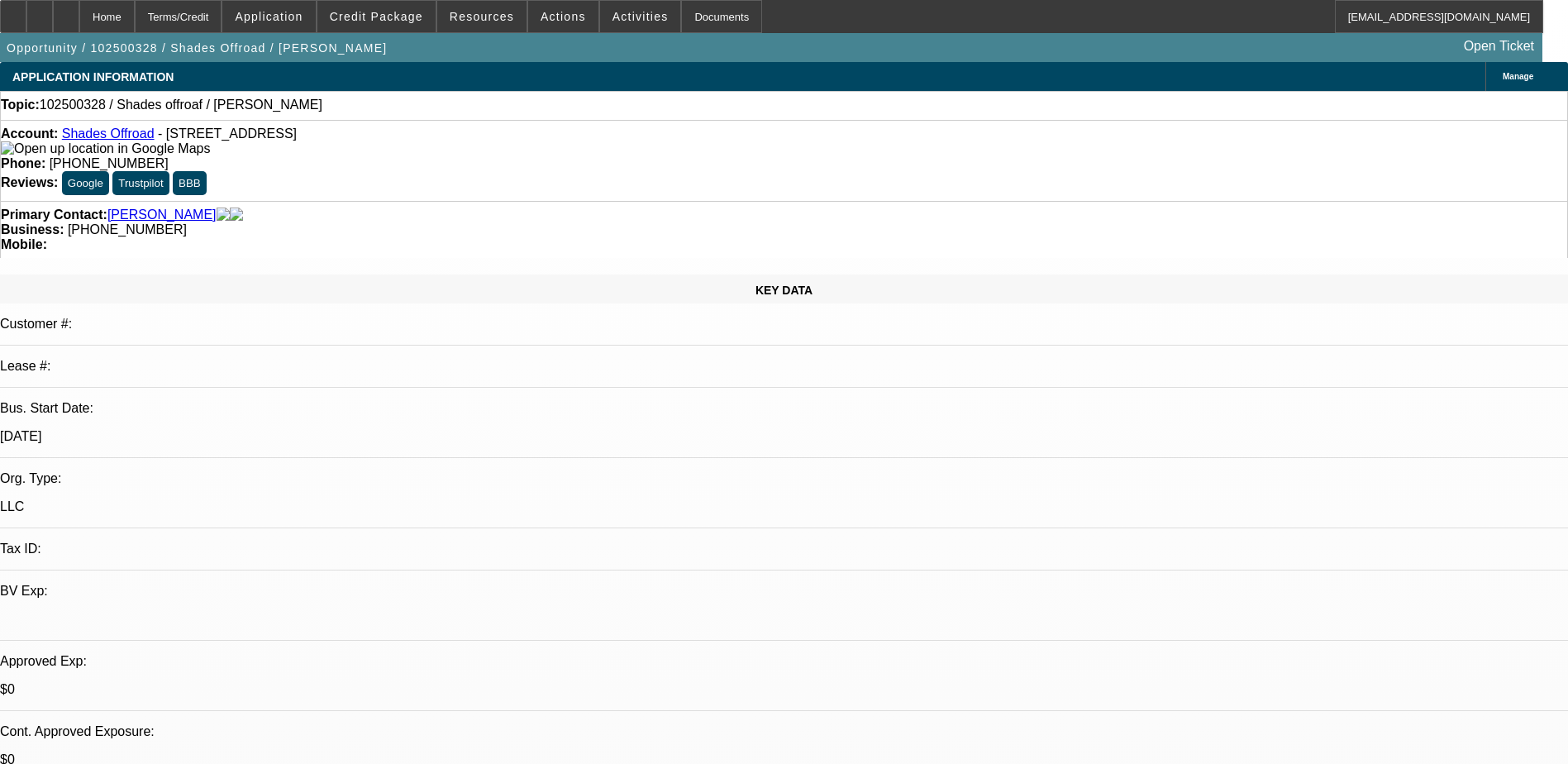
select select "0"
select select "2"
select select "0.1"
select select "4"
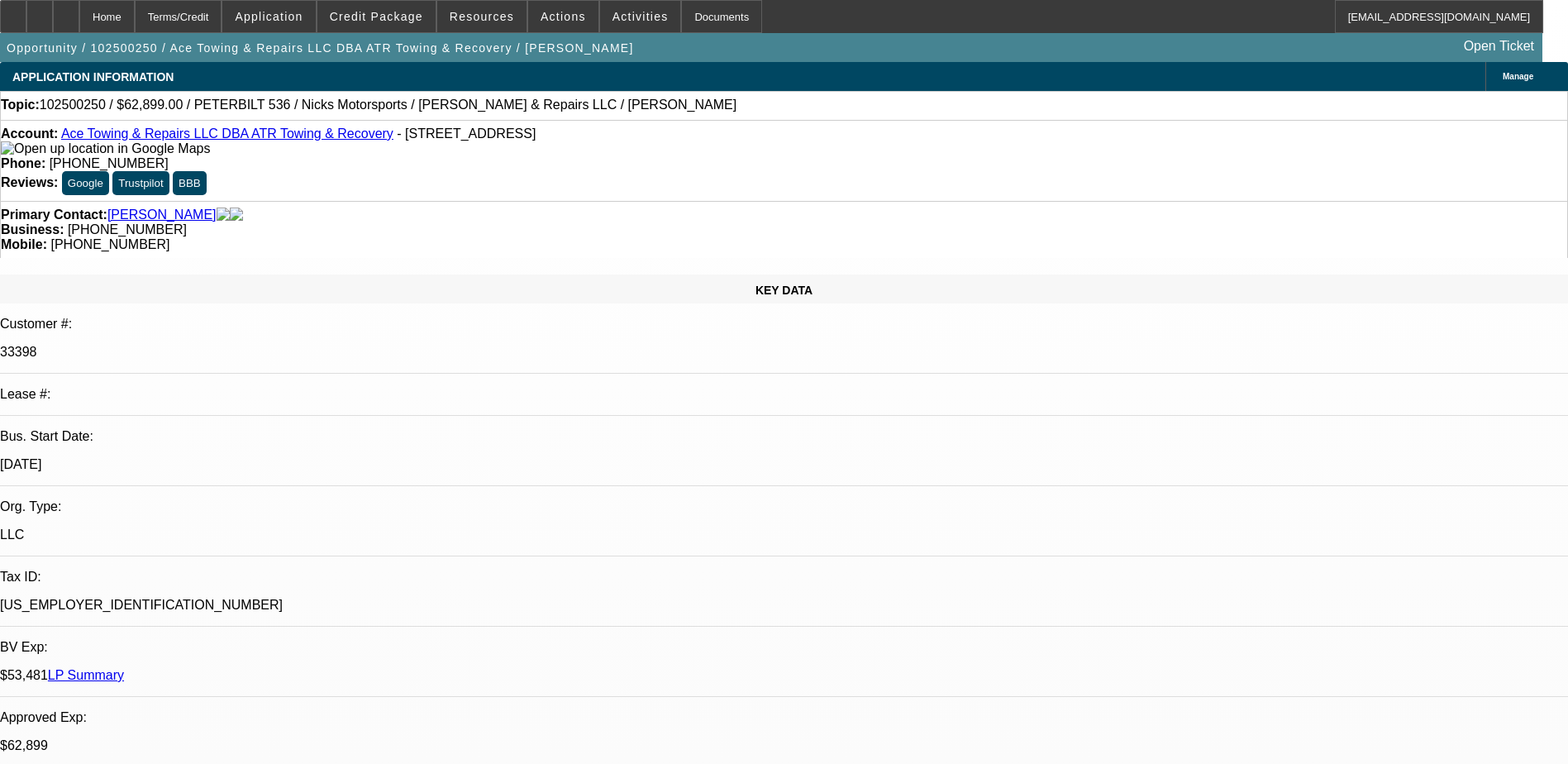
select select "0"
select select "2"
select select "0"
select select "6"
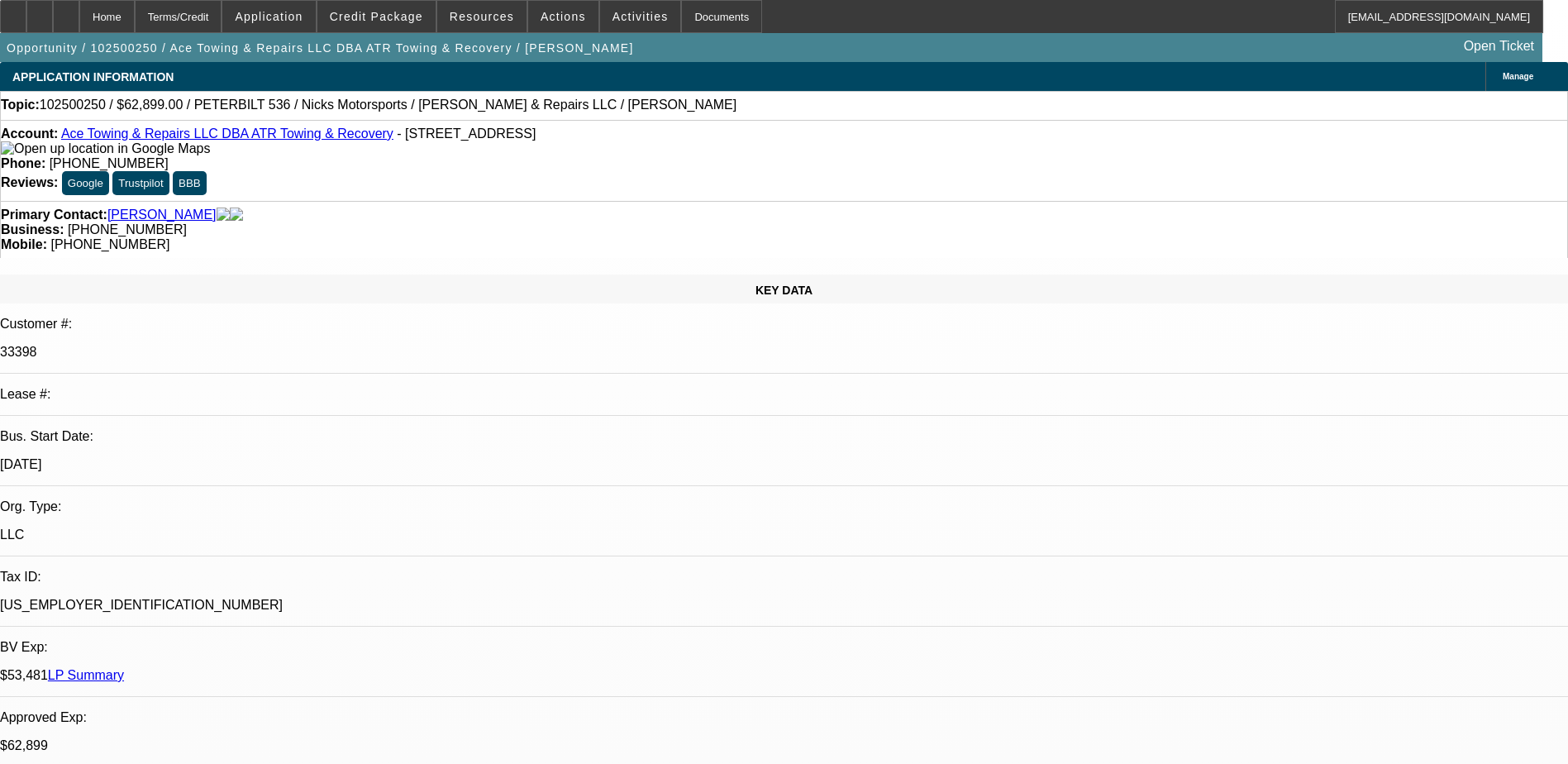
select select "0"
select select "2"
select select "0"
select select "6"
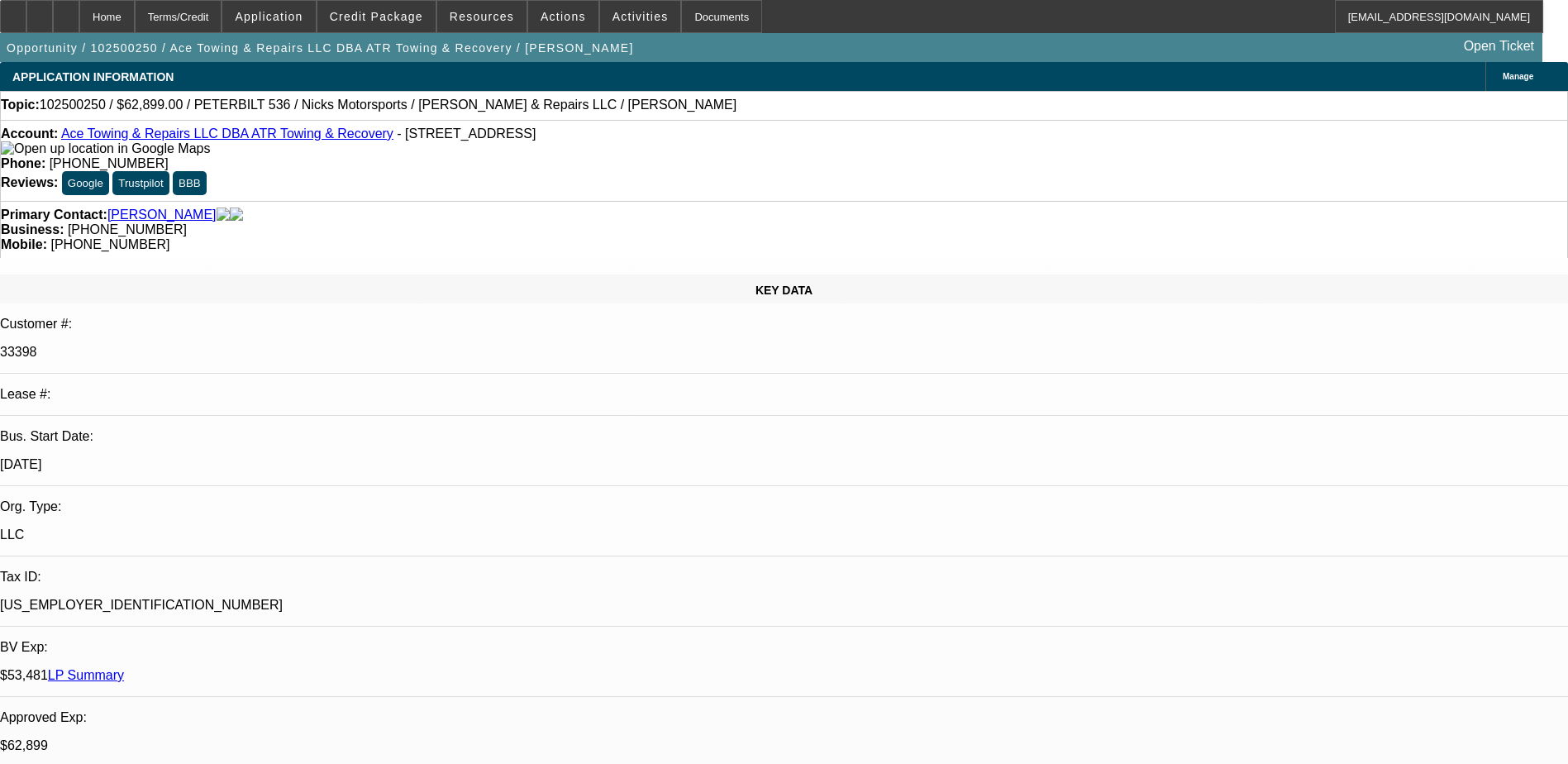
select select "0"
select select "2"
select select "0"
select select "6"
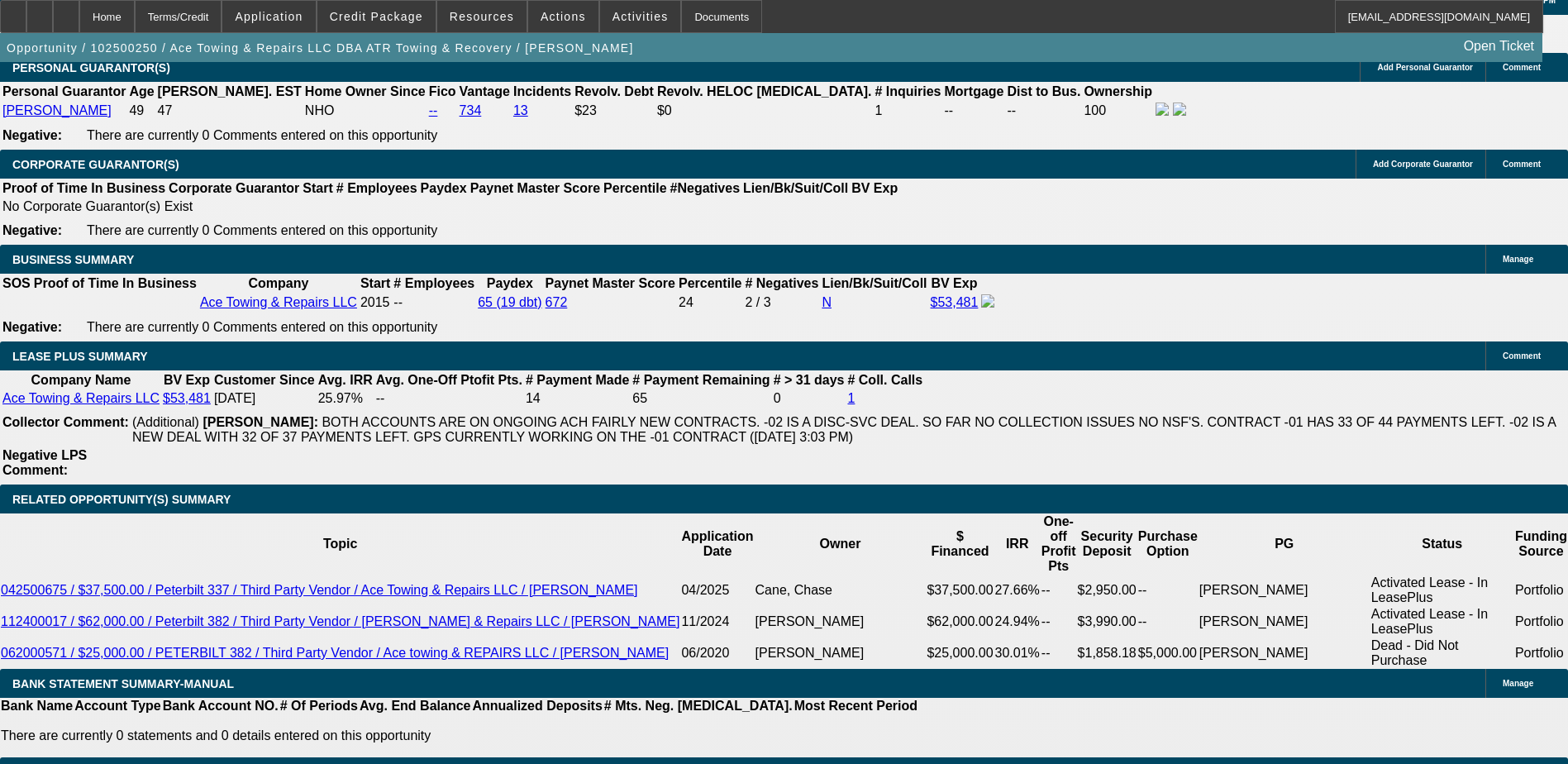
scroll to position [2810, 0]
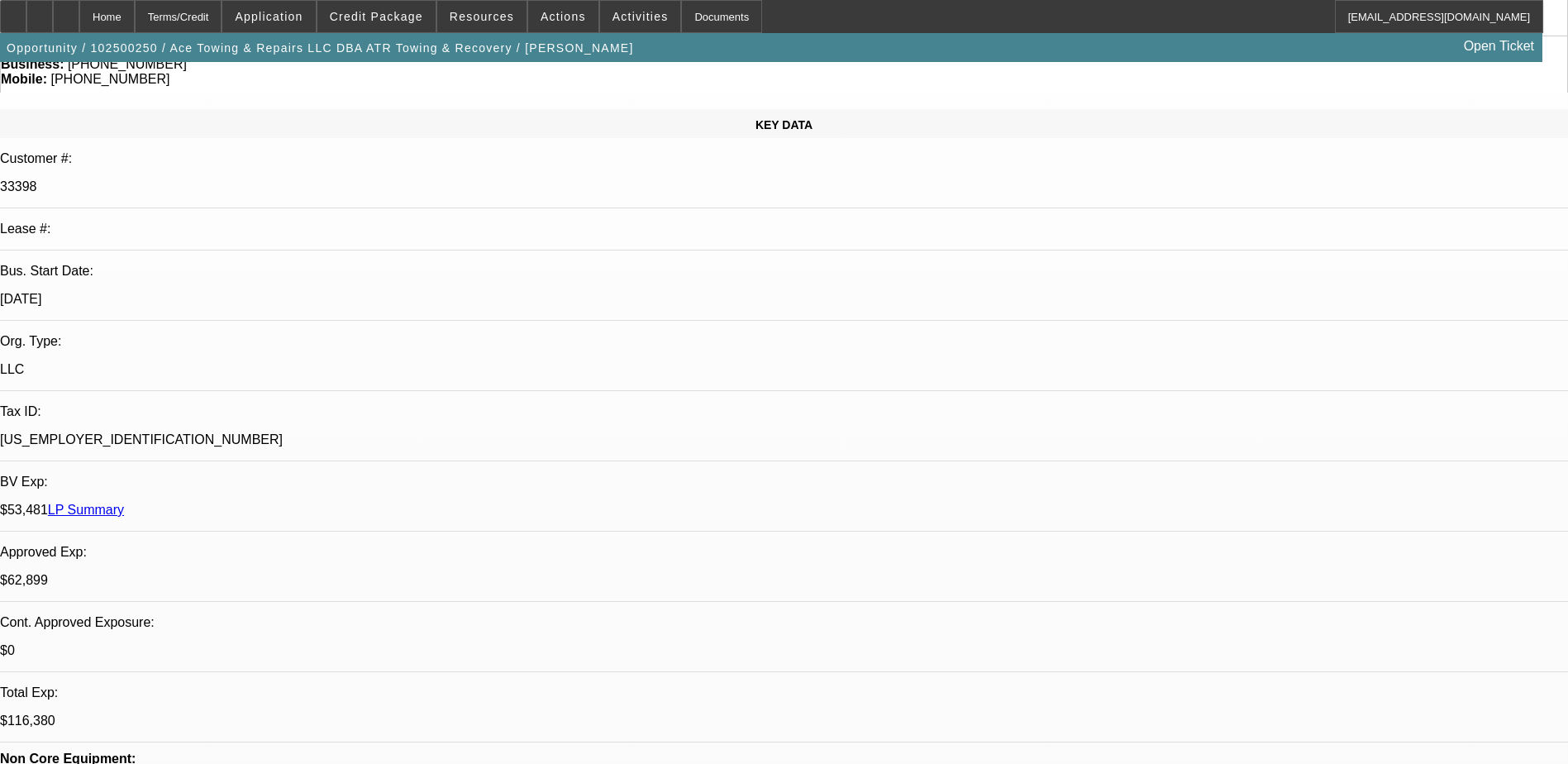
scroll to position [0, 0]
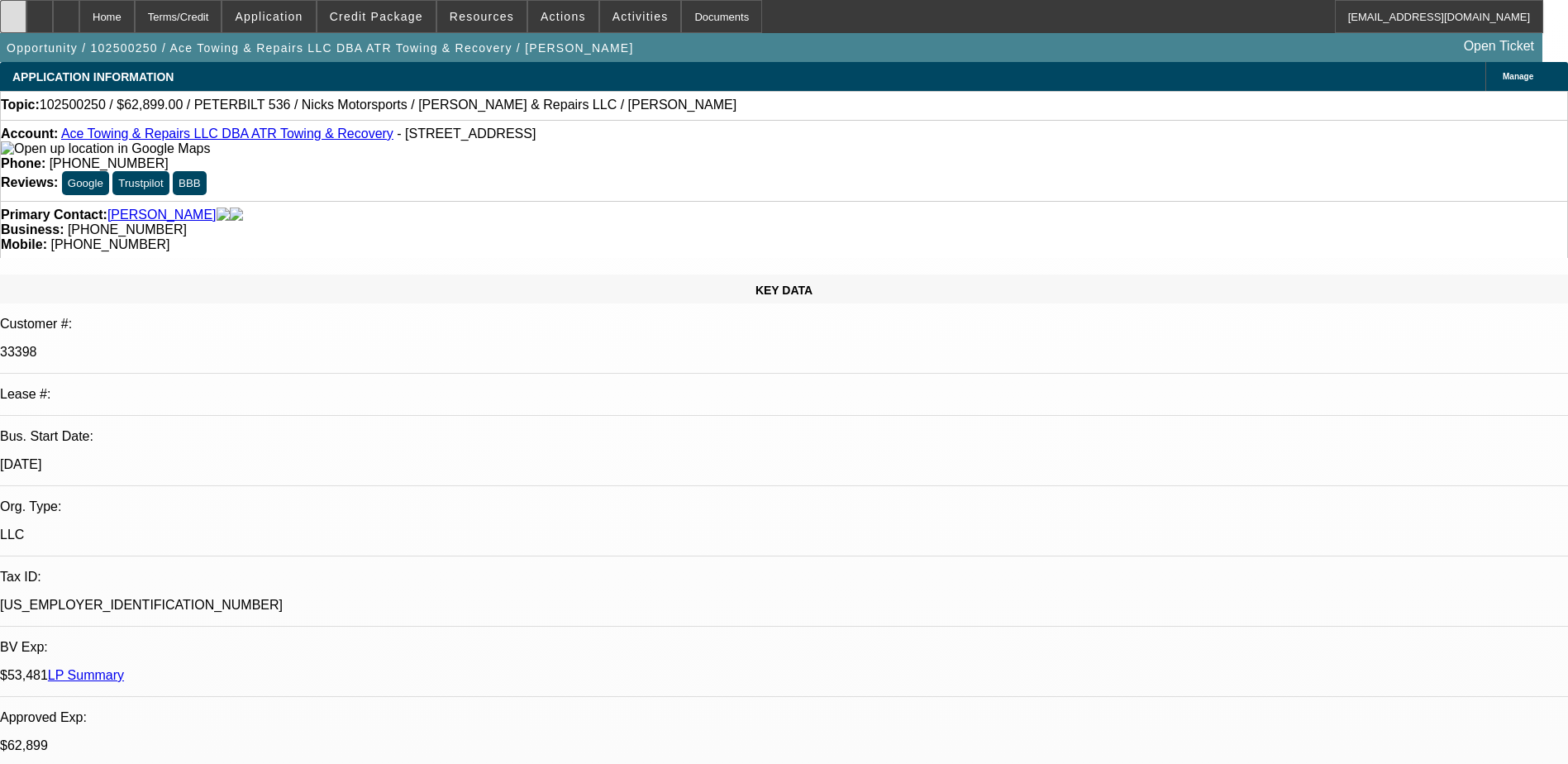
click at [19, 29] on div at bounding box center [13, 16] width 27 height 33
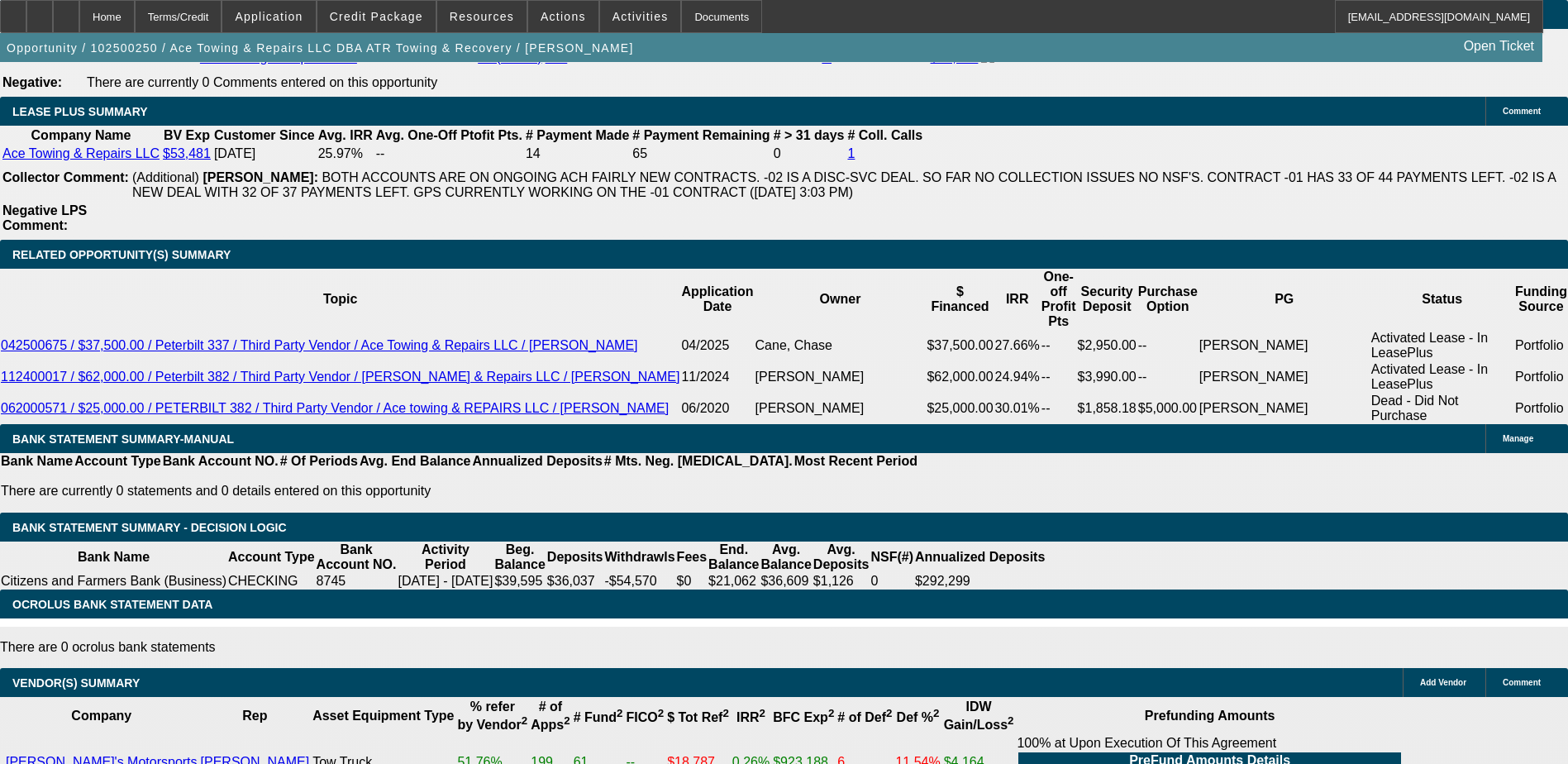
scroll to position [2727, 0]
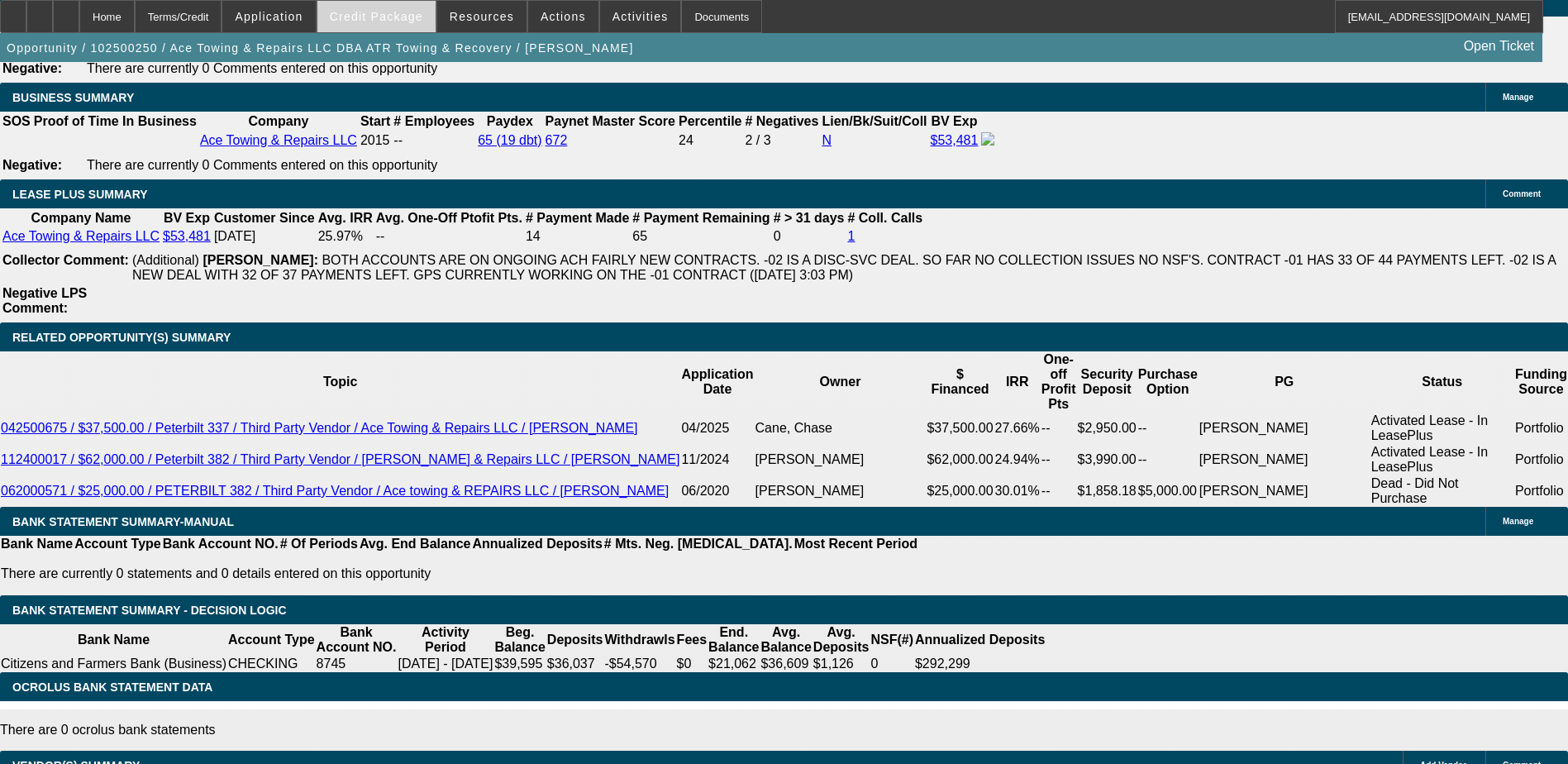
click at [384, 23] on span at bounding box center [376, 16] width 118 height 40
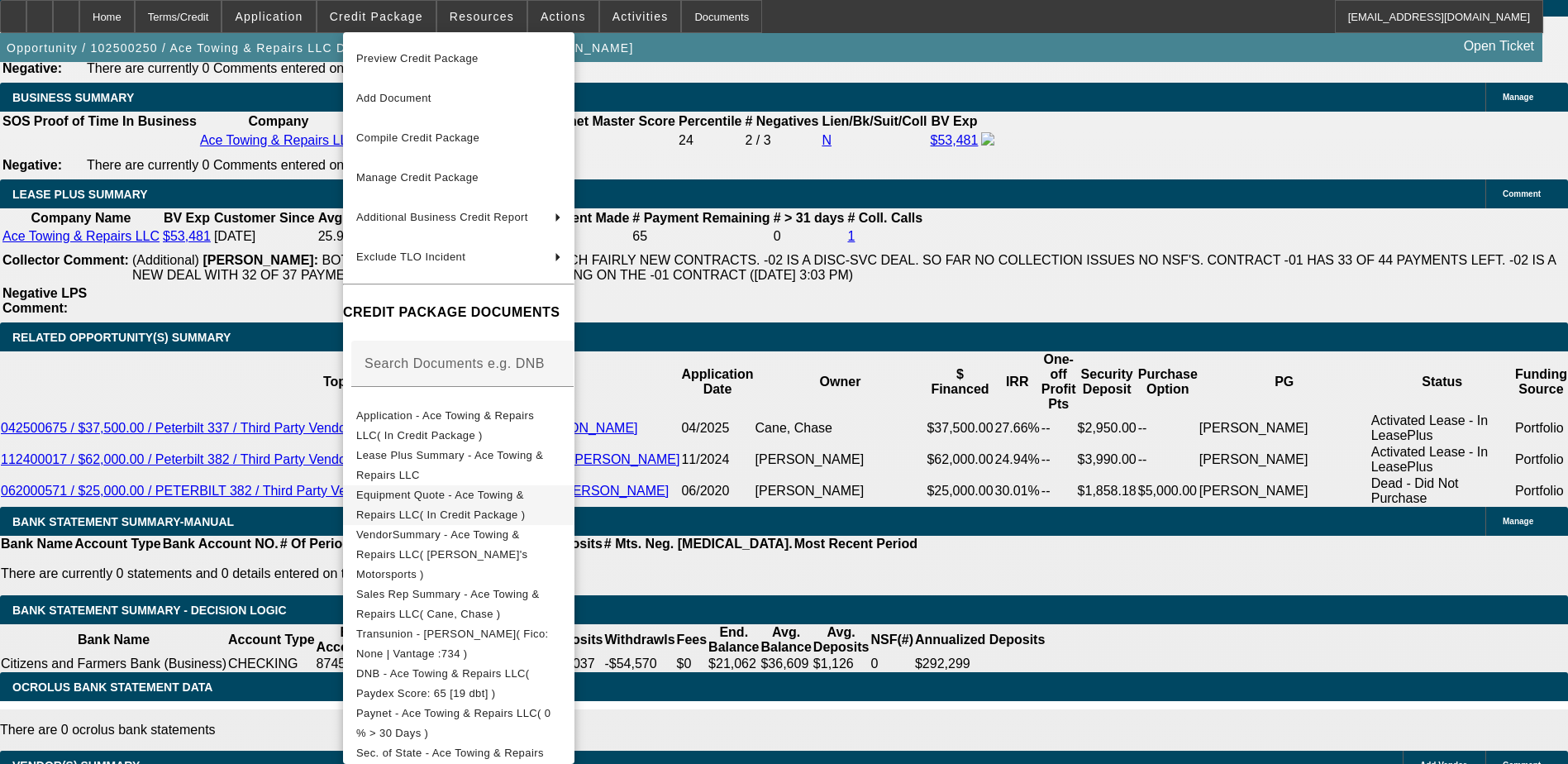
click at [477, 498] on span "Equipment Quote - Ace Towing & Repairs LLC( In Credit Package )" at bounding box center [441, 504] width 169 height 32
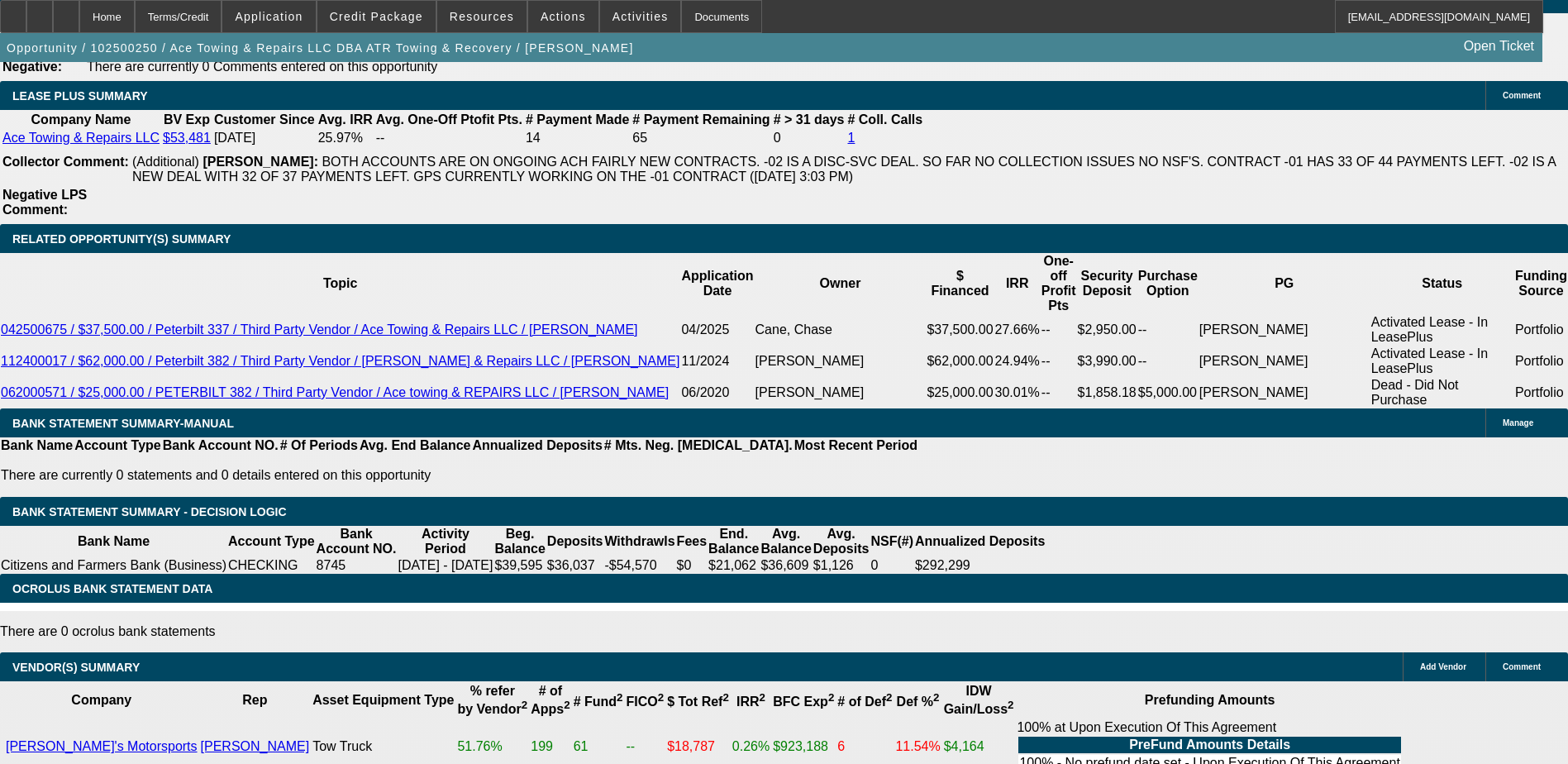
scroll to position [3058, 0]
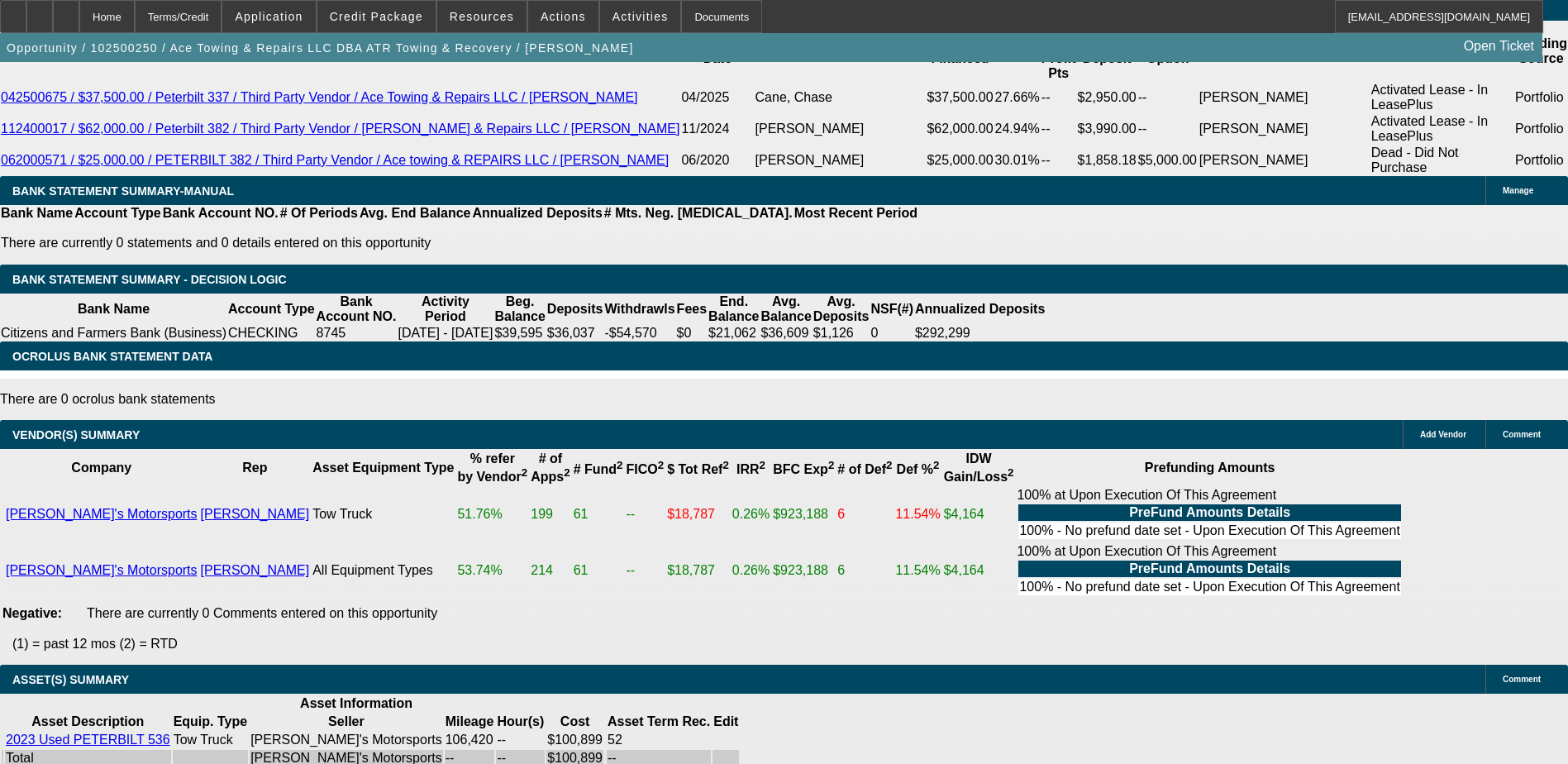
drag, startPoint x: 1496, startPoint y: 573, endPoint x: 1481, endPoint y: 556, distance: 22.7
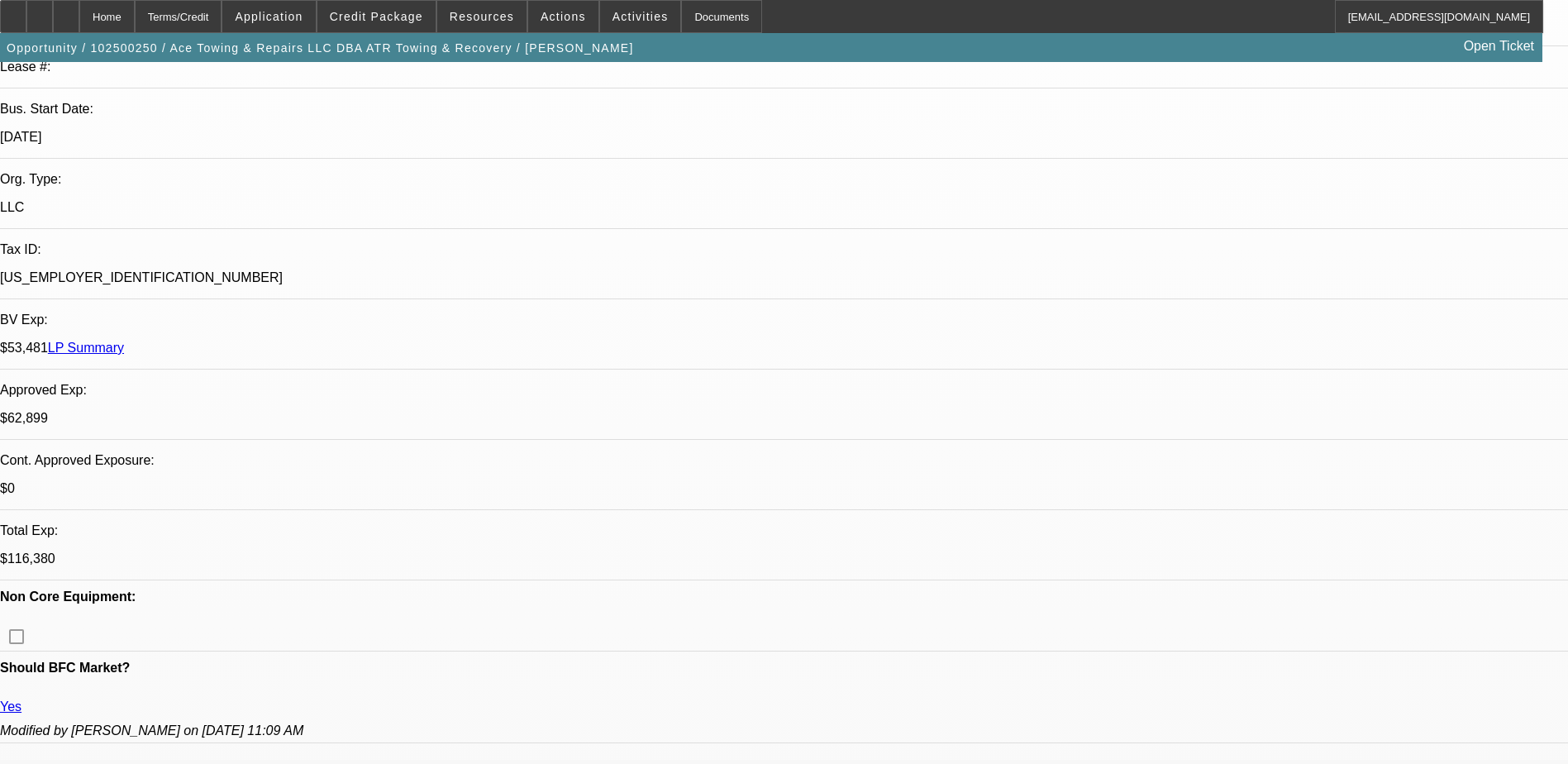
scroll to position [0, 0]
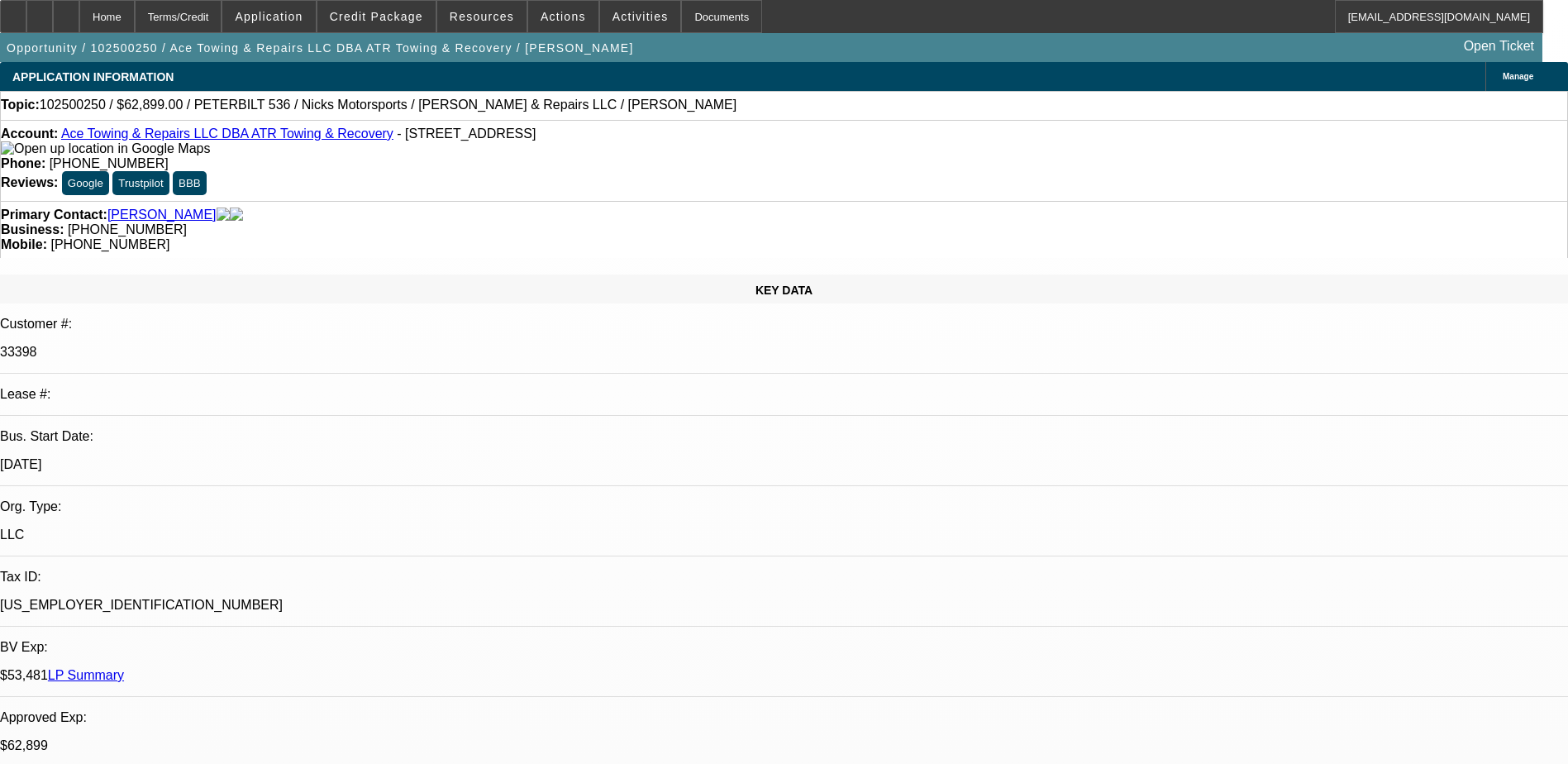
click at [281, 140] on link "Ace Towing & Repairs LLC DBA ATR Towing & Recovery" at bounding box center [227, 133] width 332 height 14
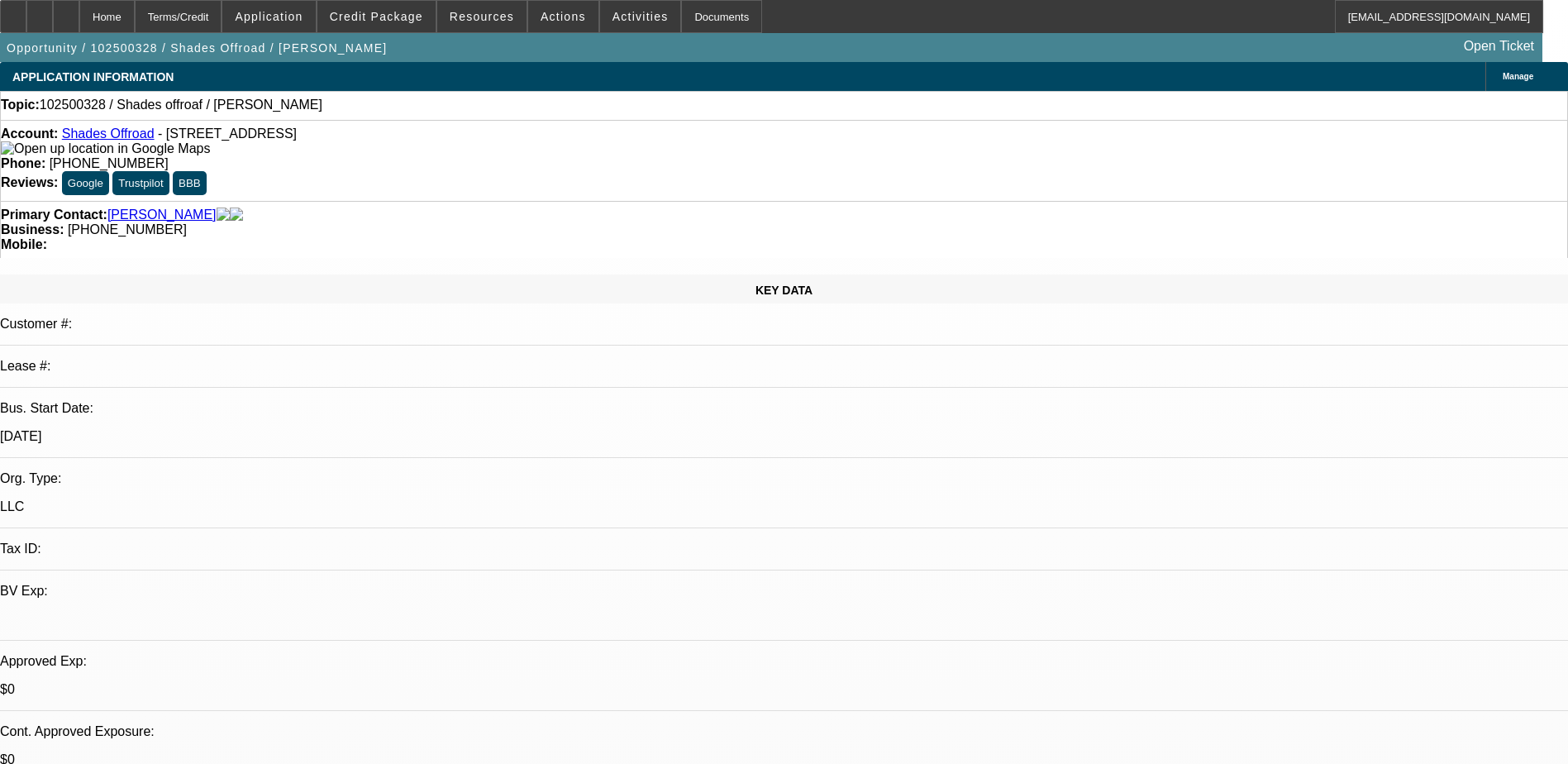
select select "0"
select select "2"
select select "0.1"
select select "4"
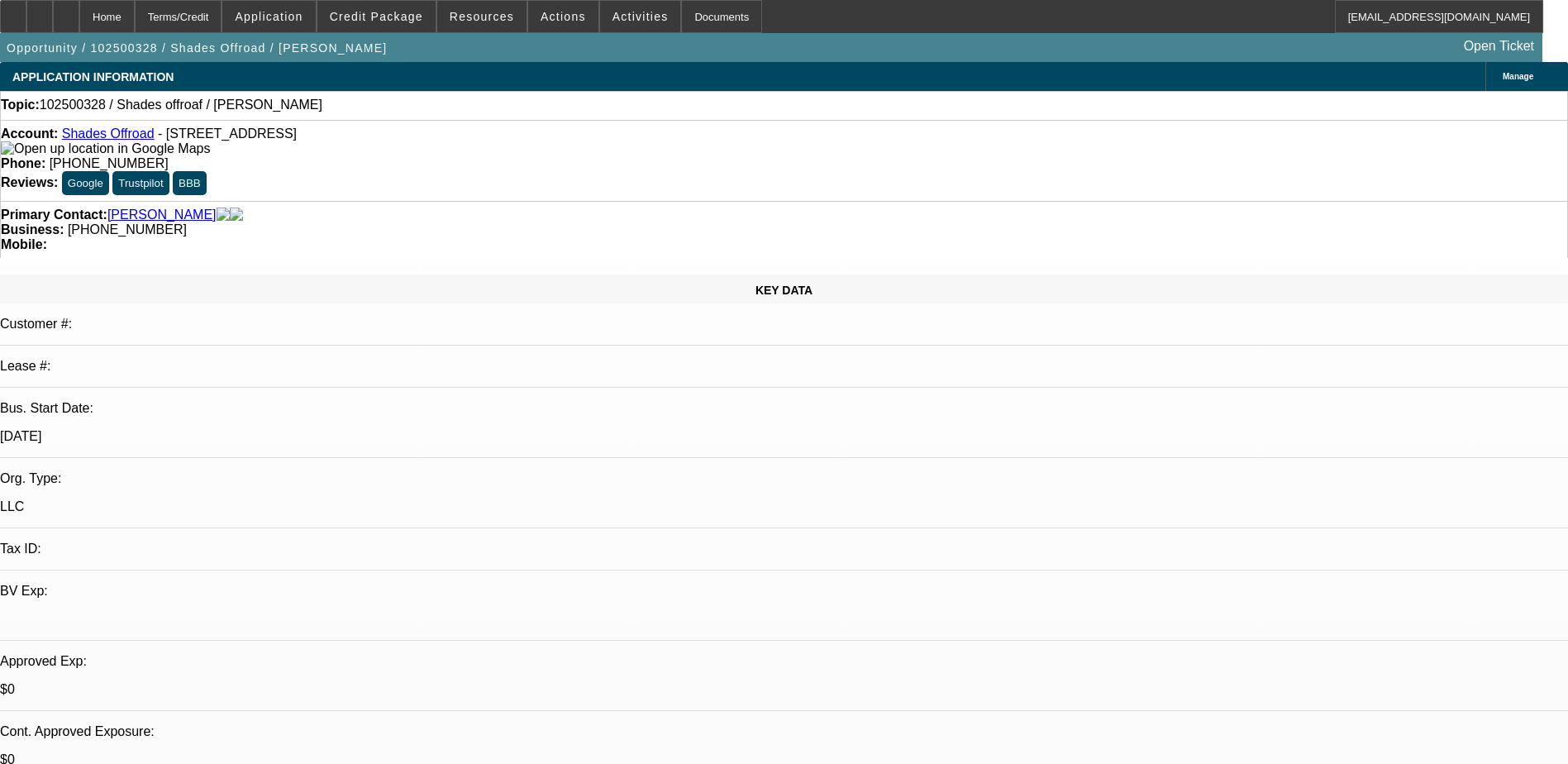
drag, startPoint x: 1435, startPoint y: 659, endPoint x: 1457, endPoint y: 777, distance: 120.0
click at [1457, 763] on html "Home Terms/Credit Application Credit Package Resources Actions Activities Docum…" at bounding box center [784, 382] width 1568 height 764
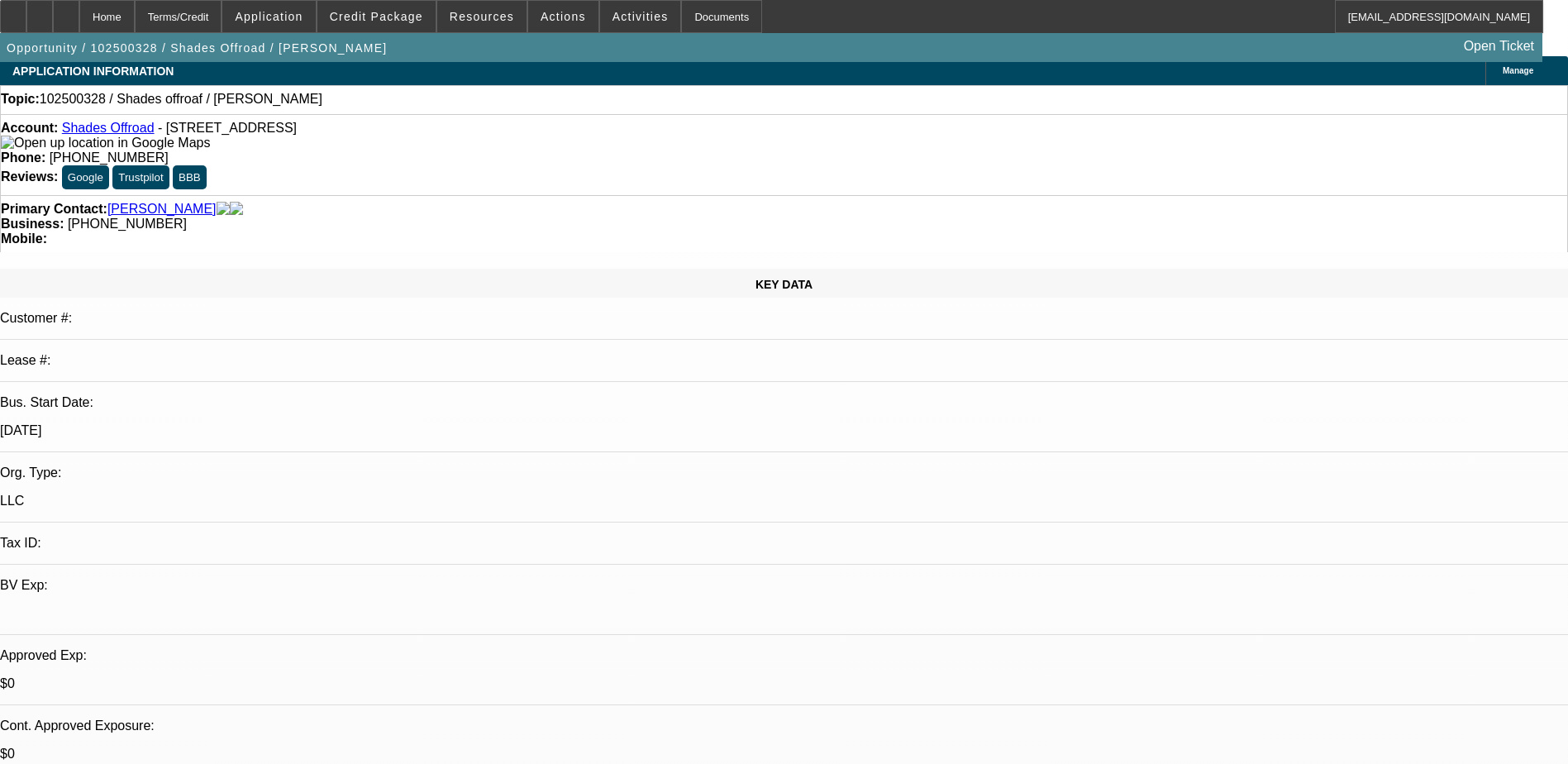
scroll to position [0, 0]
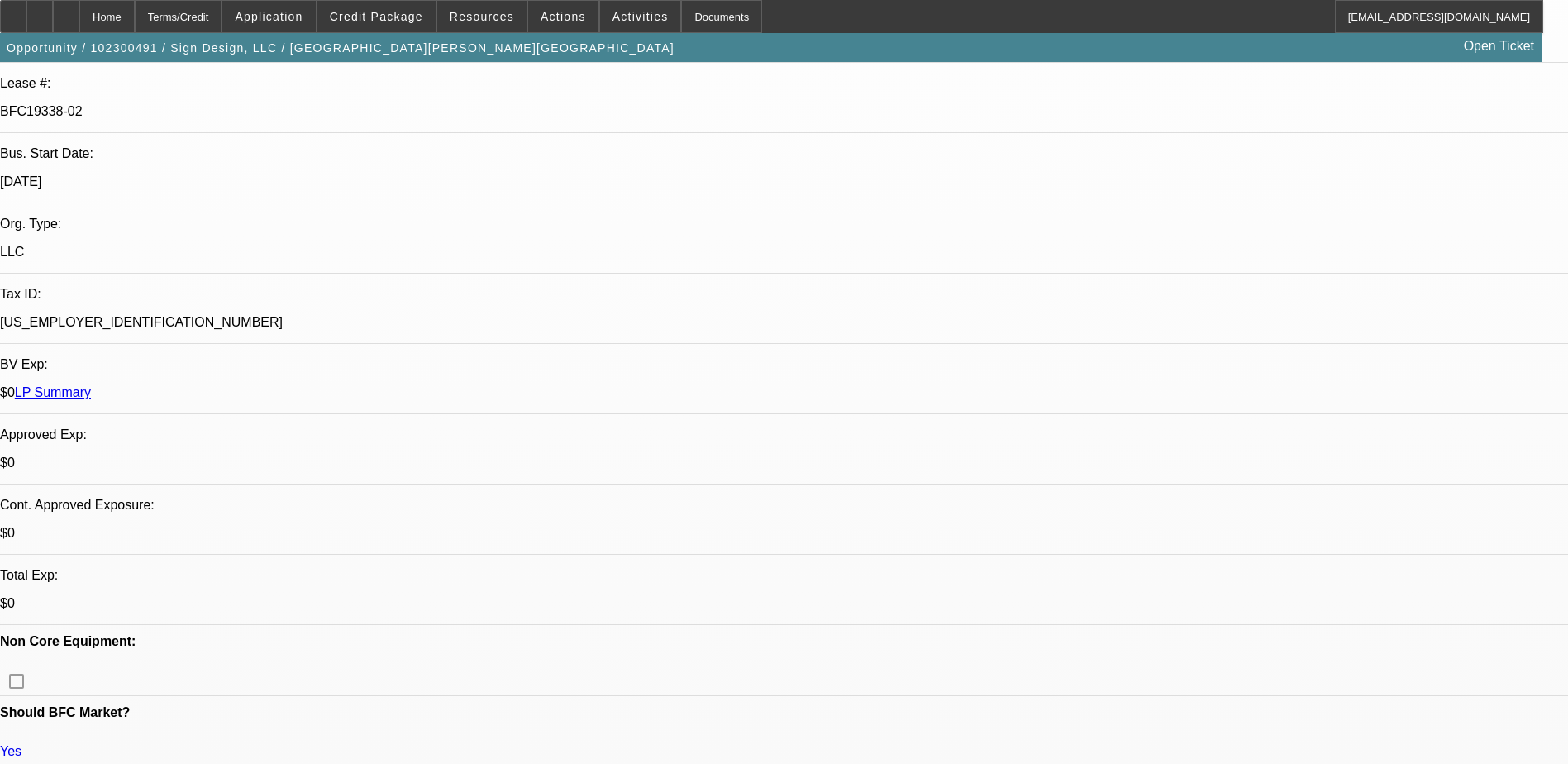
select select "0"
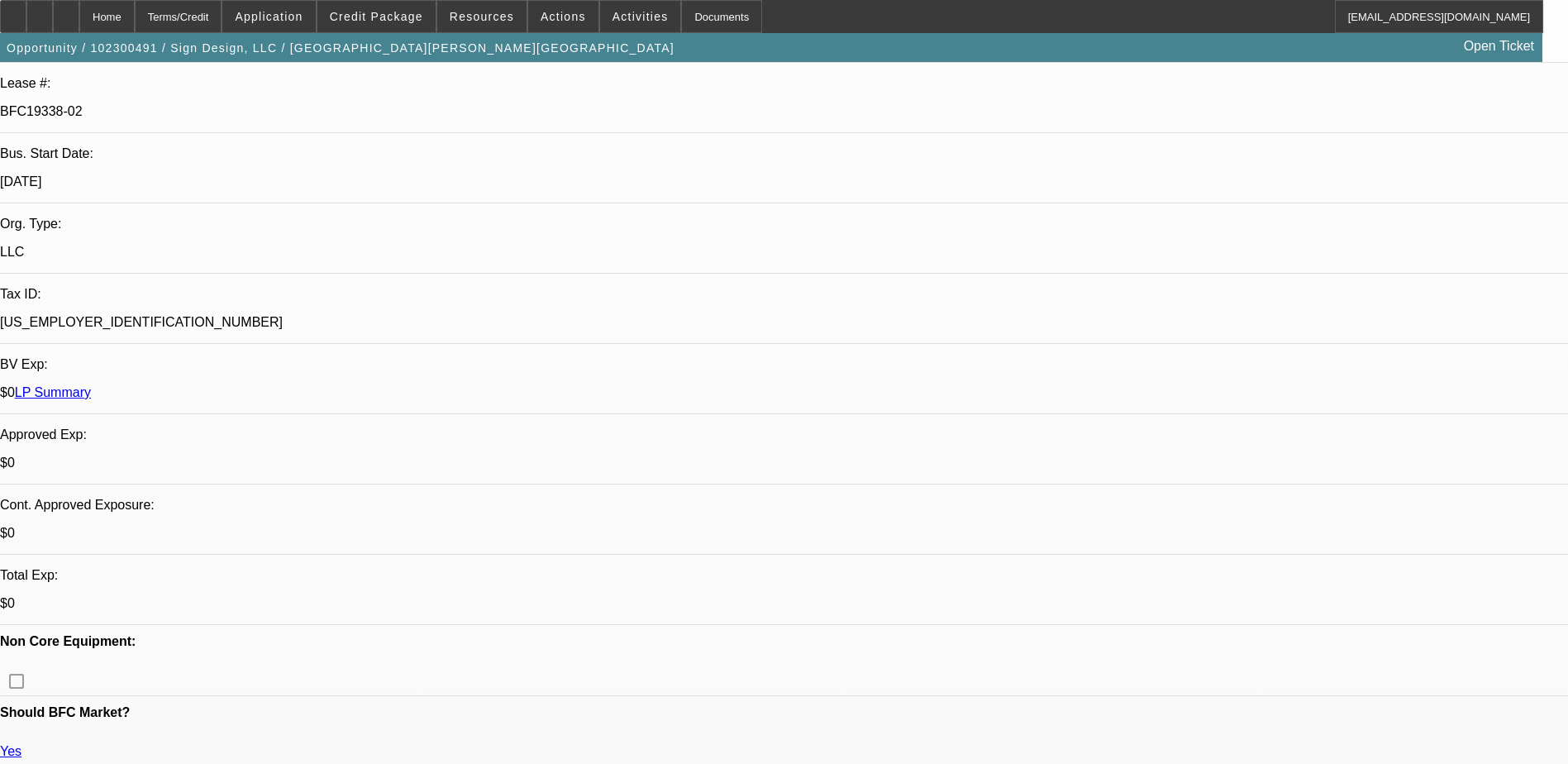
select select "0"
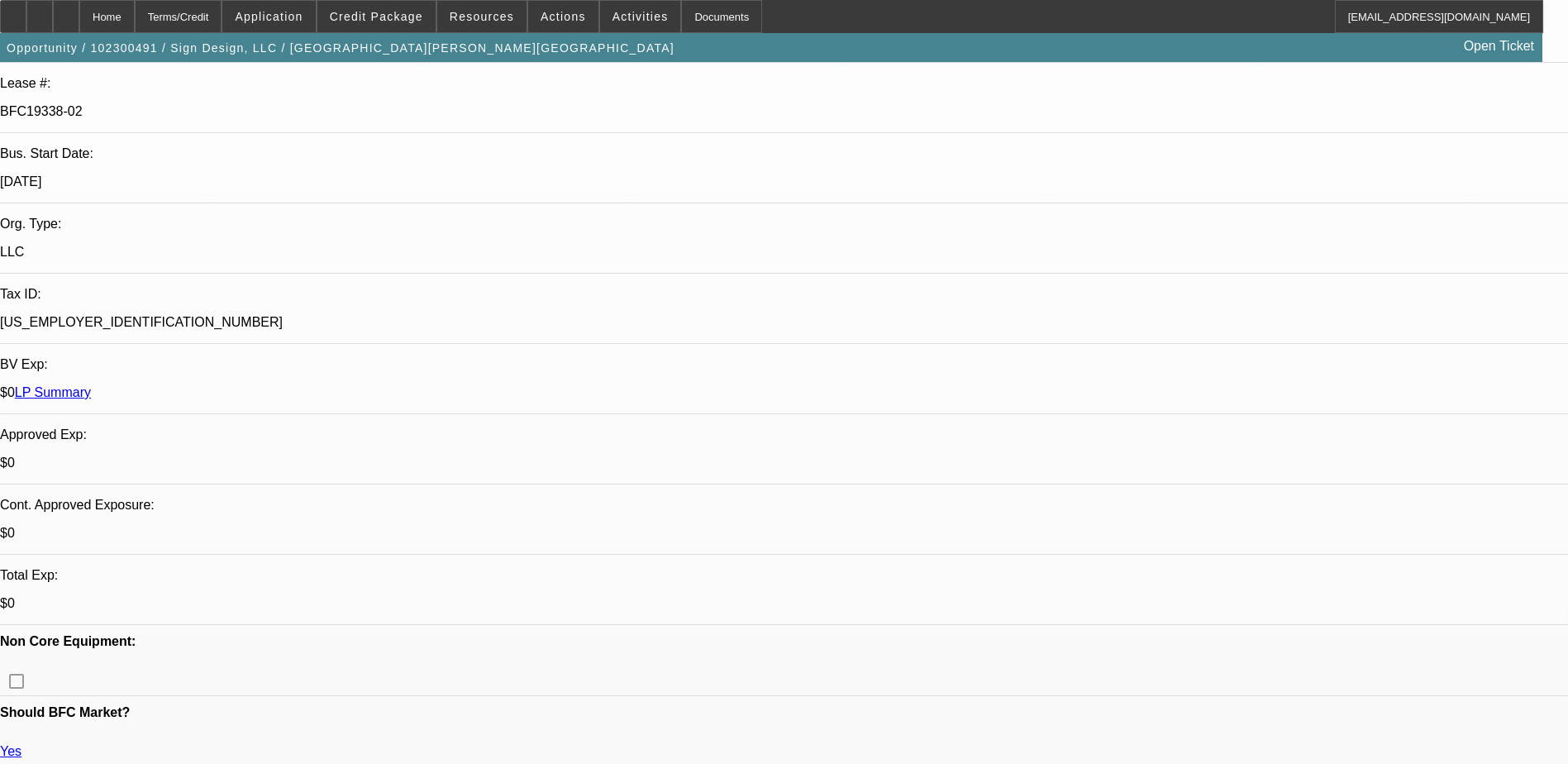
select select "0"
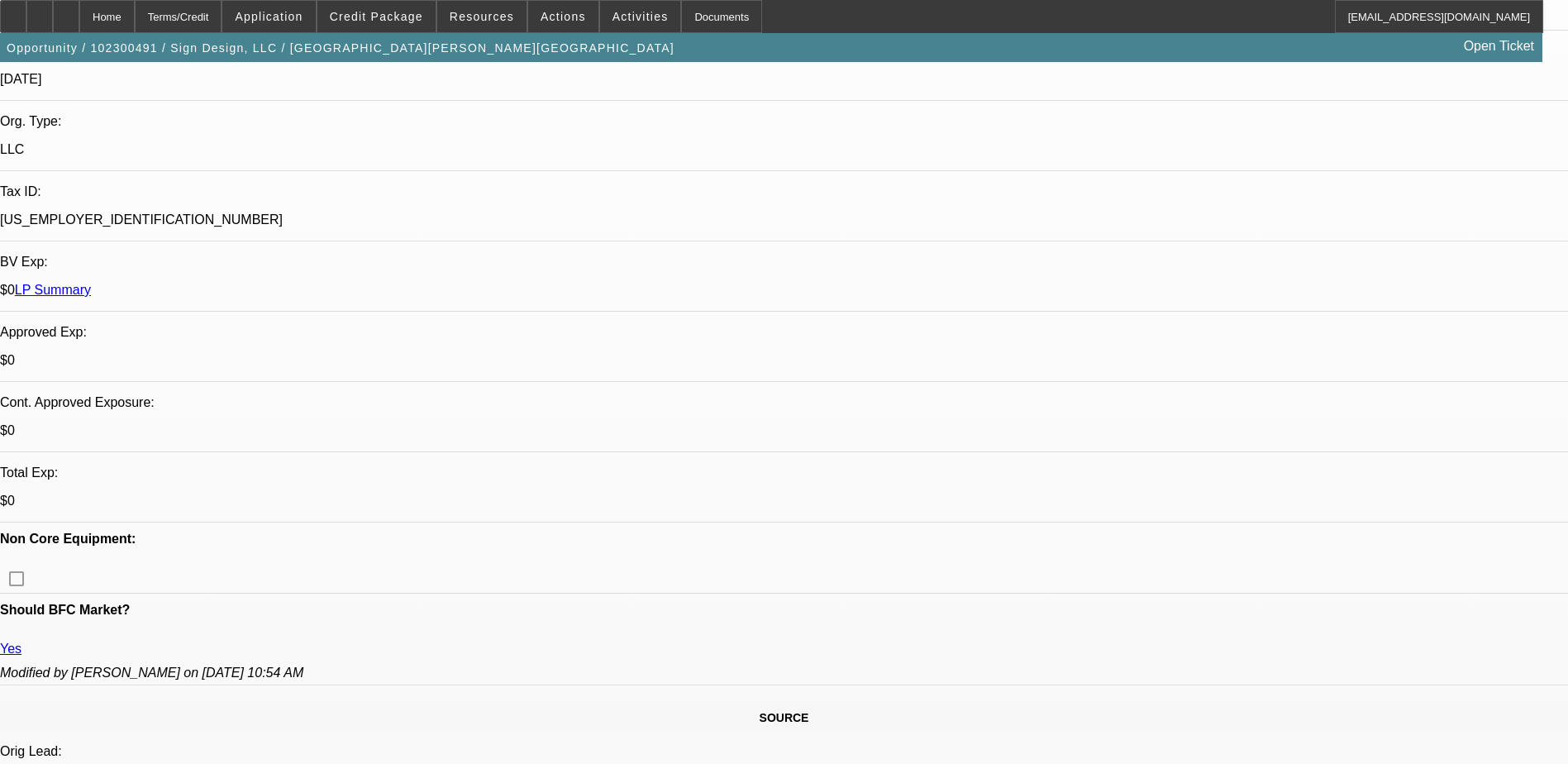
select select "1"
select select "6"
select select "1"
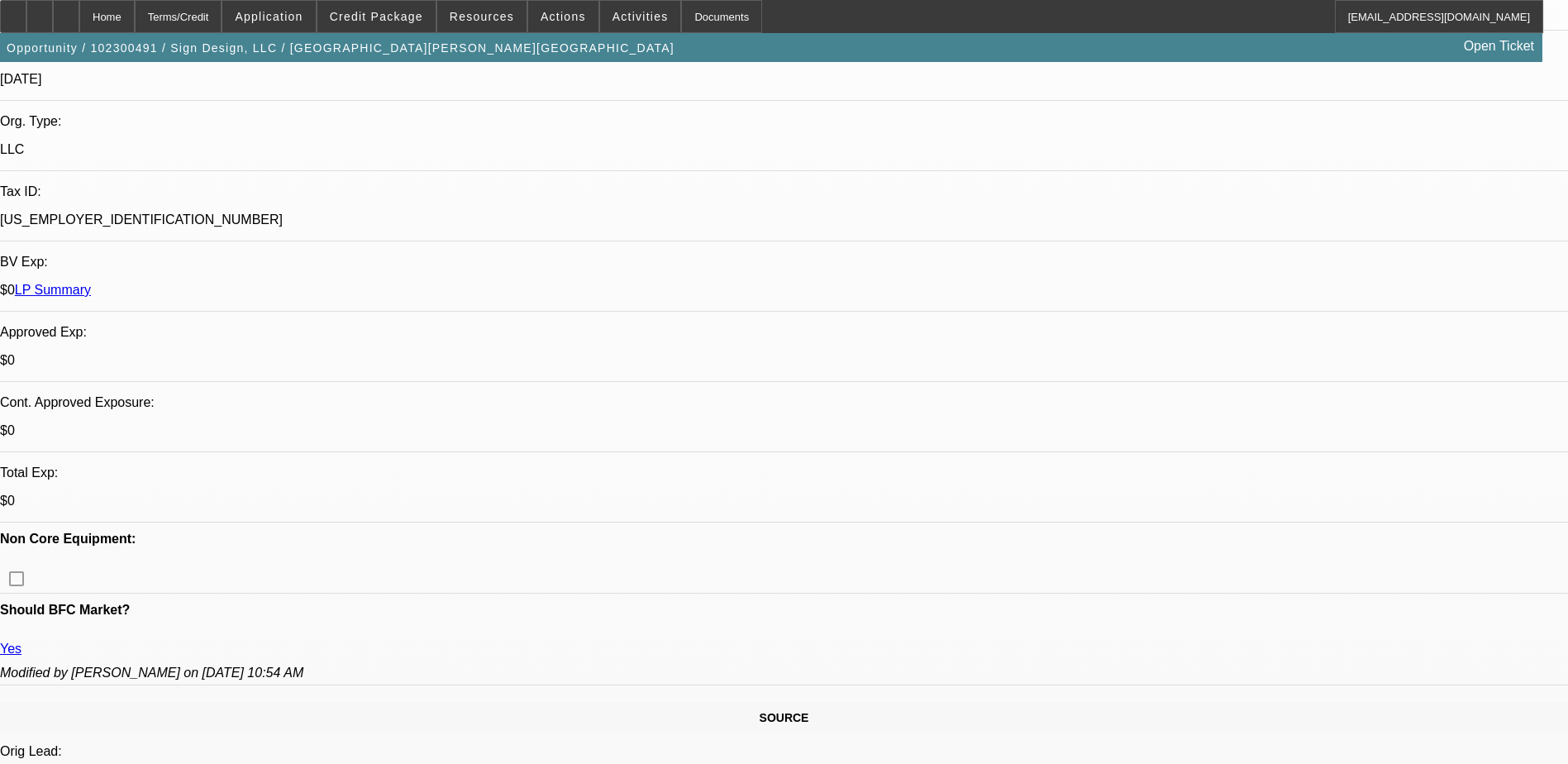
select select "6"
select select "1"
select select "6"
select select "1"
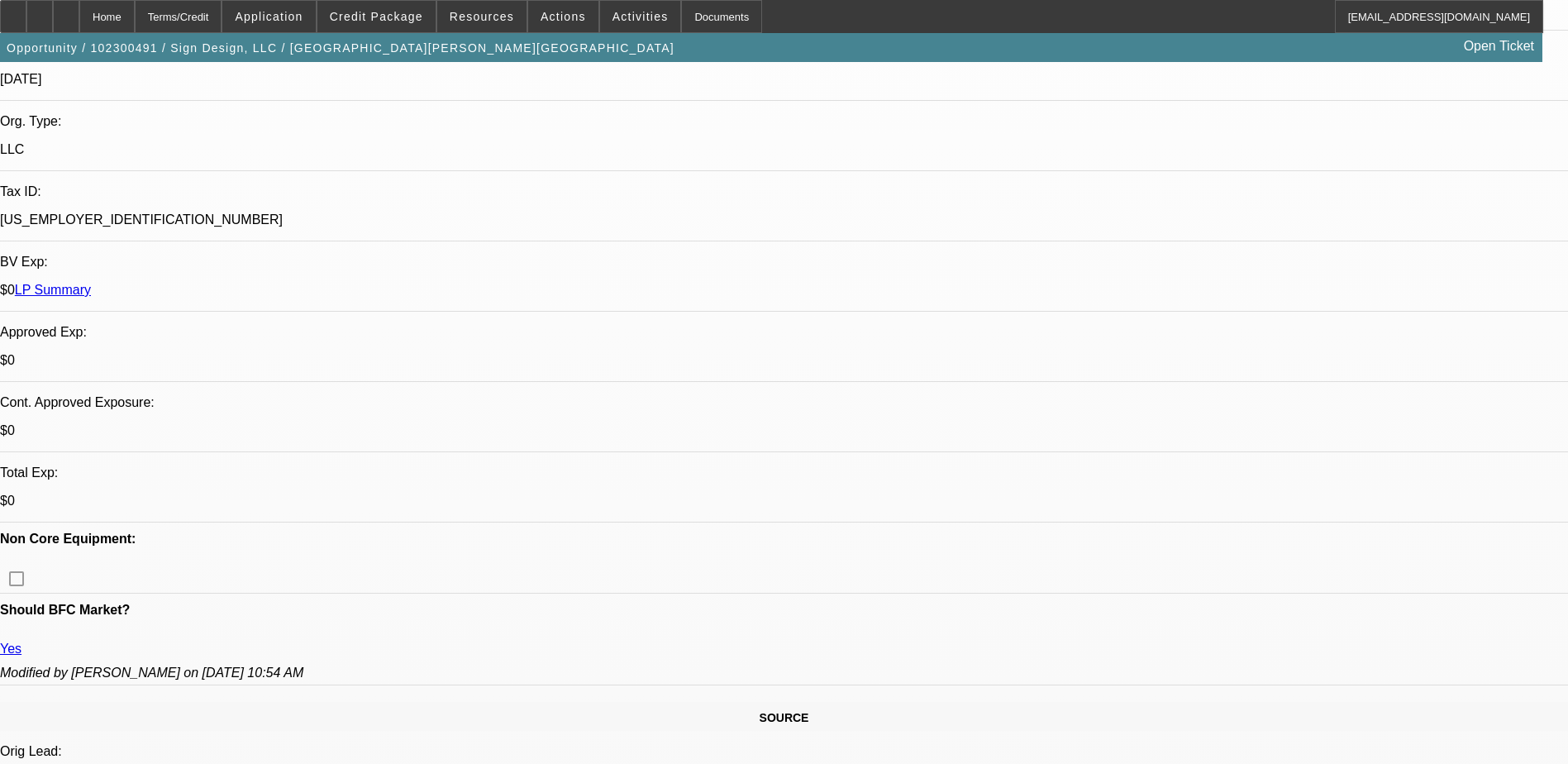
select select "1"
select select "6"
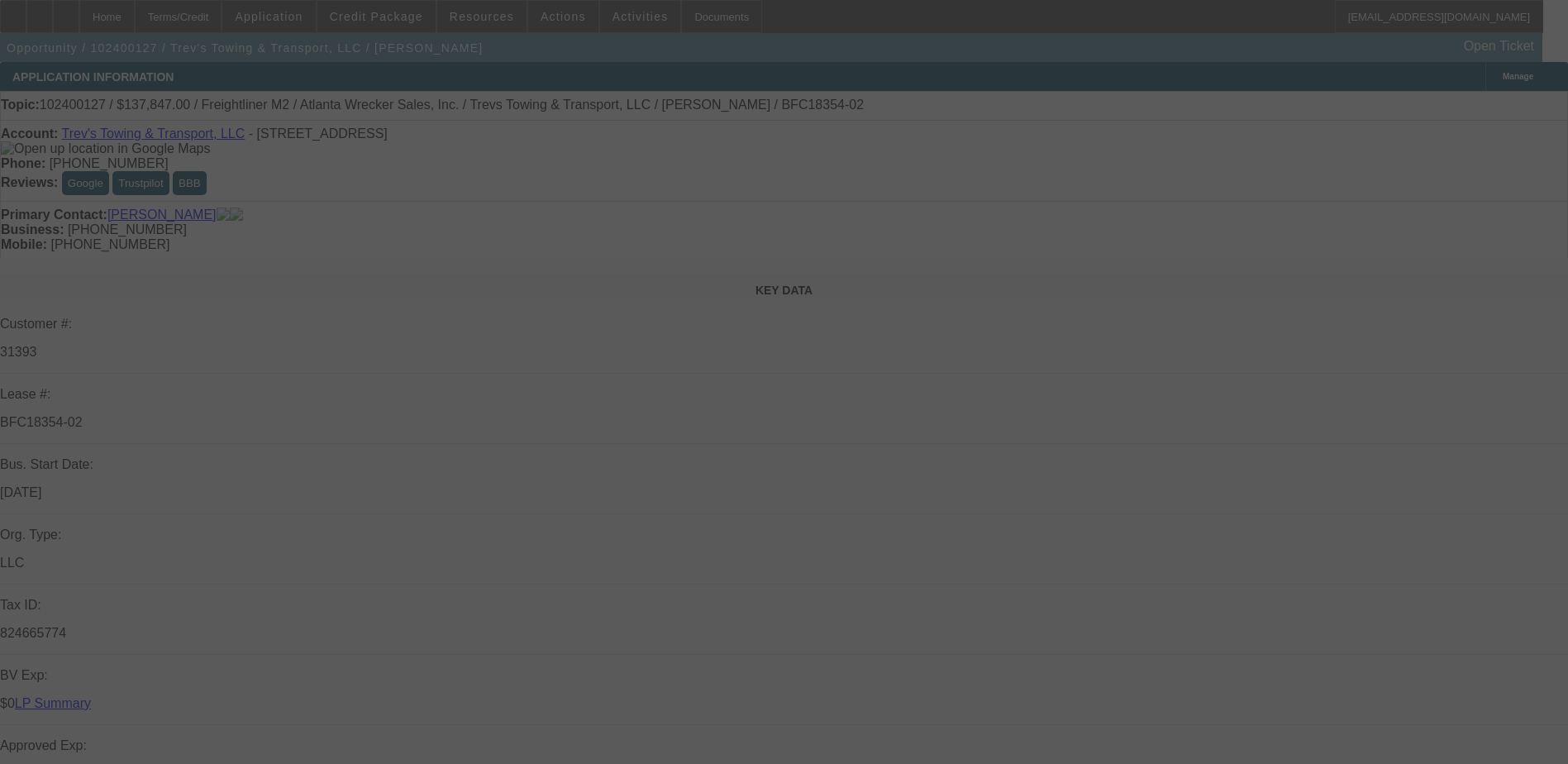
select select "0"
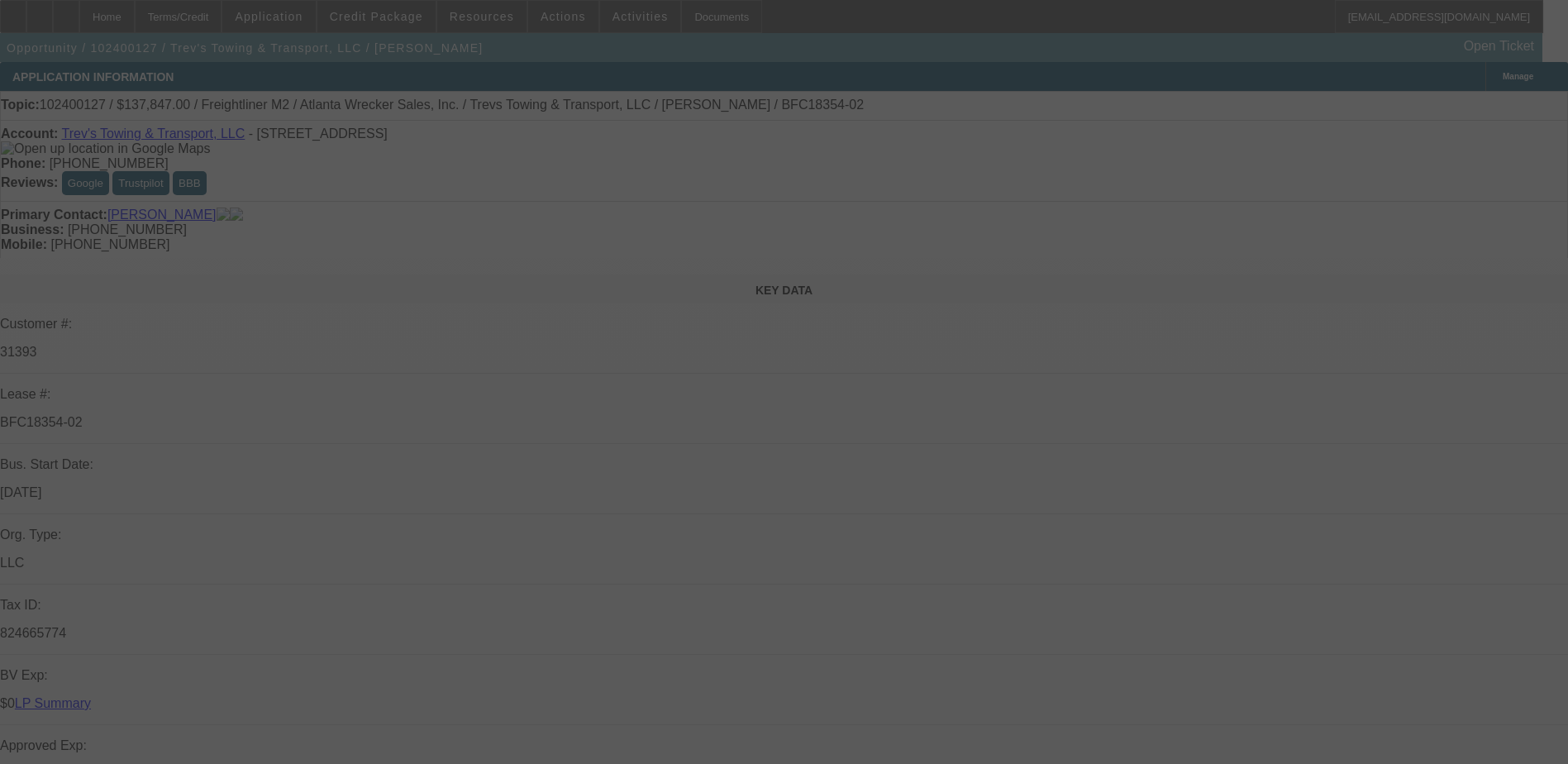
select select "0"
select select "0.1"
select select "0"
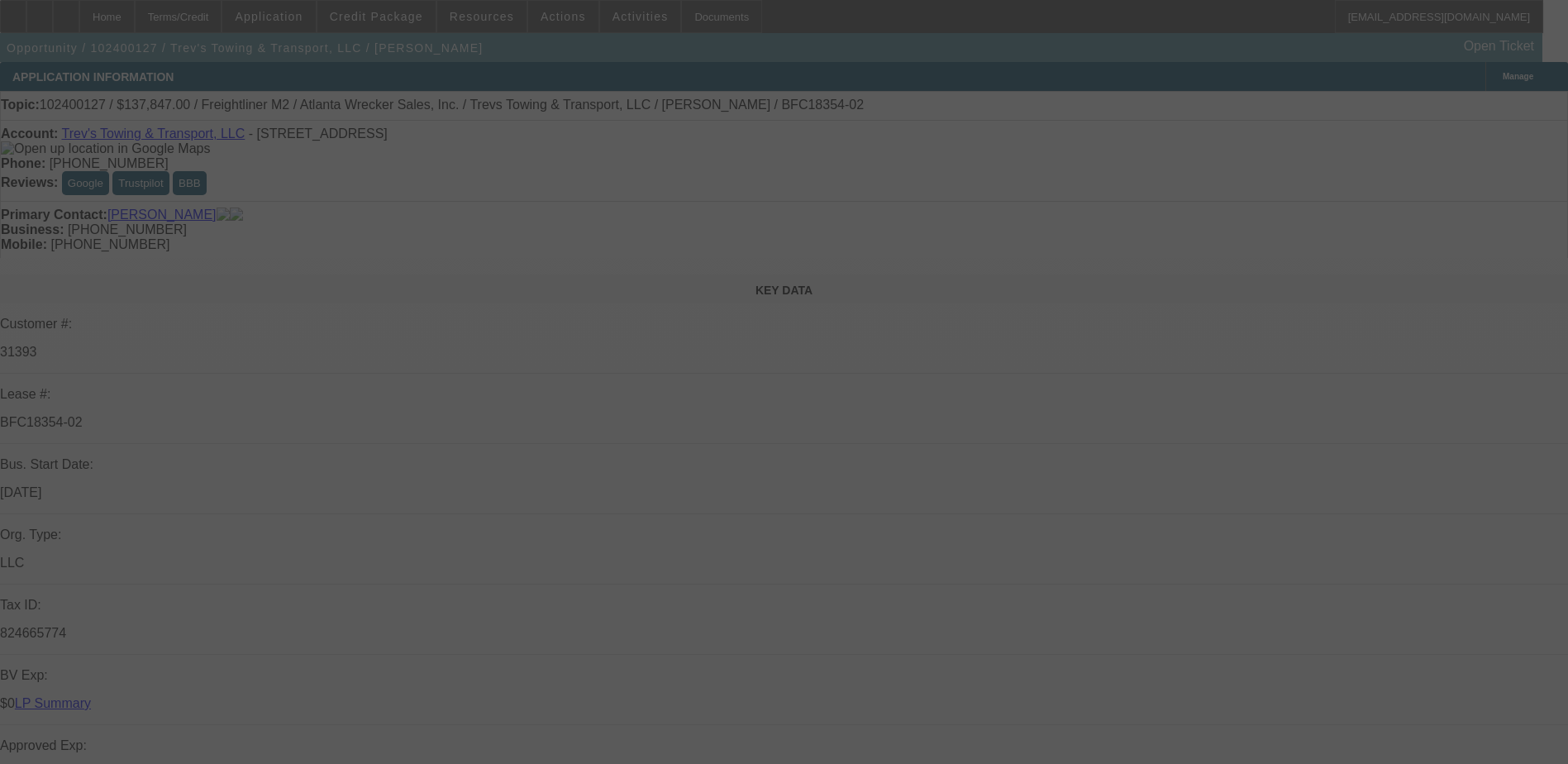
select select "0"
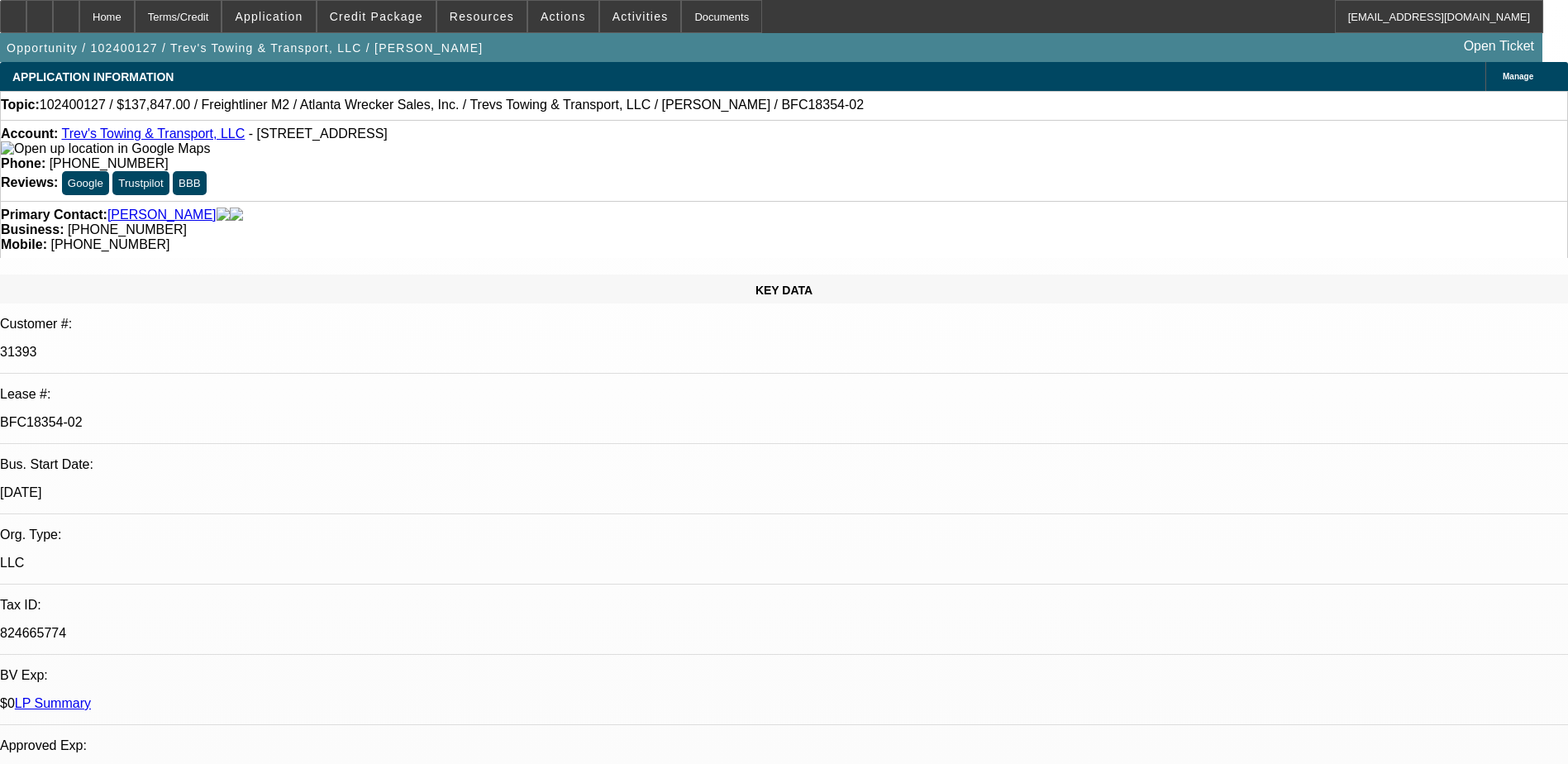
select select "1"
select select "2"
select select "6"
select select "1"
select select "2"
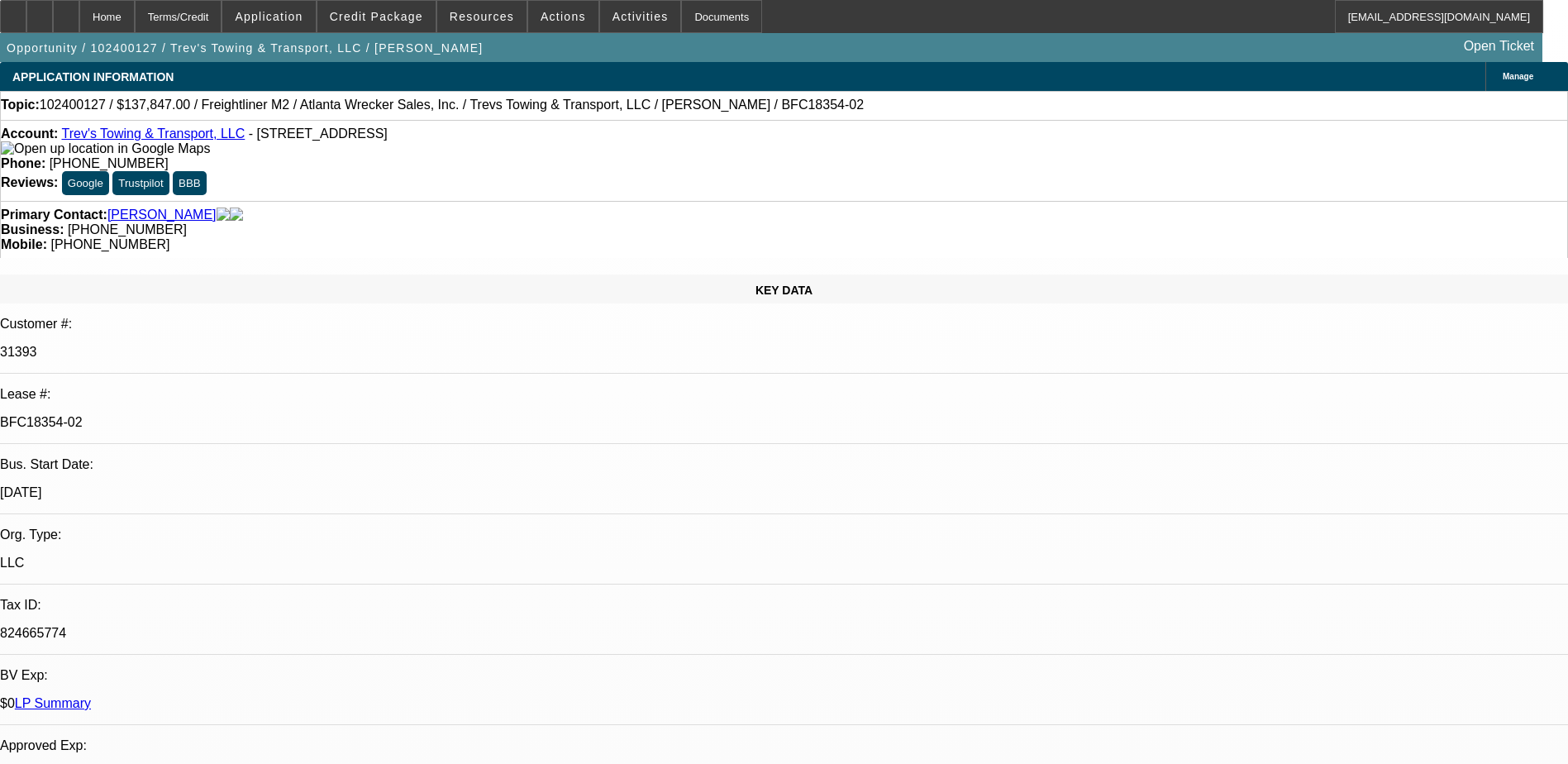
select select "6"
select select "1"
select select "2"
select select "6"
select select "1"
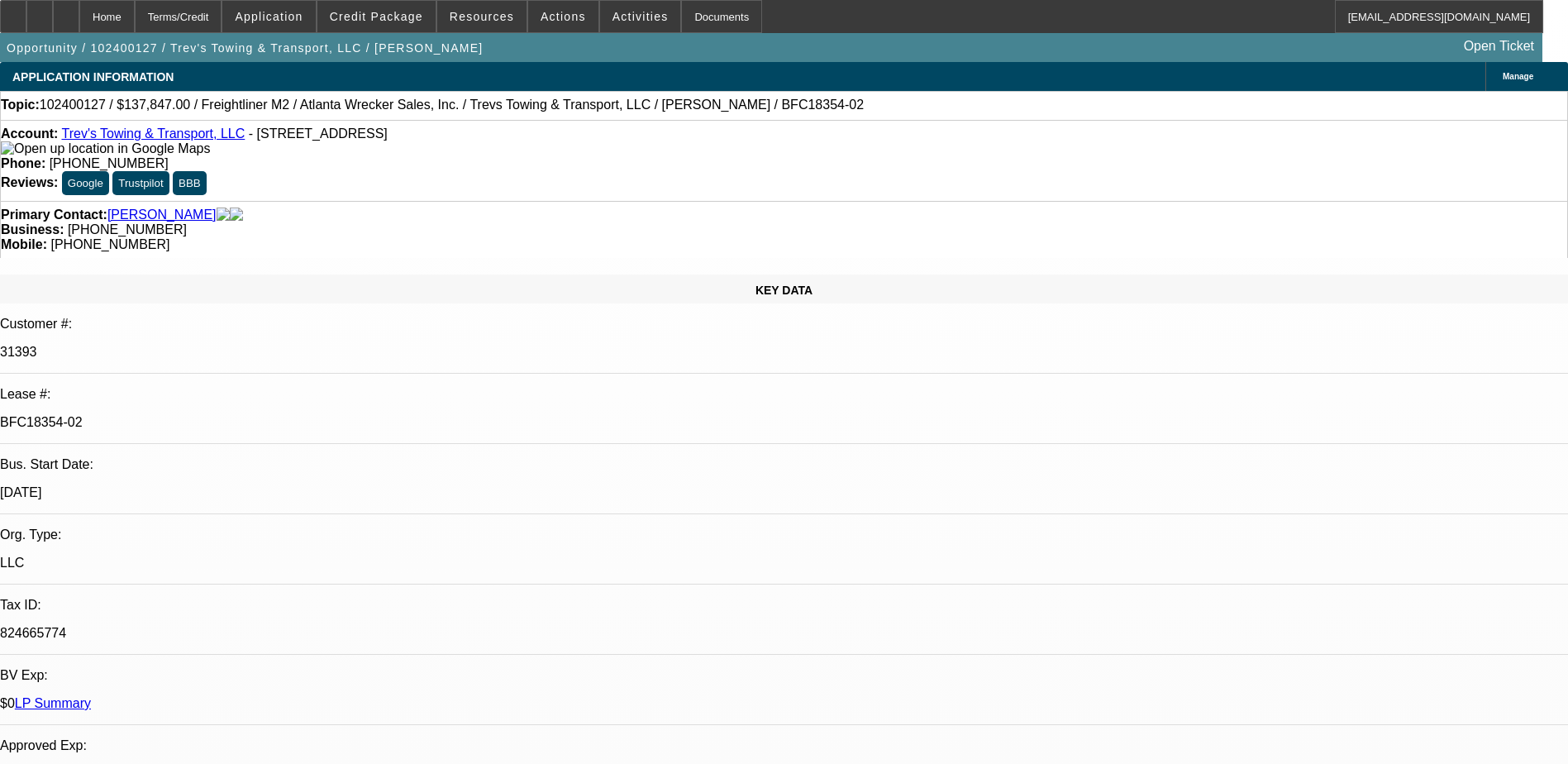
select select "2"
select select "6"
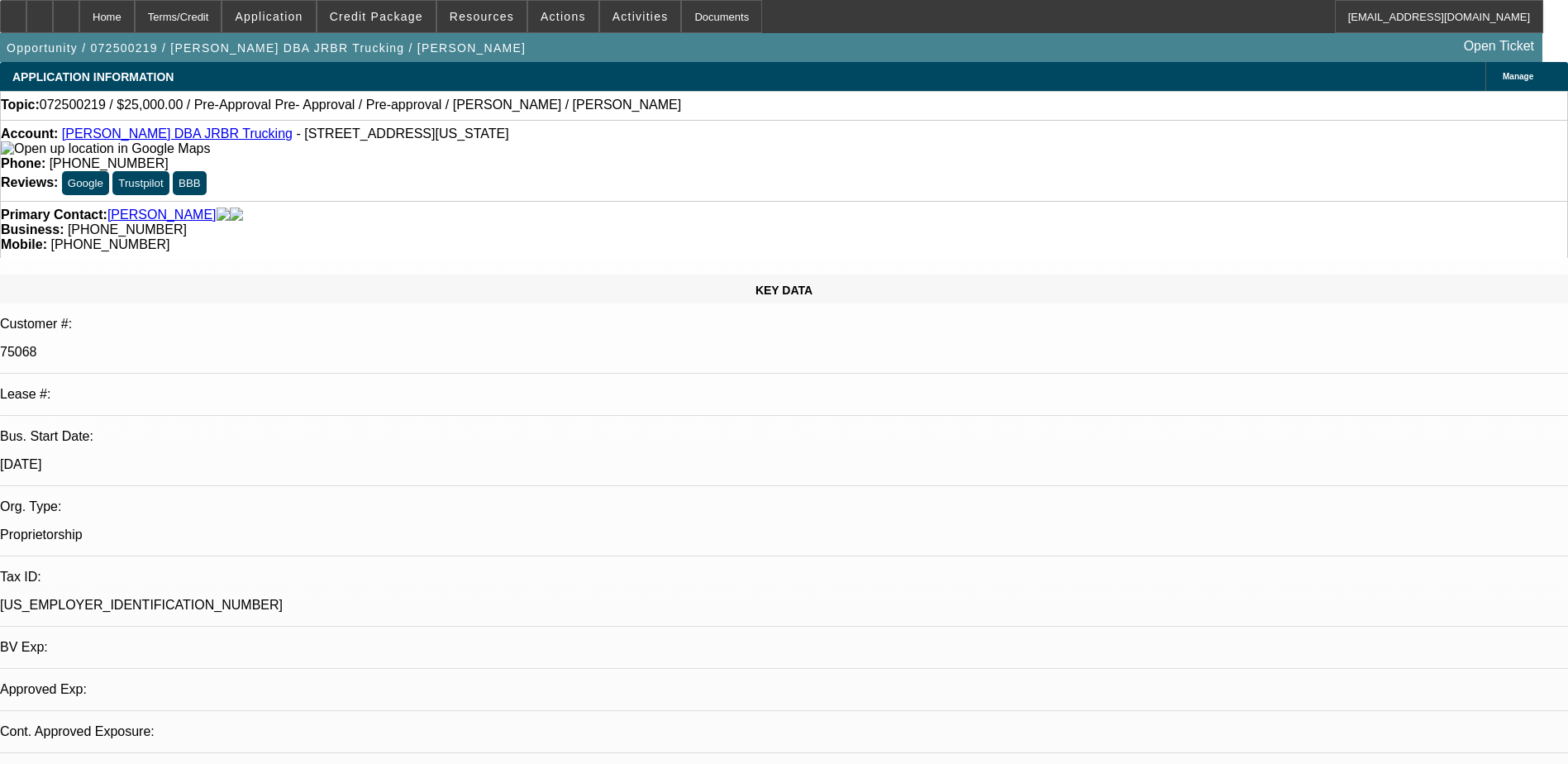
select select "0"
select select "2"
select select "0"
select select "2"
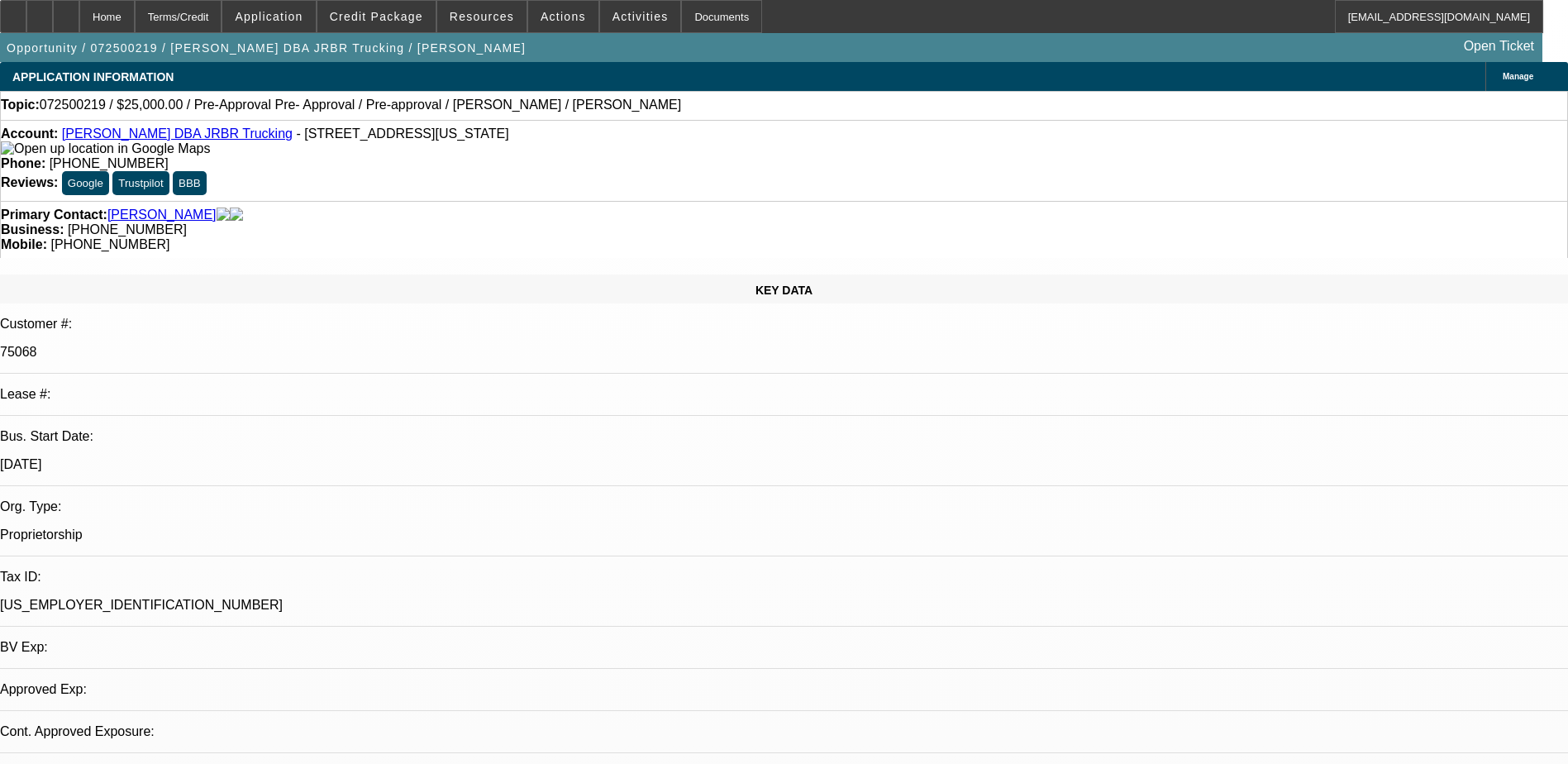
select select "0"
select select "1"
select select "2"
select select "6"
select select "1"
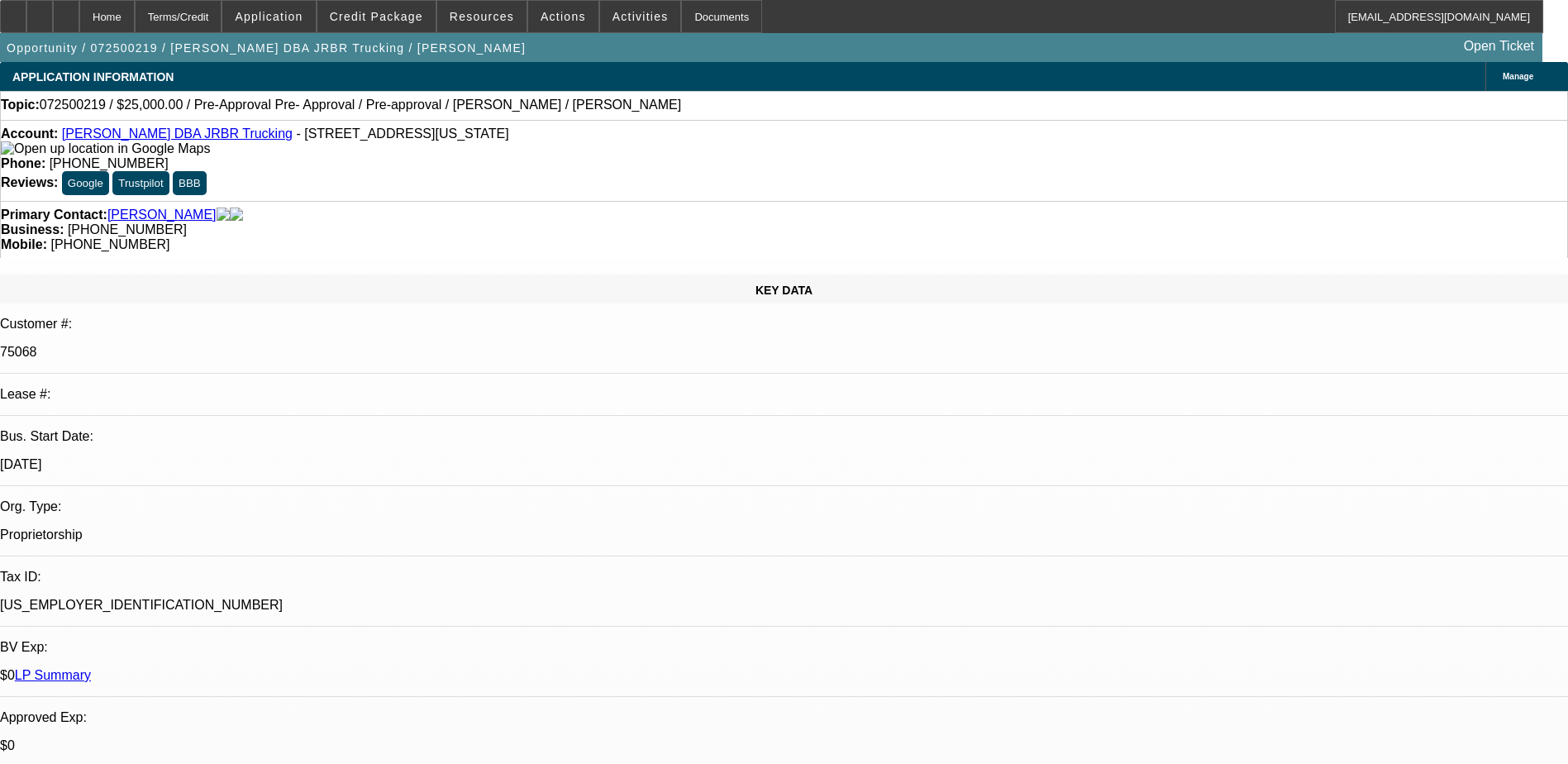
select select "2"
select select "6"
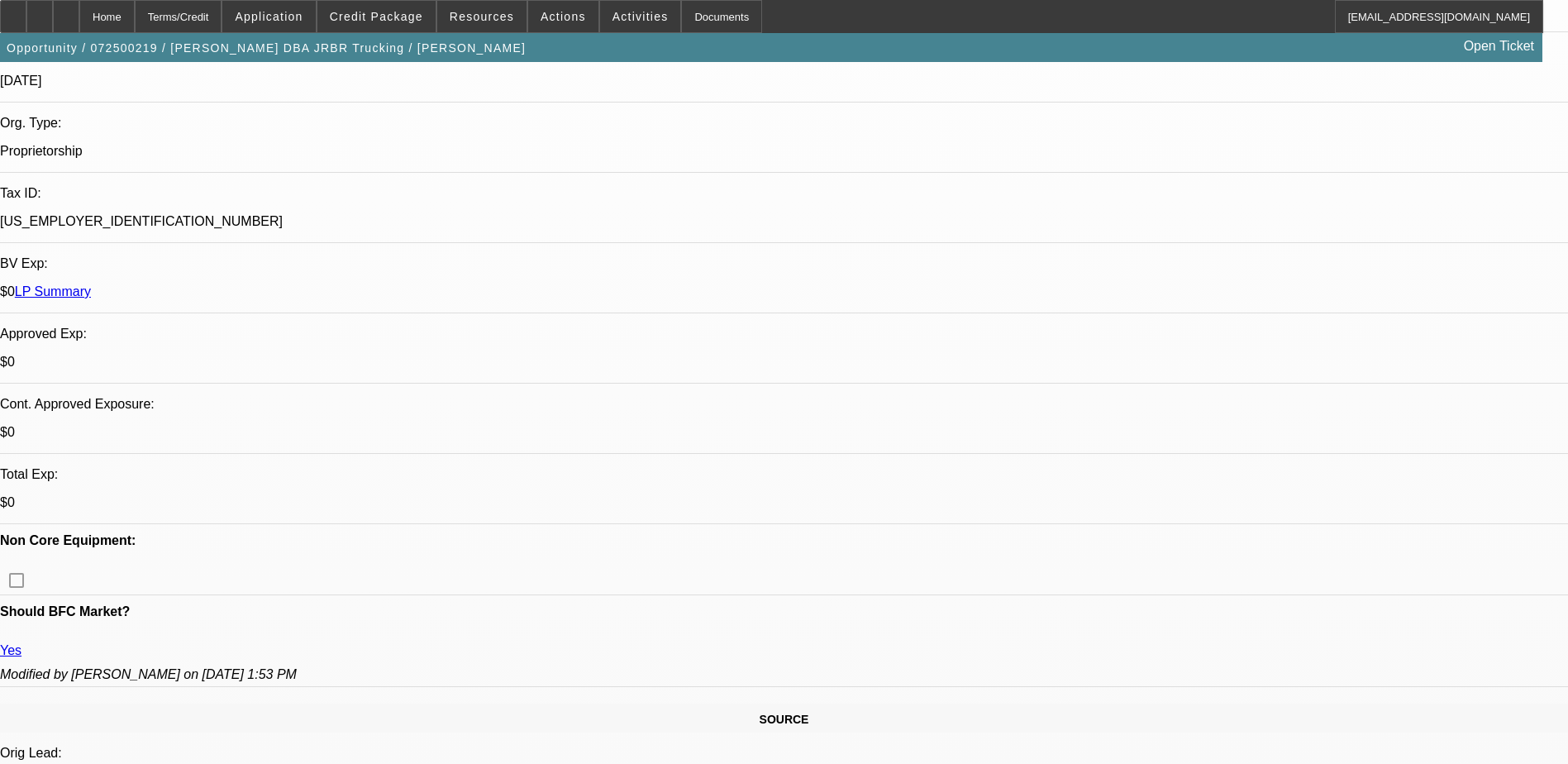
scroll to position [413, 0]
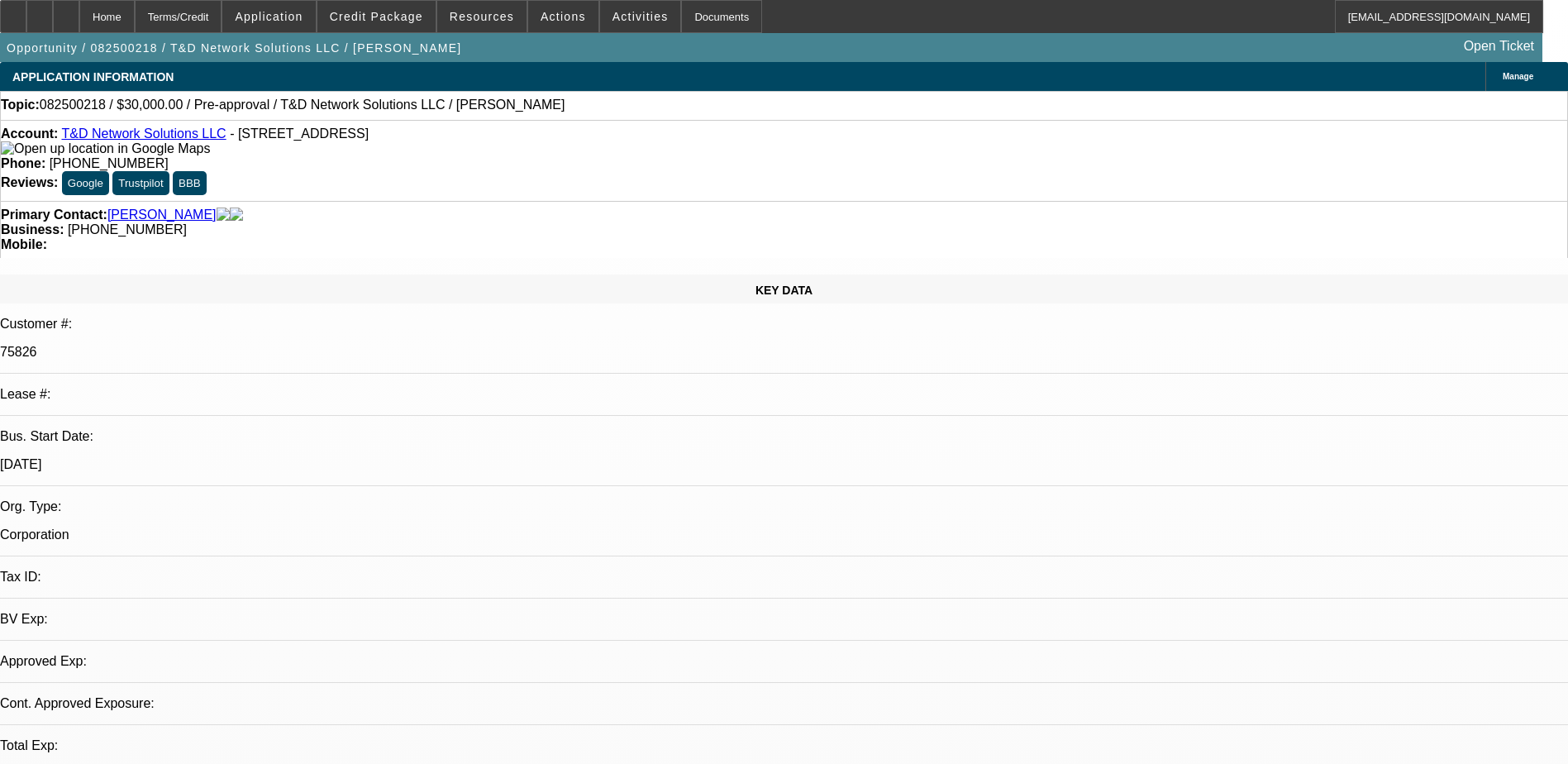
select select "0"
select select "2"
select select "0.1"
select select "4"
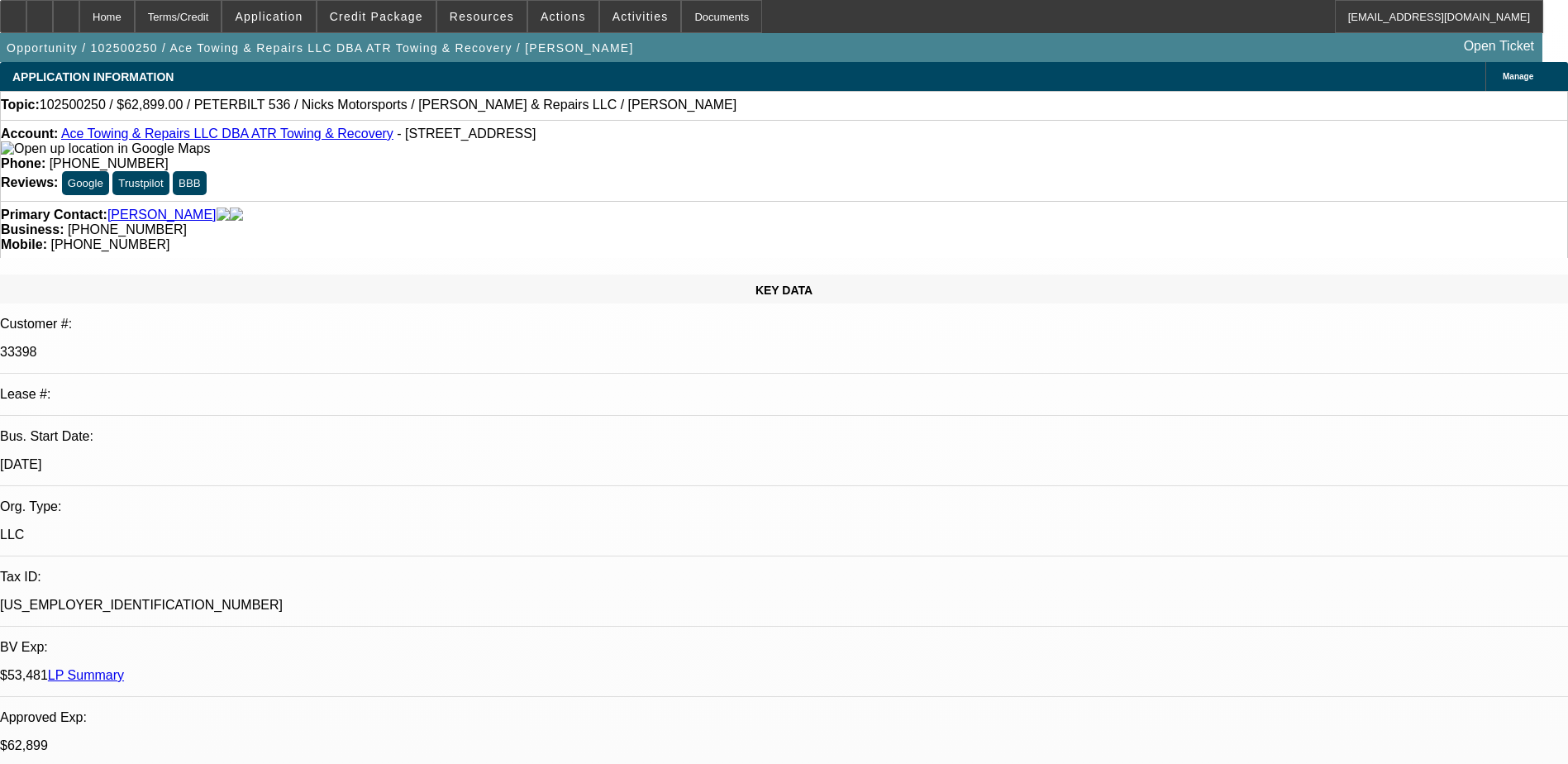
select select "0"
select select "2"
select select "0"
select select "6"
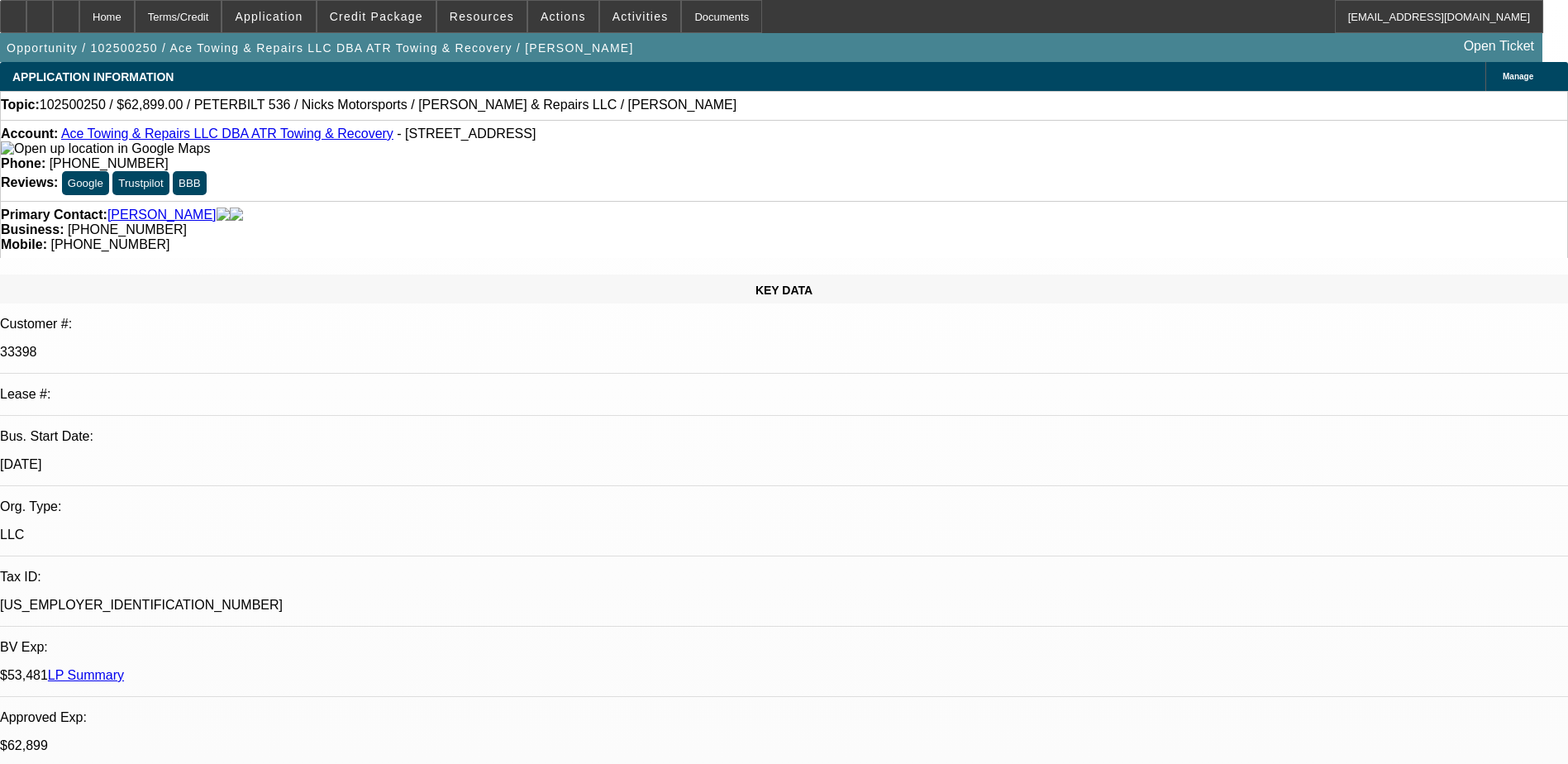
select select "0"
select select "2"
select select "0"
select select "6"
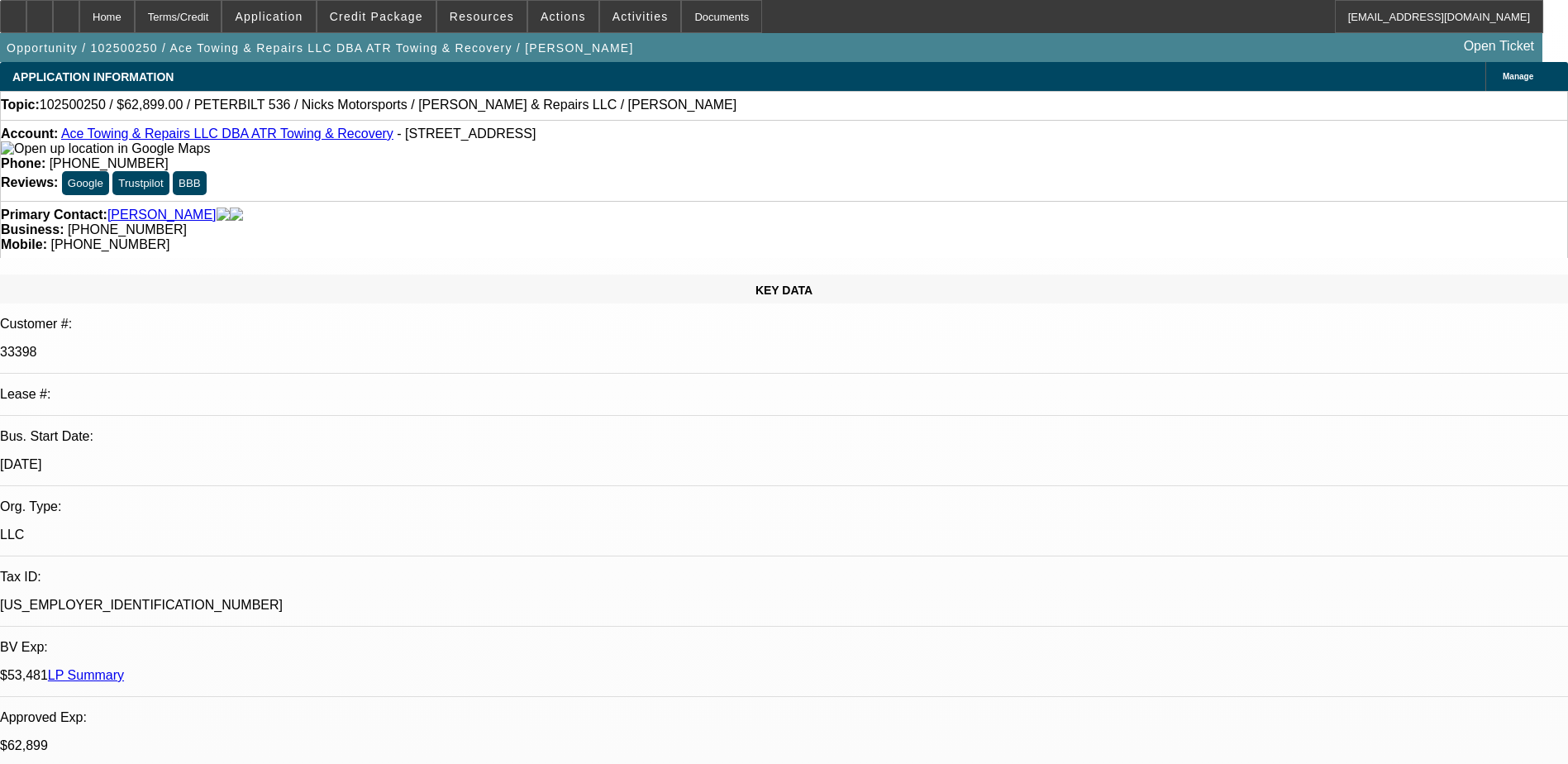
select select "0"
select select "2"
select select "0"
select select "6"
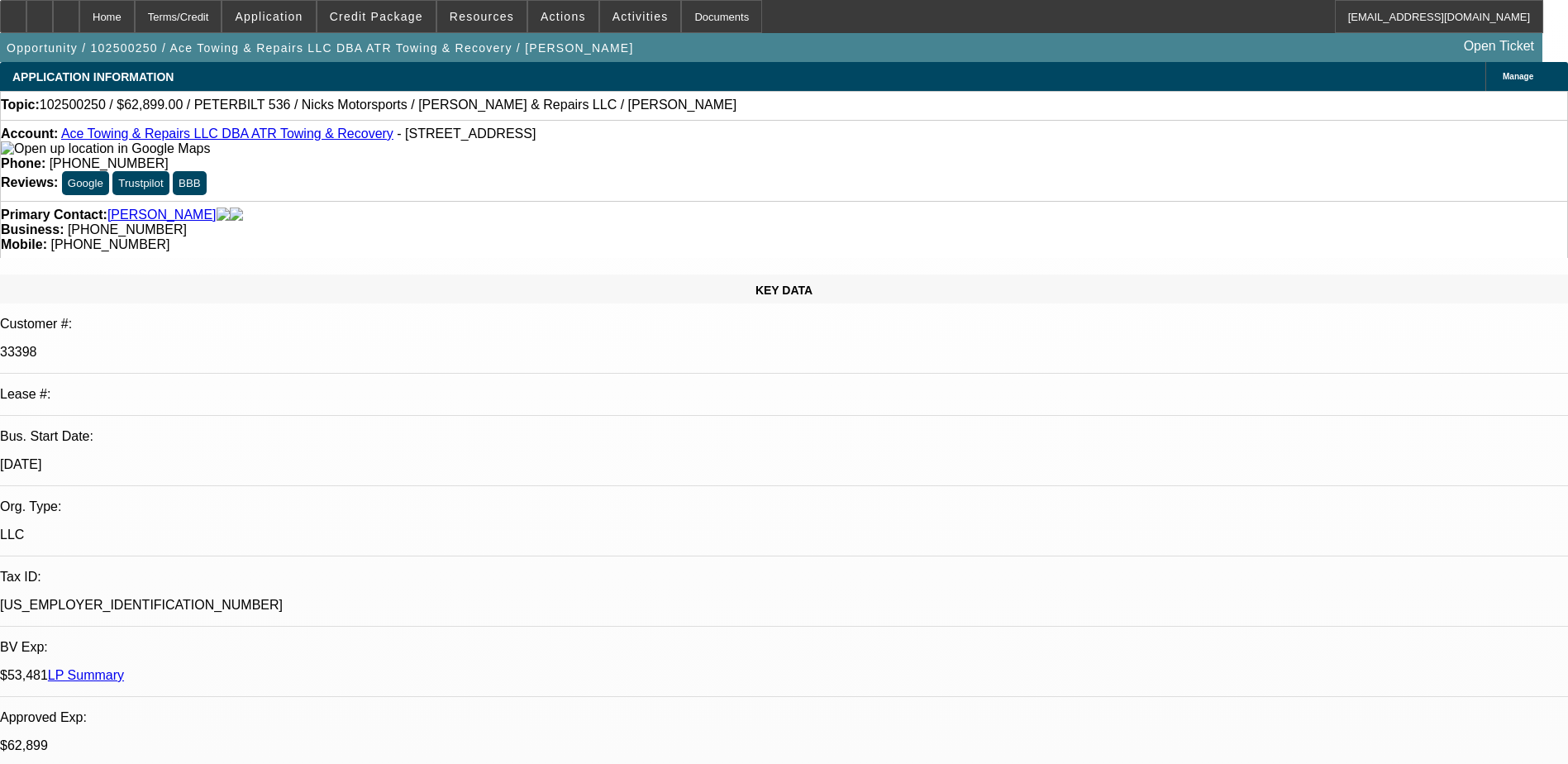
scroll to position [165, 0]
